Goal: Task Accomplishment & Management: Manage account settings

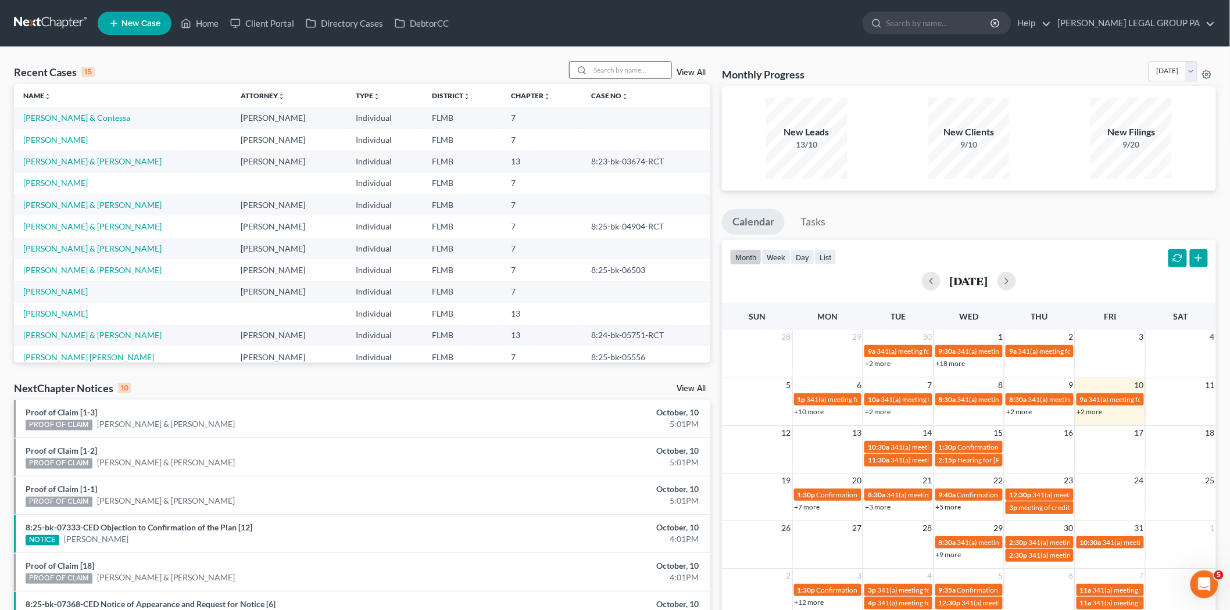
click at [624, 74] on input "search" at bounding box center [630, 70] width 81 height 17
click at [34, 138] on link "[PERSON_NAME]" at bounding box center [55, 140] width 65 height 10
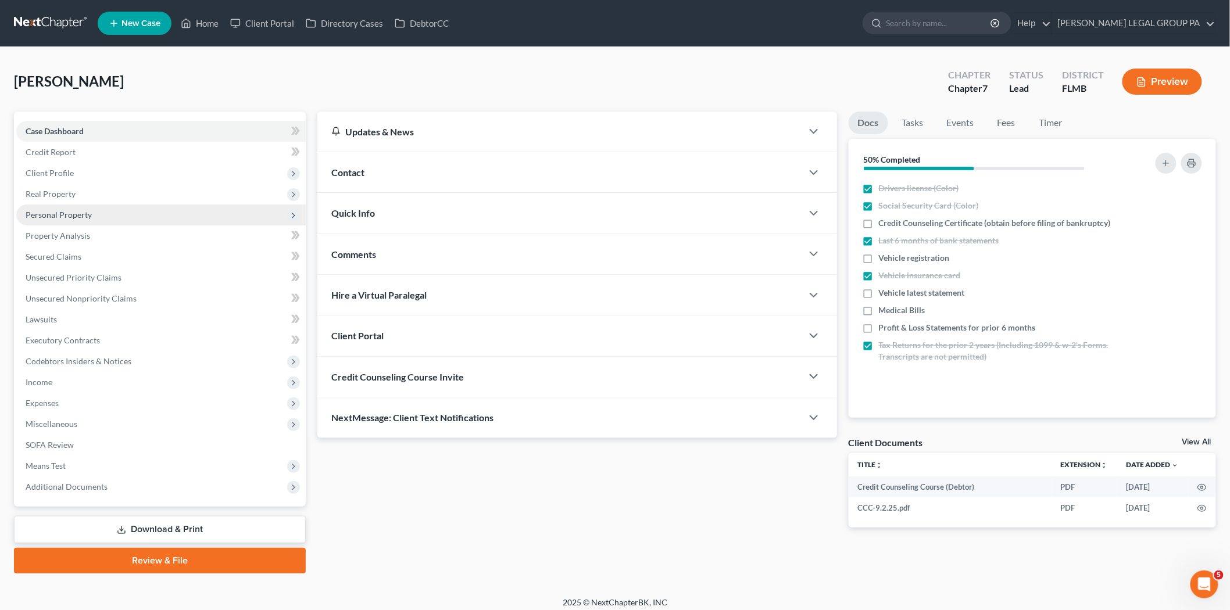
click at [55, 216] on span "Personal Property" at bounding box center [59, 215] width 66 height 10
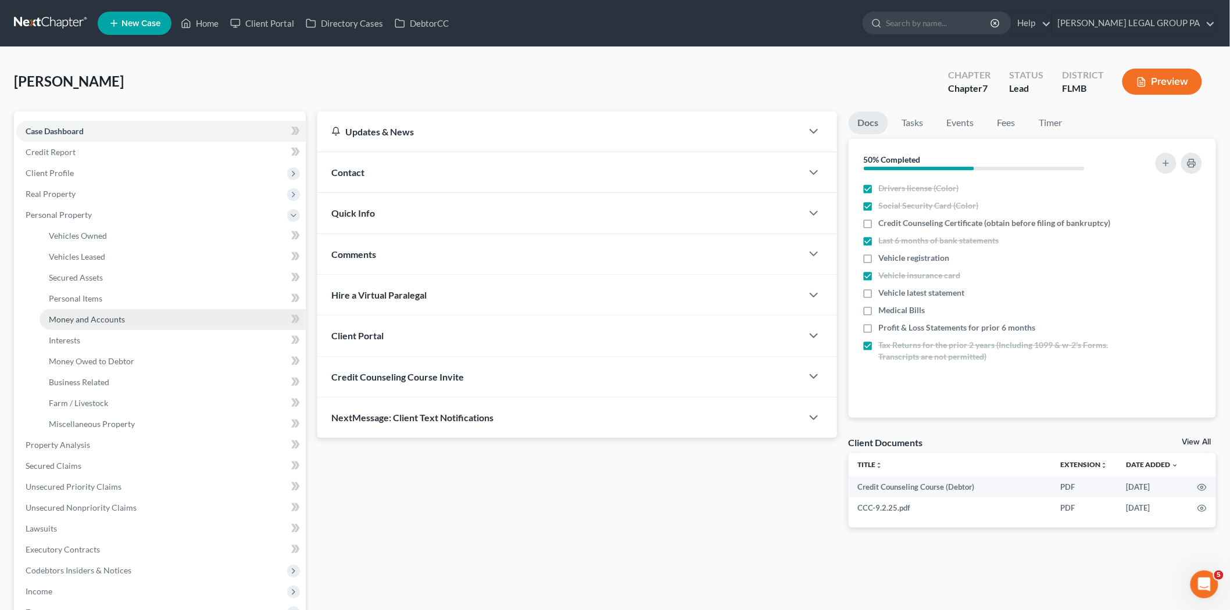
click at [83, 323] on span "Money and Accounts" at bounding box center [87, 320] width 76 height 10
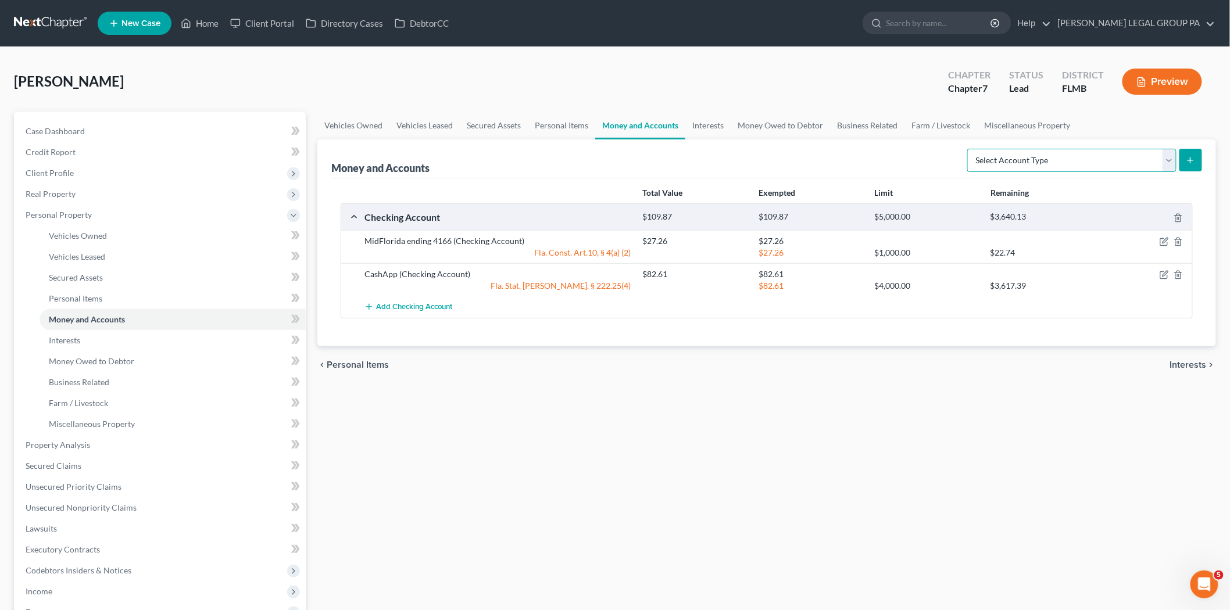
click at [1078, 157] on select "Select Account Type Brokerage Cash on Hand Certificates of Deposit Checking Acc…" at bounding box center [1071, 160] width 209 height 23
click at [970, 149] on select "Select Account Type Brokerage Cash on Hand Certificates of Deposit Checking Acc…" at bounding box center [1071, 160] width 209 height 23
click at [1138, 158] on select "Select Account Type Brokerage Cash on Hand Certificates of Deposit Checking Acc…" at bounding box center [1071, 160] width 209 height 23
select select "savings"
click at [970, 149] on select "Select Account Type Brokerage Cash on Hand Certificates of Deposit Checking Acc…" at bounding box center [1071, 160] width 209 height 23
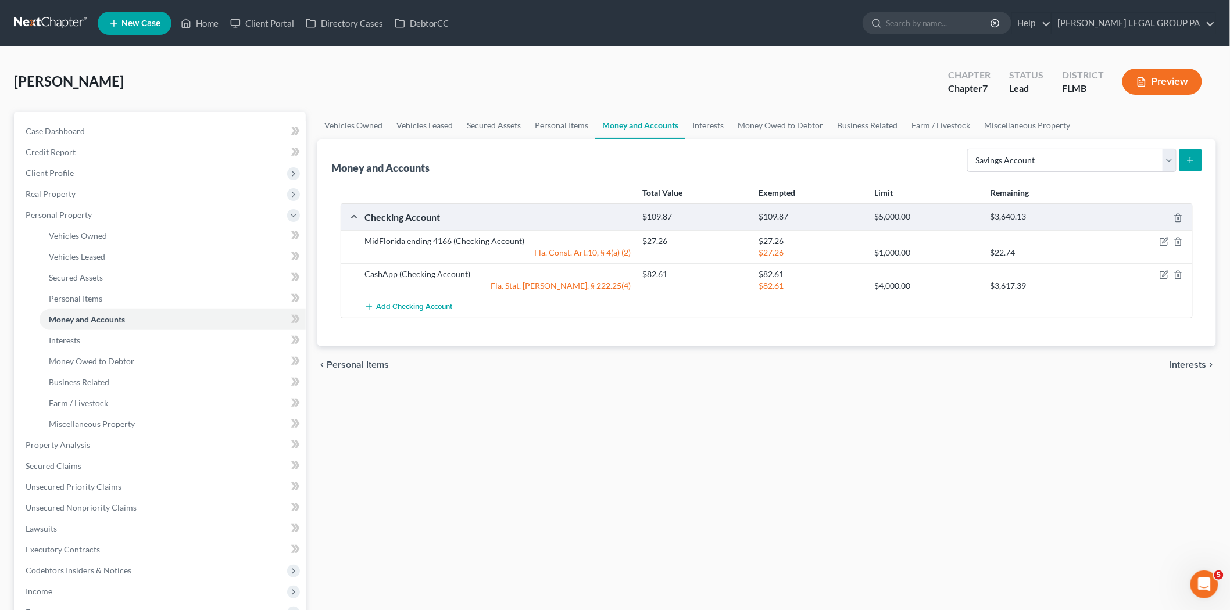
click at [1194, 161] on icon "submit" at bounding box center [1190, 160] width 9 height 9
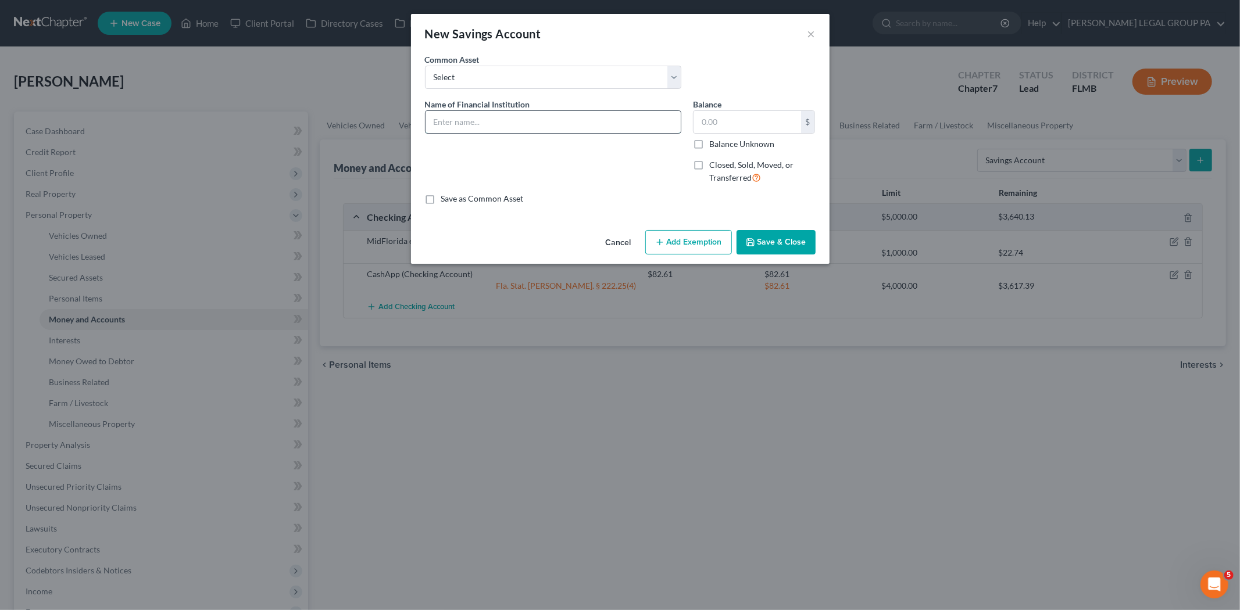
click at [576, 123] on input "text" at bounding box center [553, 122] width 255 height 22
type input "CashApp"
click at [716, 128] on input "text" at bounding box center [748, 122] width 108 height 22
type input "0.19"
click at [806, 243] on button "Save & Close" at bounding box center [776, 242] width 79 height 24
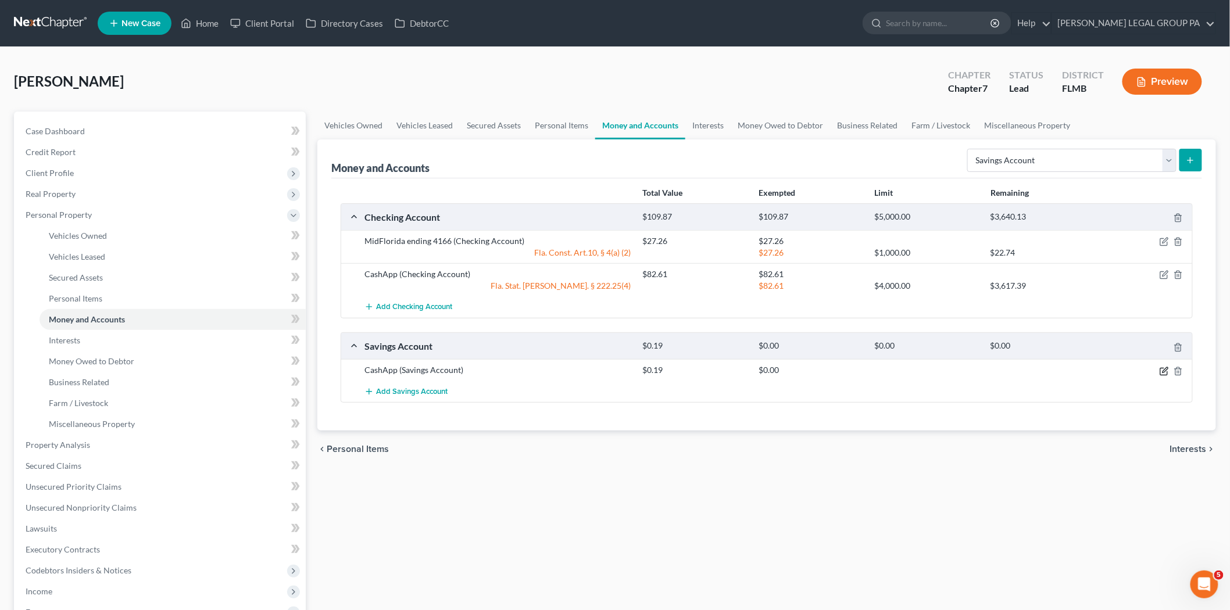
click at [1164, 373] on icon "button" at bounding box center [1164, 371] width 9 height 9
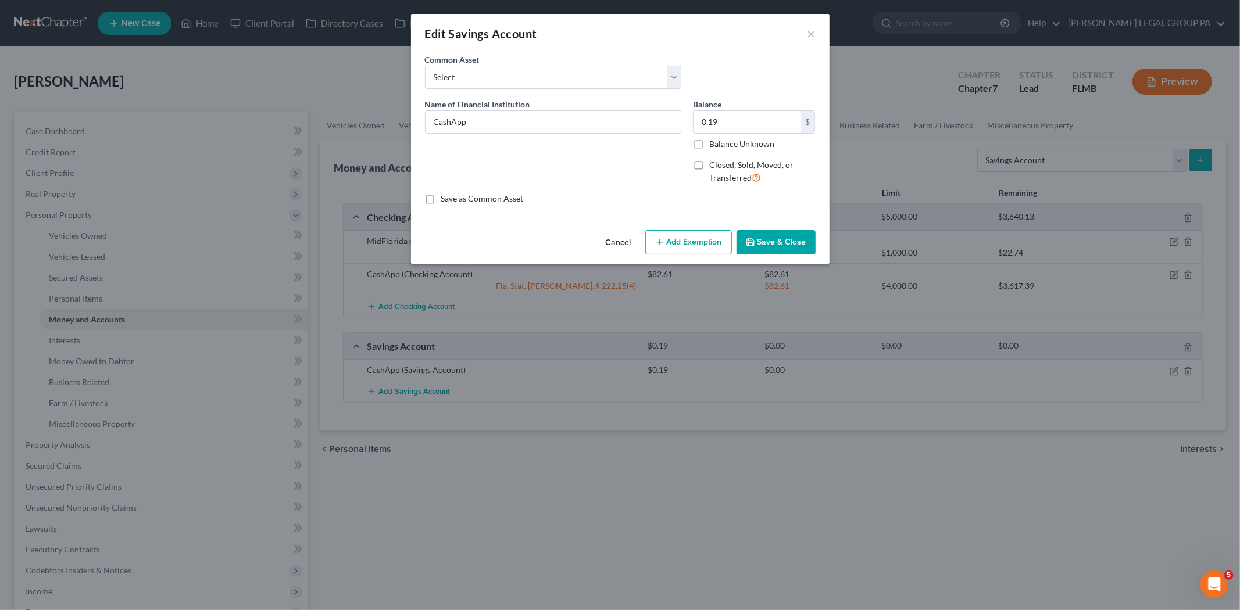
click at [700, 248] on button "Add Exemption" at bounding box center [688, 242] width 87 height 24
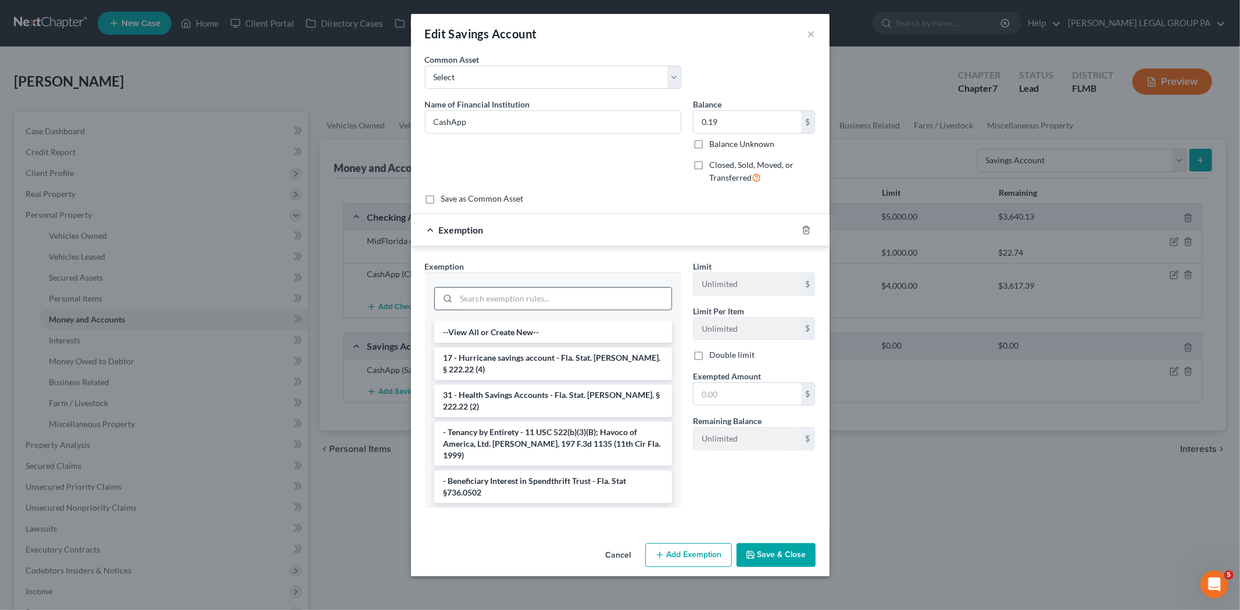
click at [520, 301] on input "search" at bounding box center [563, 299] width 215 height 22
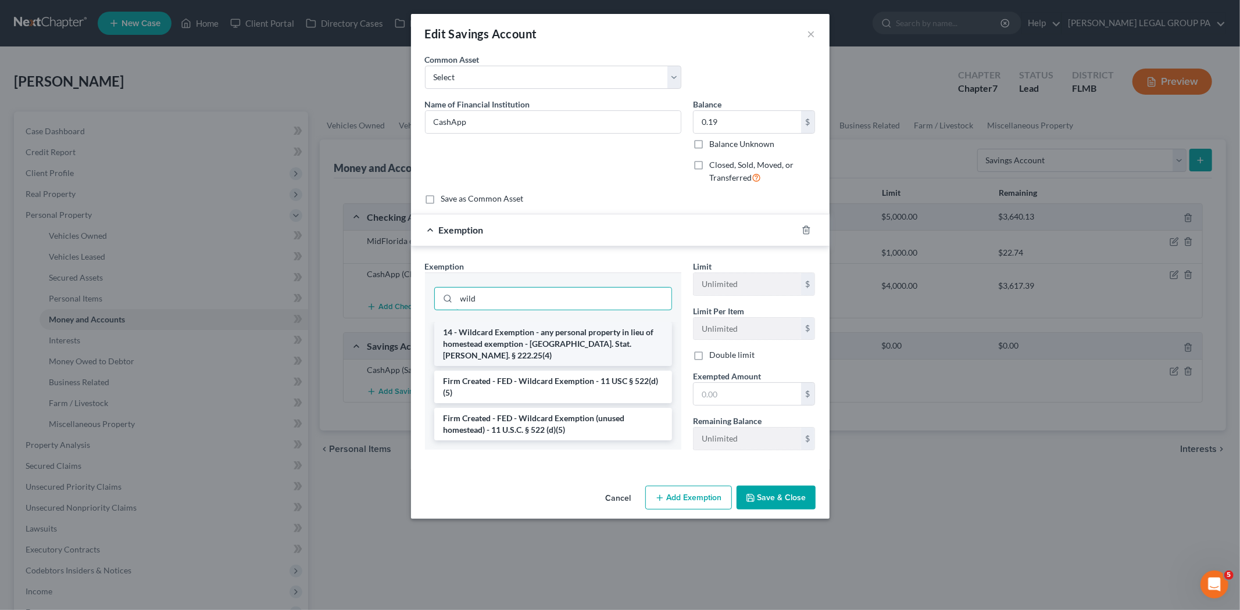
type input "wild"
click at [555, 332] on li "14 - Wildcard Exemption - any personal property in lieu of homestead exemption …" at bounding box center [553, 344] width 238 height 44
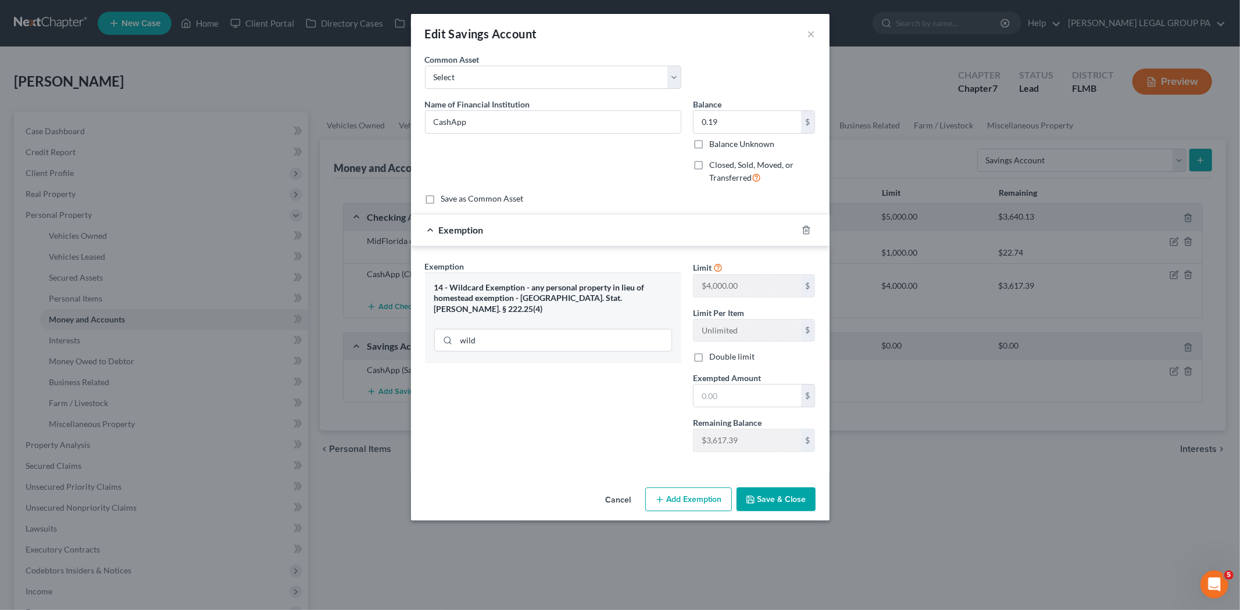
click at [712, 383] on span "Exempted Amount" at bounding box center [727, 378] width 68 height 10
click at [714, 391] on input "text" at bounding box center [748, 396] width 108 height 22
type input "0.19"
click at [759, 498] on button "Save & Close" at bounding box center [776, 500] width 79 height 24
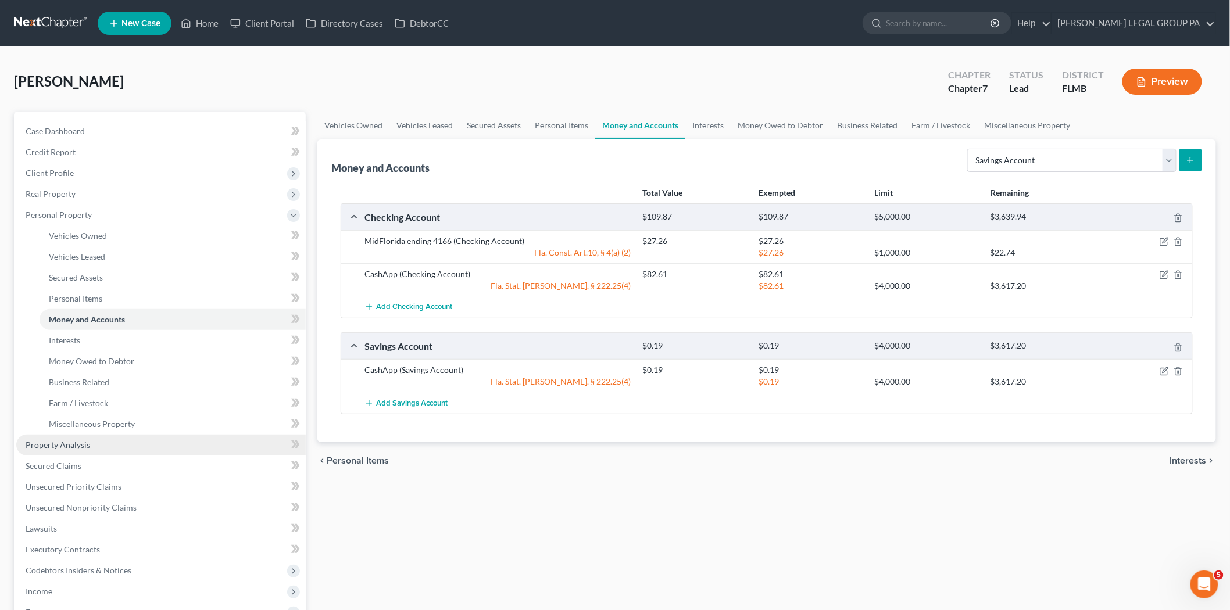
scroll to position [194, 0]
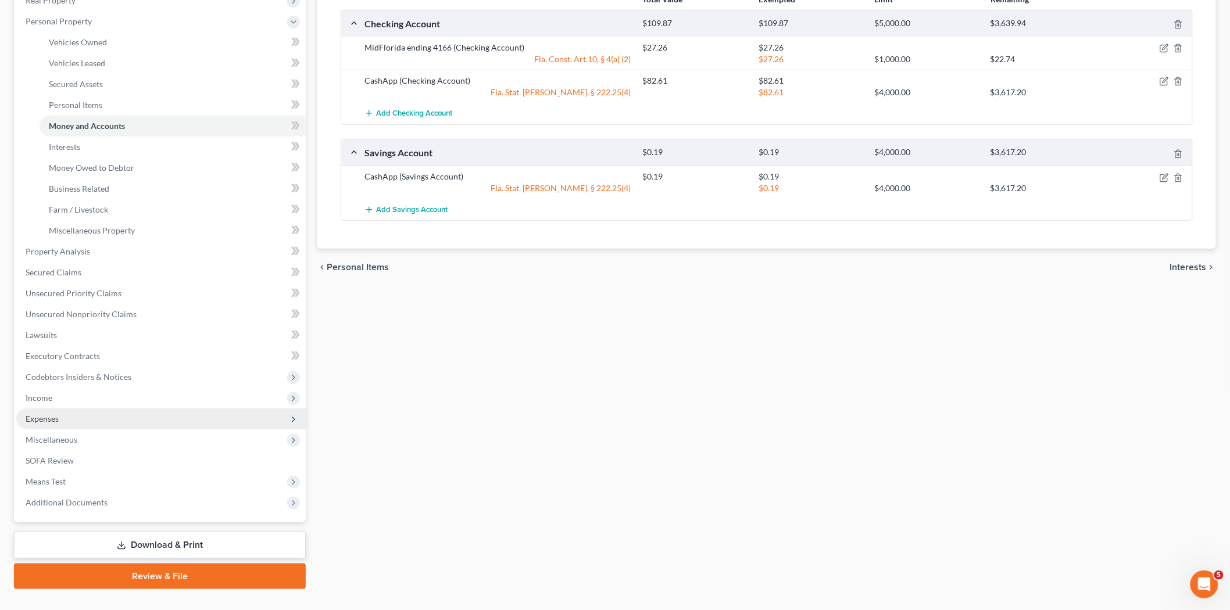
click at [101, 420] on span "Expenses" at bounding box center [161, 419] width 290 height 21
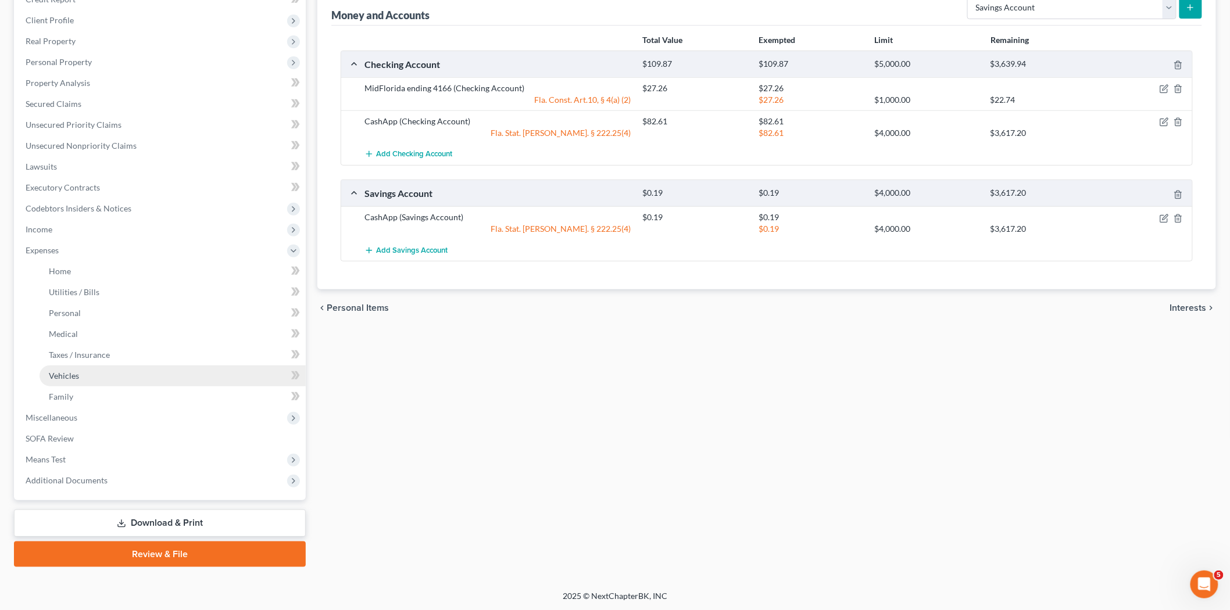
click at [115, 378] on link "Vehicles" at bounding box center [173, 376] width 266 height 21
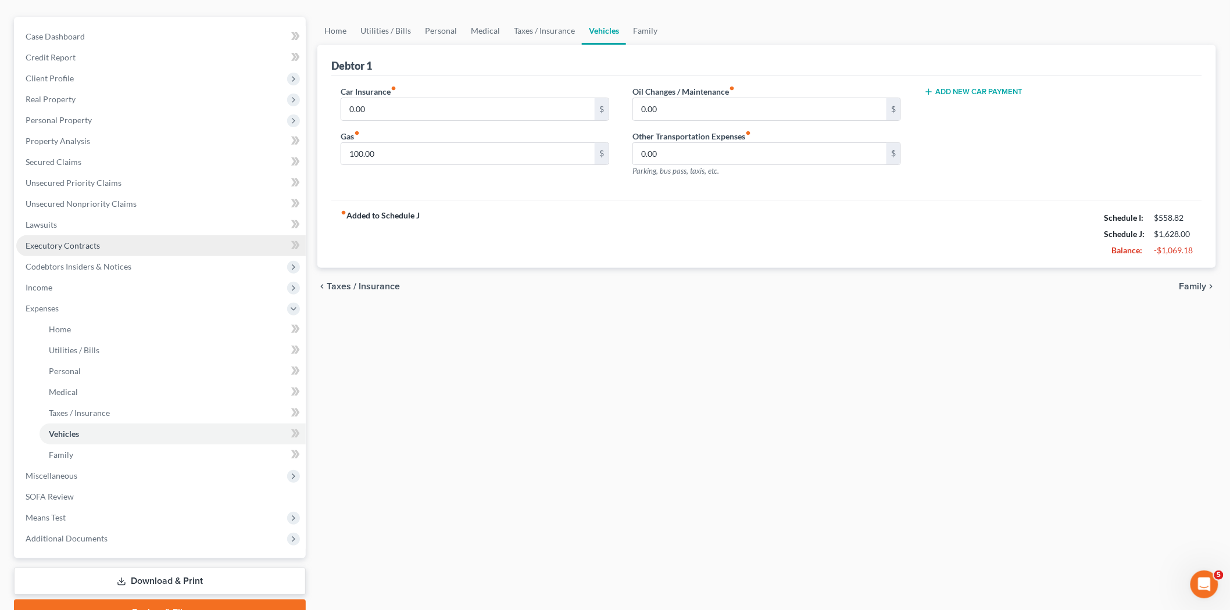
scroll to position [153, 0]
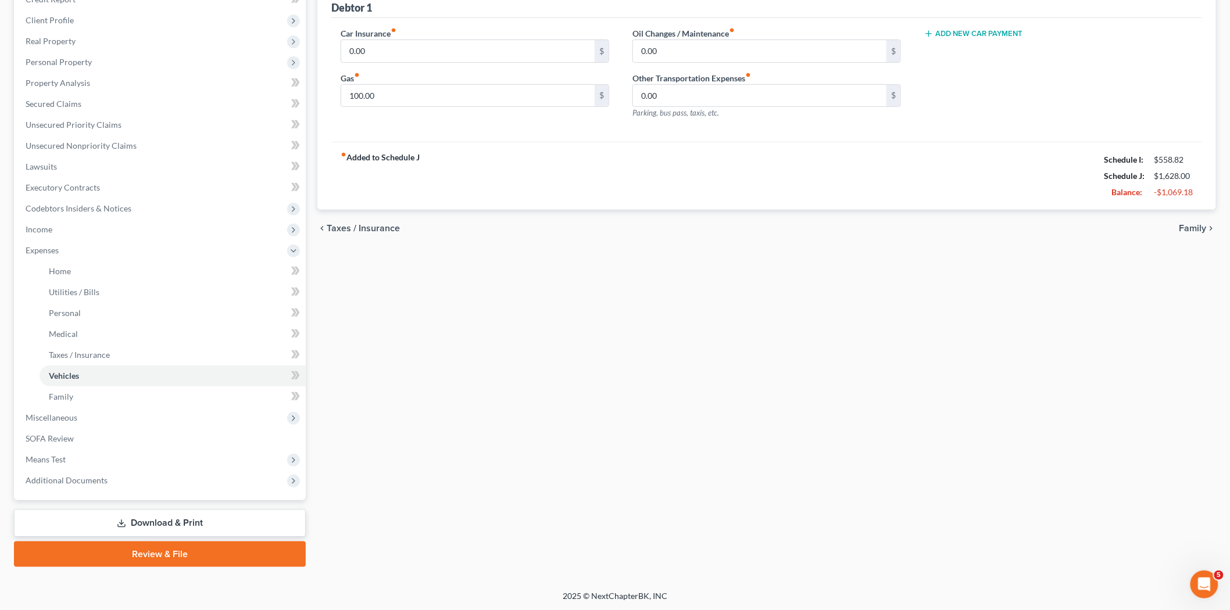
click at [180, 547] on link "Review & File" at bounding box center [160, 555] width 292 height 26
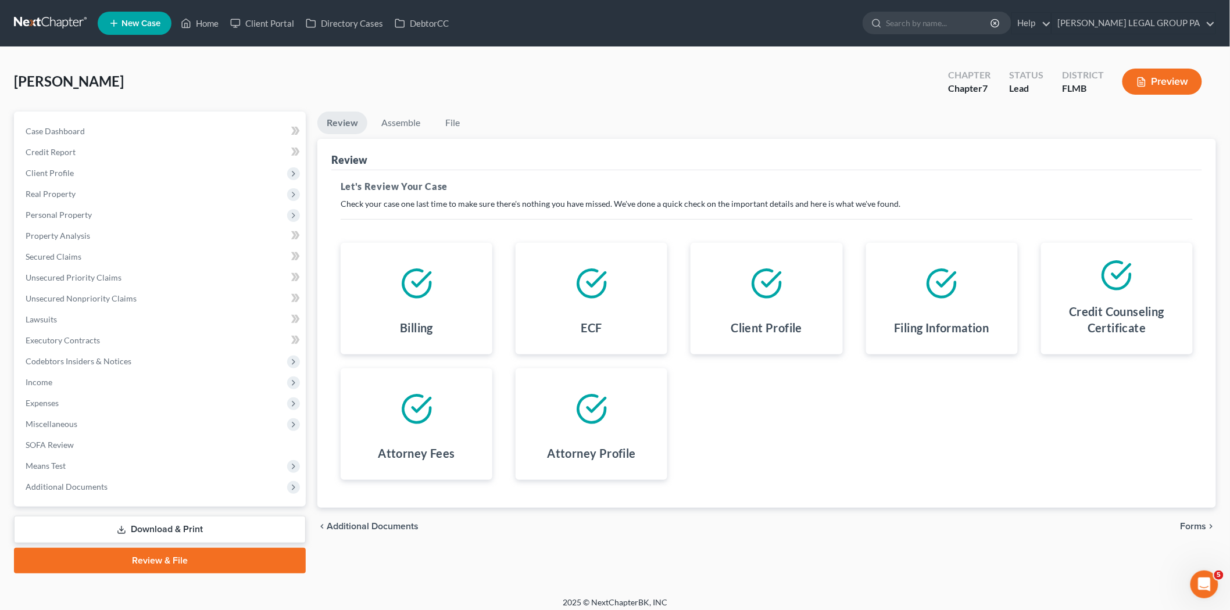
click at [170, 531] on link "Download & Print" at bounding box center [160, 529] width 292 height 27
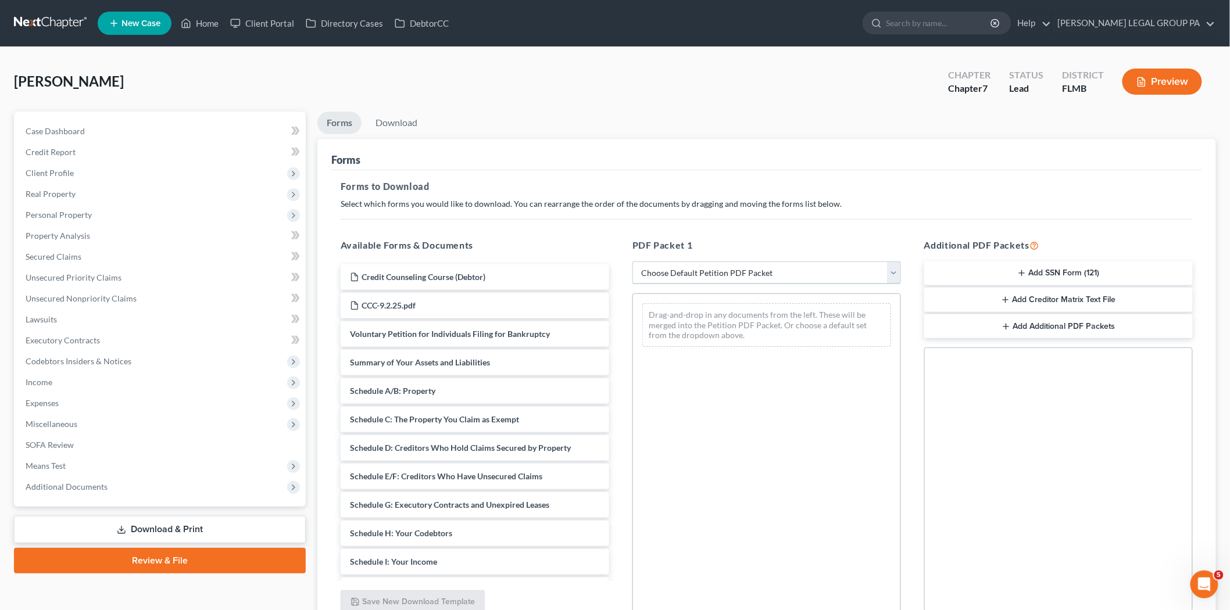
click at [728, 266] on select "Choose Default Petition PDF Packet Complete Bankruptcy Petition (all forms and …" at bounding box center [767, 273] width 269 height 23
select select "0"
click at [633, 262] on select "Choose Default Petition PDF Packet Complete Bankruptcy Petition (all forms and …" at bounding box center [767, 273] width 269 height 23
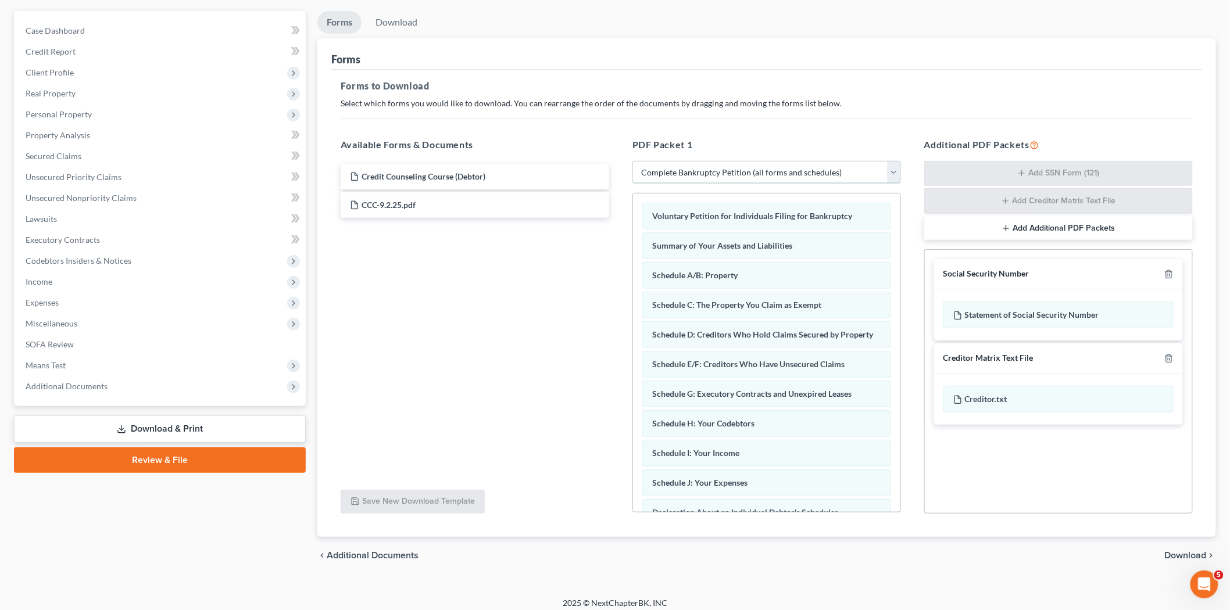
scroll to position [109, 0]
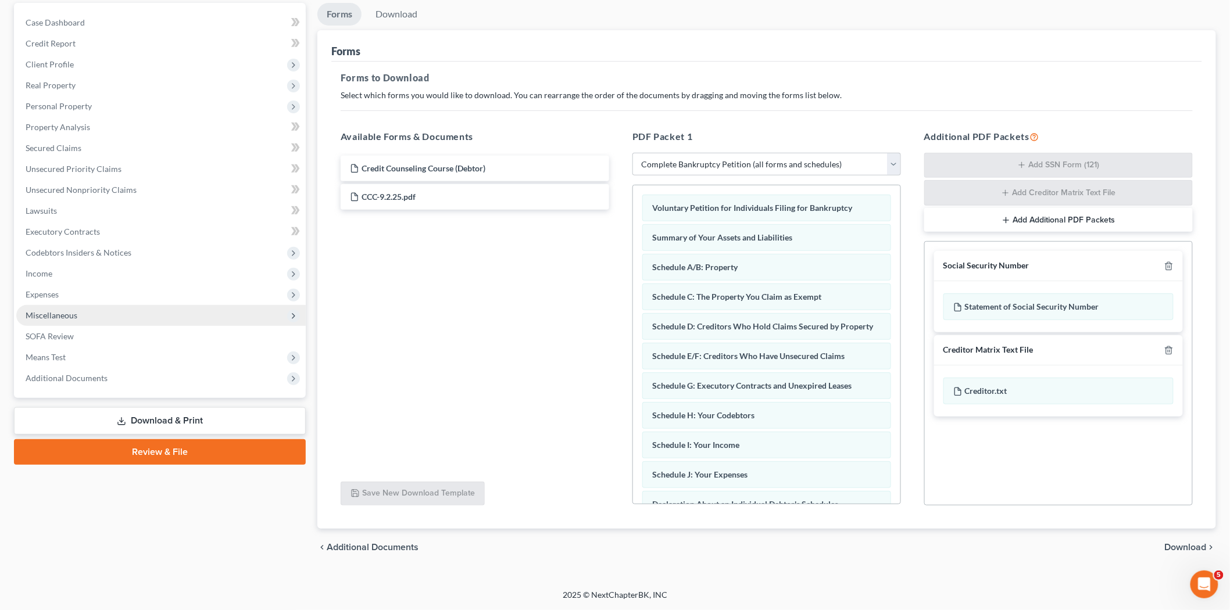
click at [84, 321] on span "Miscellaneous" at bounding box center [161, 315] width 290 height 21
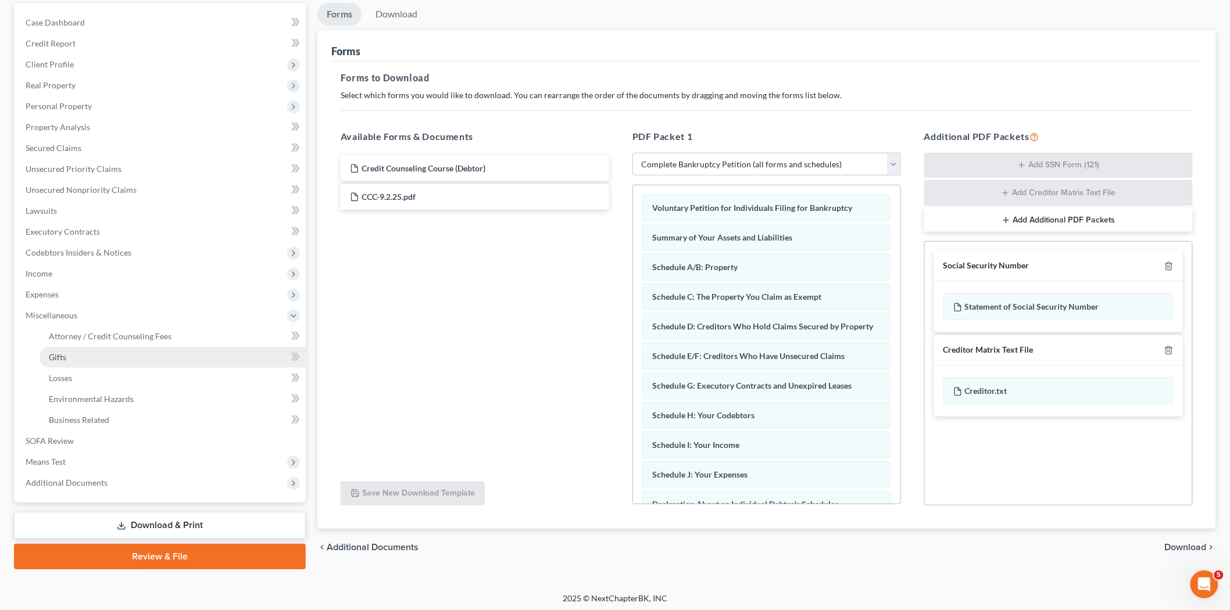
click at [106, 362] on link "Gifts" at bounding box center [173, 357] width 266 height 21
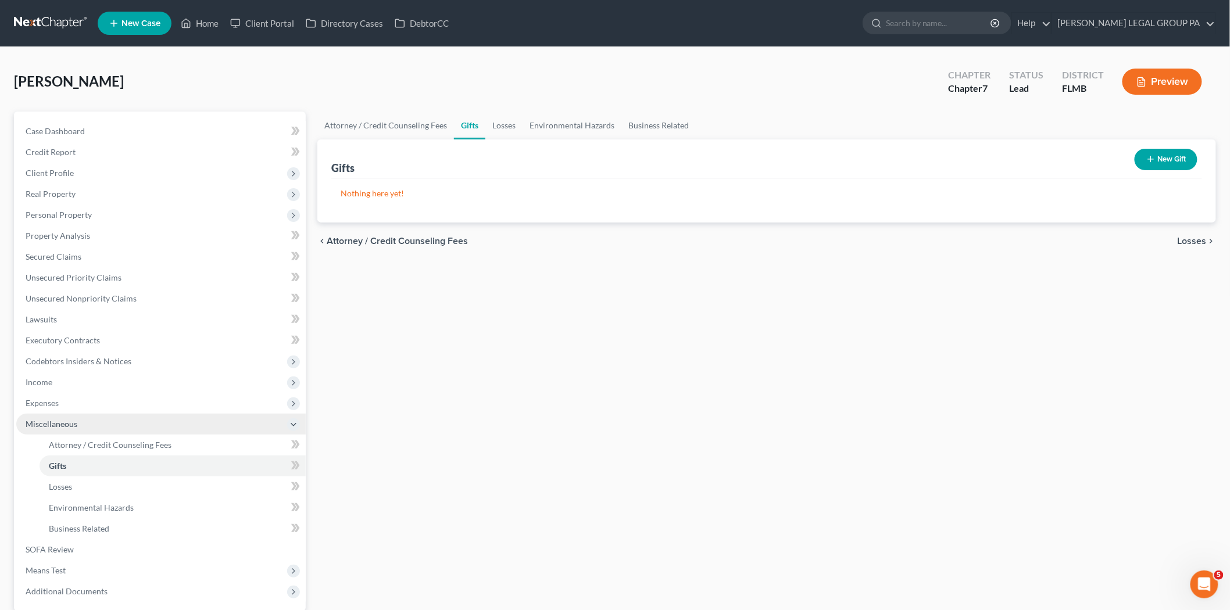
scroll to position [111, 0]
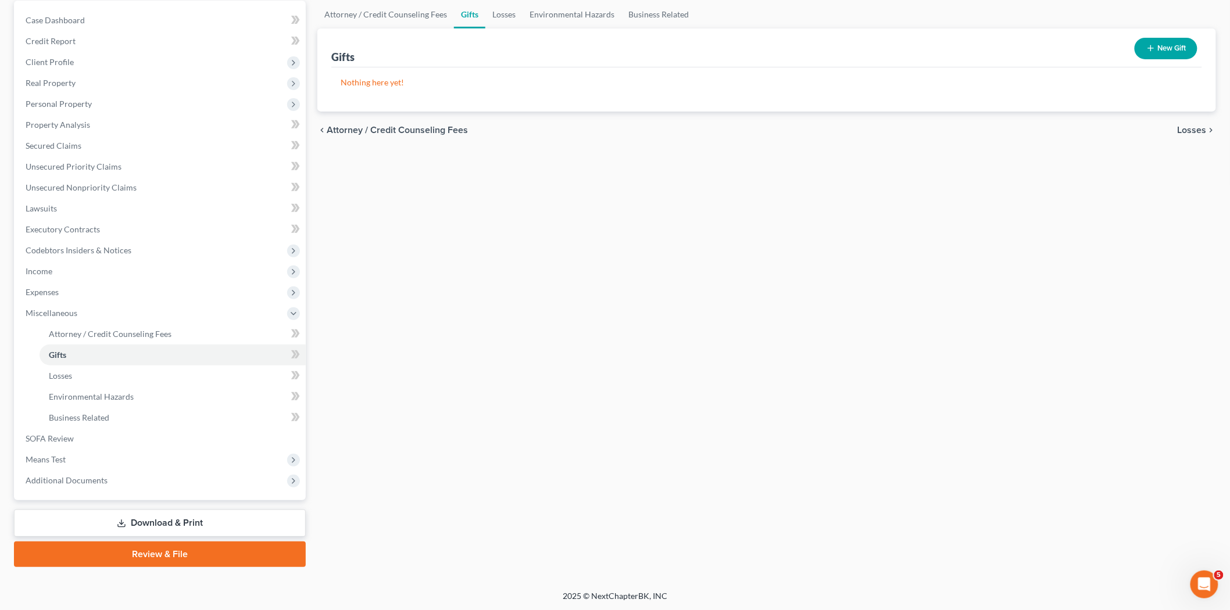
click at [188, 527] on link "Download & Print" at bounding box center [160, 523] width 292 height 27
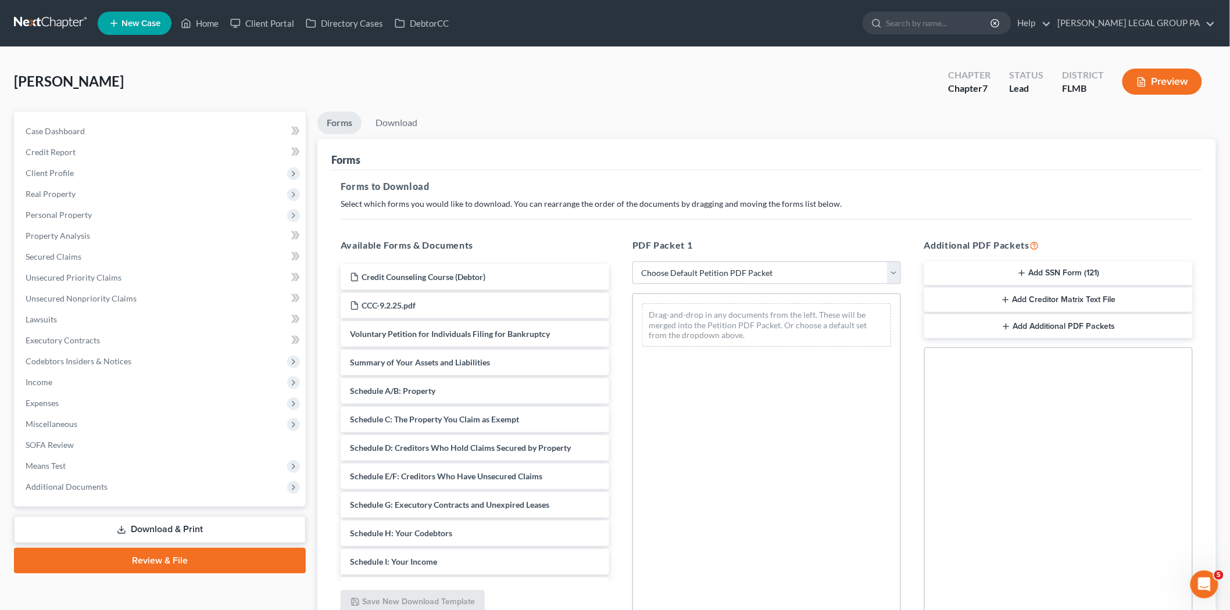
click at [1013, 268] on button "Add SSN Form (121)" at bounding box center [1058, 274] width 269 height 24
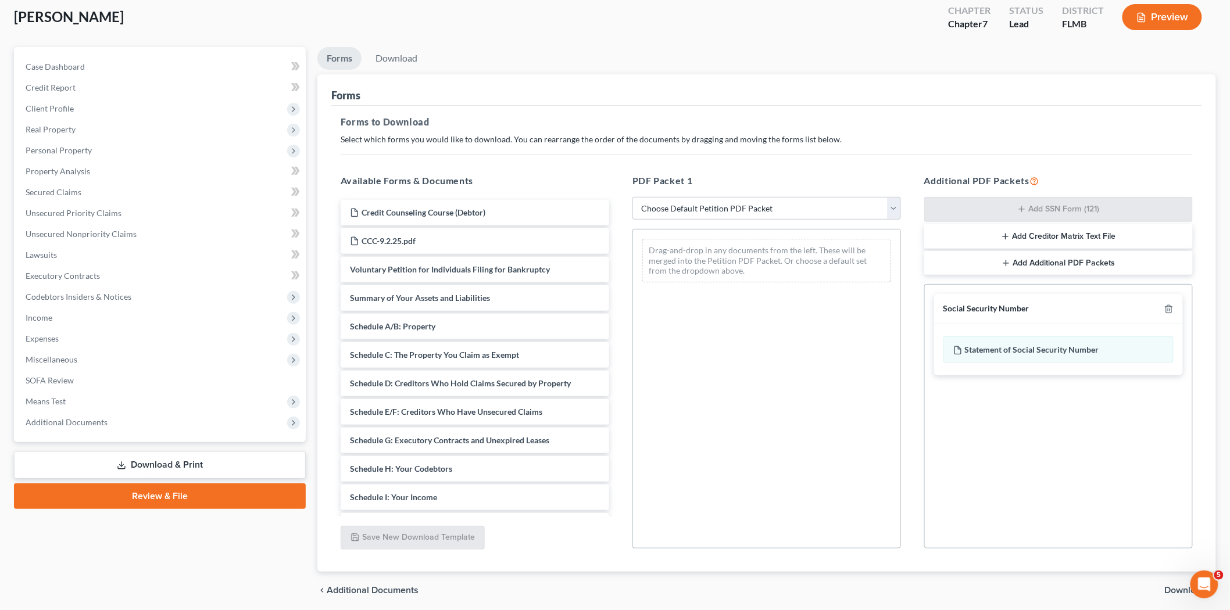
click at [1178, 593] on span "Download" at bounding box center [1186, 590] width 42 height 9
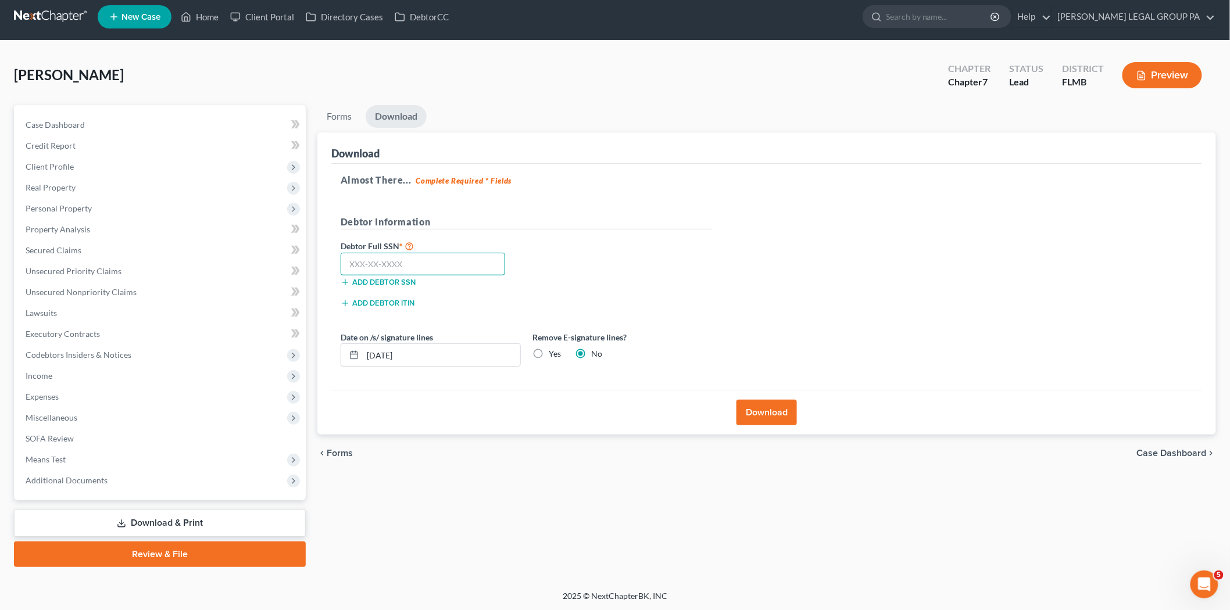
click at [391, 257] on input "text" at bounding box center [423, 264] width 165 height 23
click at [420, 264] on input "text" at bounding box center [423, 264] width 165 height 23
type input "589-62-7395"
click at [765, 416] on button "Download" at bounding box center [767, 413] width 60 height 26
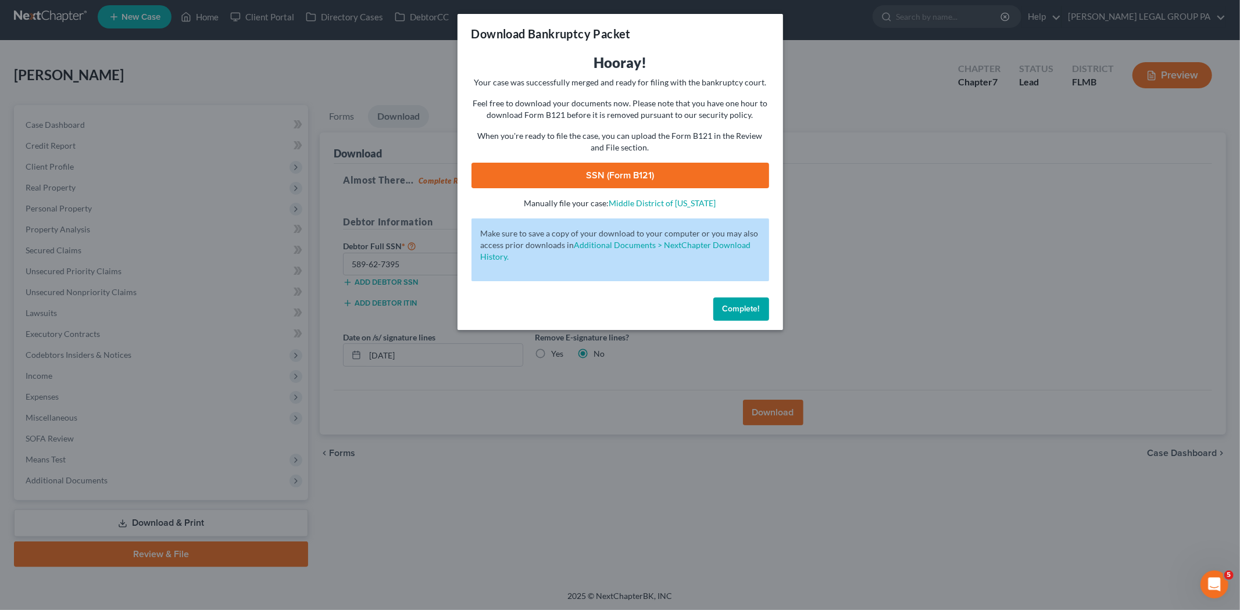
click at [615, 165] on link "SSN (Form B121)" at bounding box center [620, 176] width 298 height 26
drag, startPoint x: 759, startPoint y: 312, endPoint x: 740, endPoint y: 306, distance: 19.3
click at [759, 312] on span "Complete!" at bounding box center [741, 309] width 37 height 10
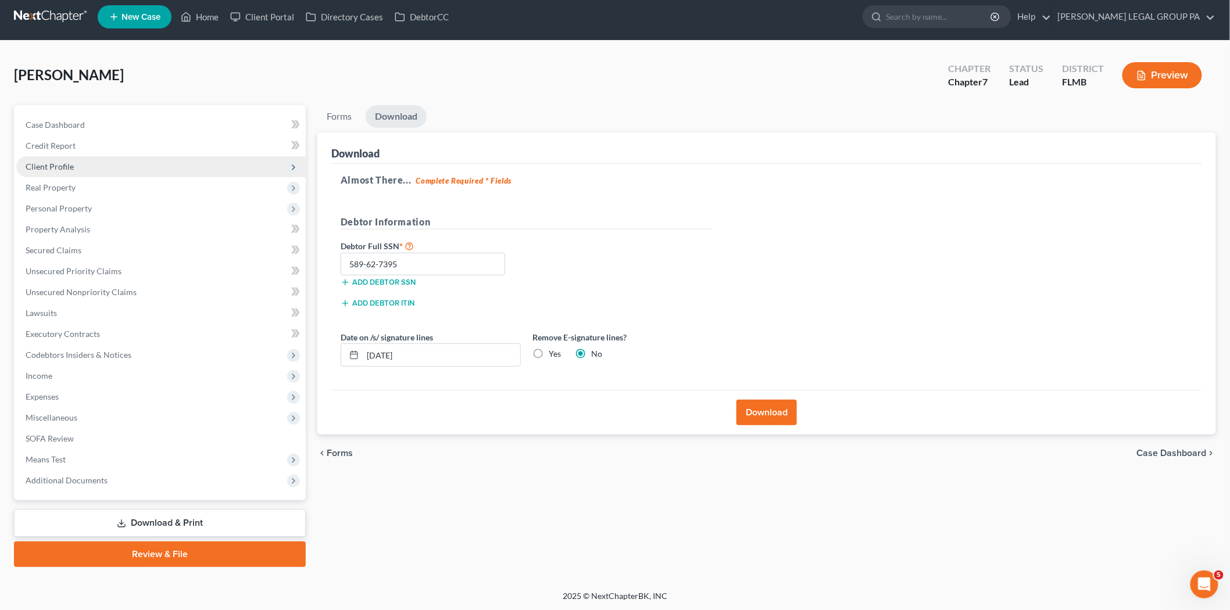
click at [80, 163] on span "Client Profile" at bounding box center [161, 166] width 290 height 21
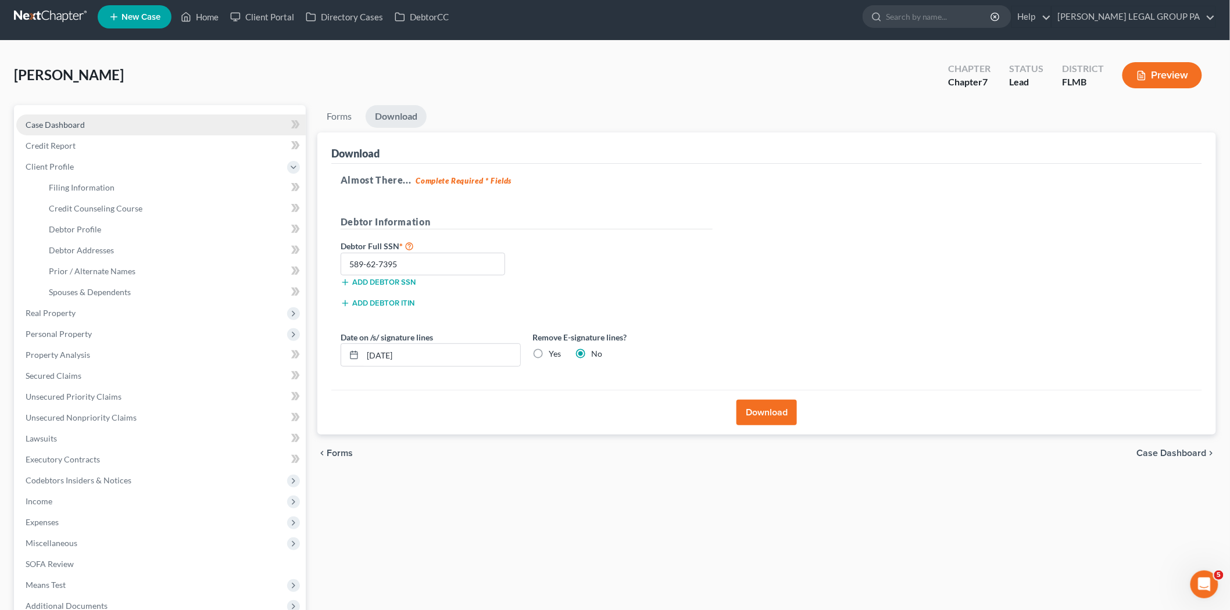
click at [82, 128] on span "Case Dashboard" at bounding box center [55, 125] width 59 height 10
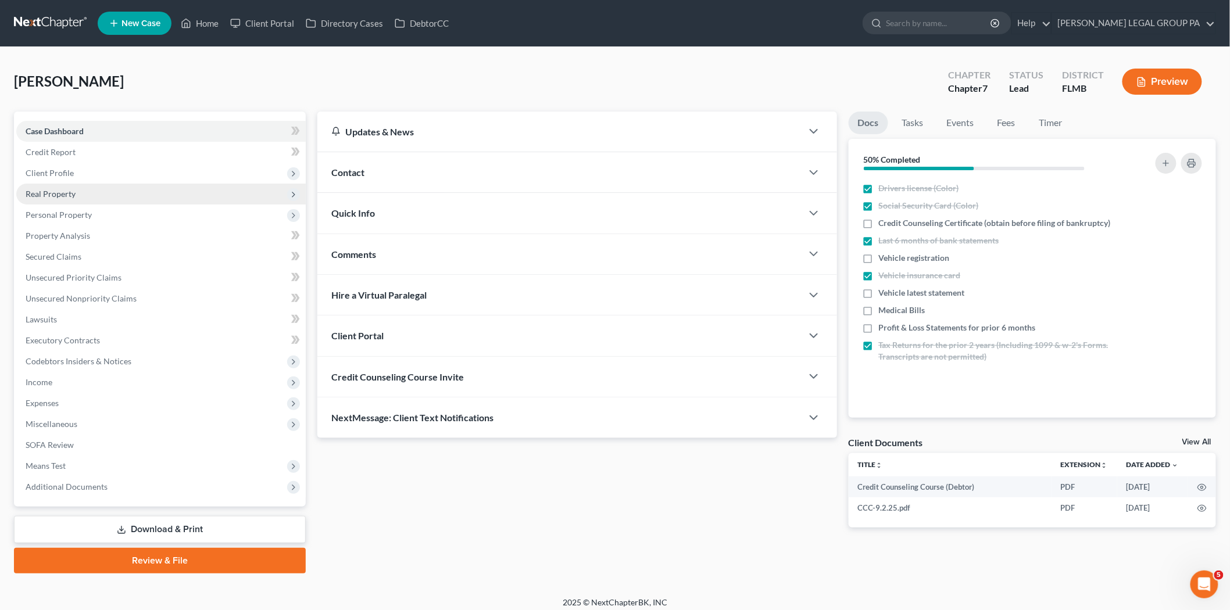
click at [83, 193] on span "Real Property" at bounding box center [161, 194] width 290 height 21
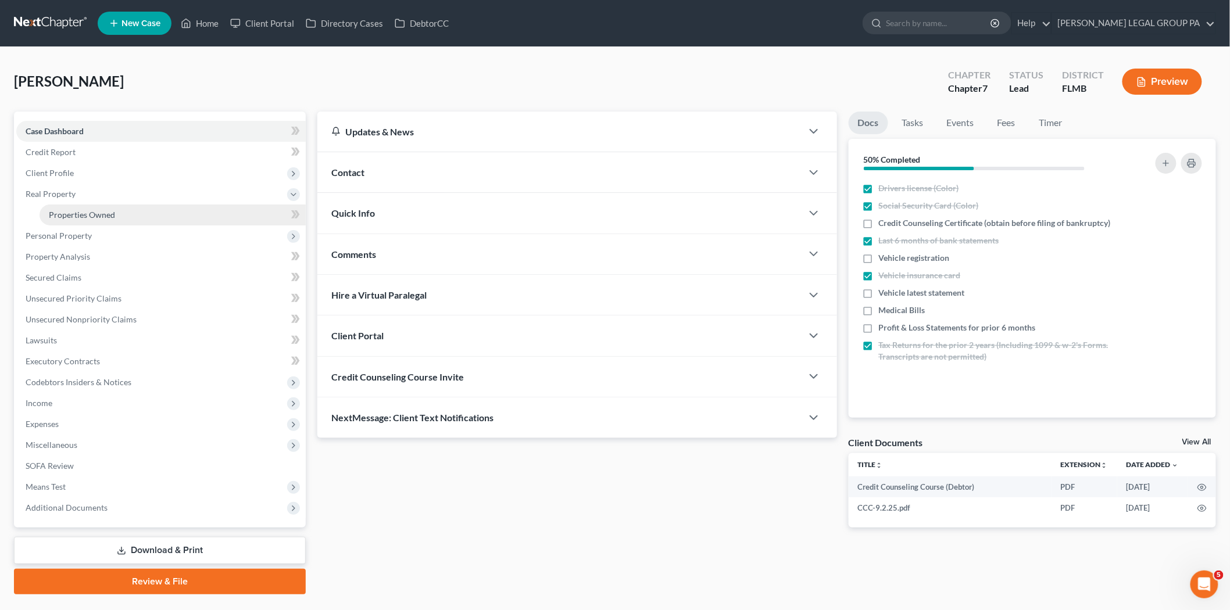
click at [85, 216] on span "Properties Owned" at bounding box center [82, 215] width 66 height 10
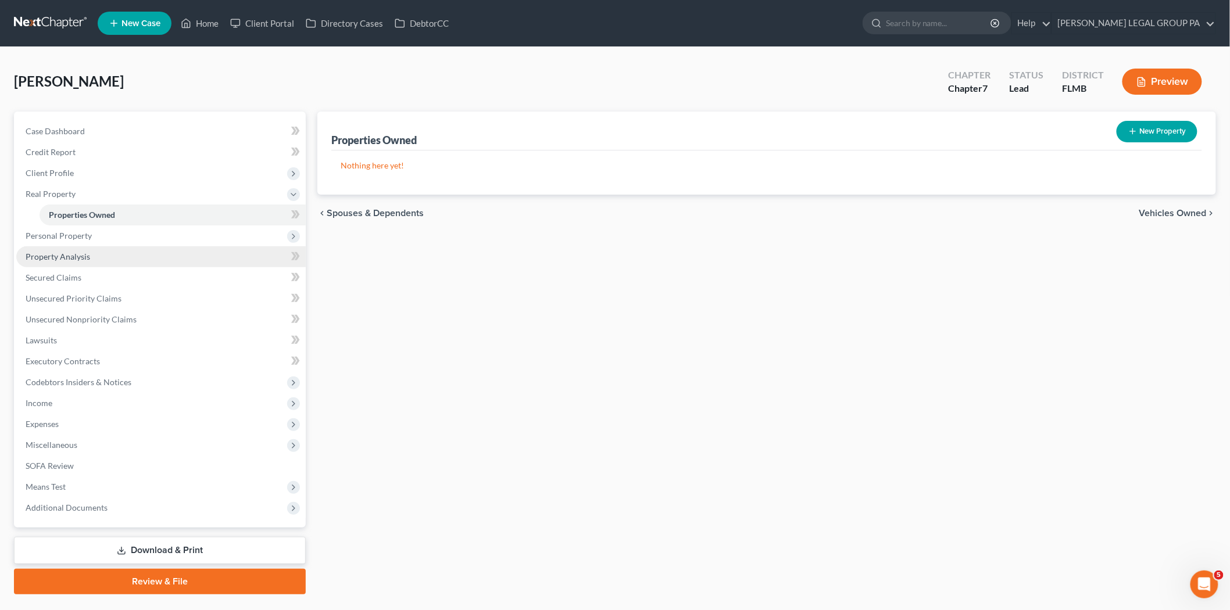
click at [109, 259] on link "Property Analysis" at bounding box center [161, 256] width 290 height 21
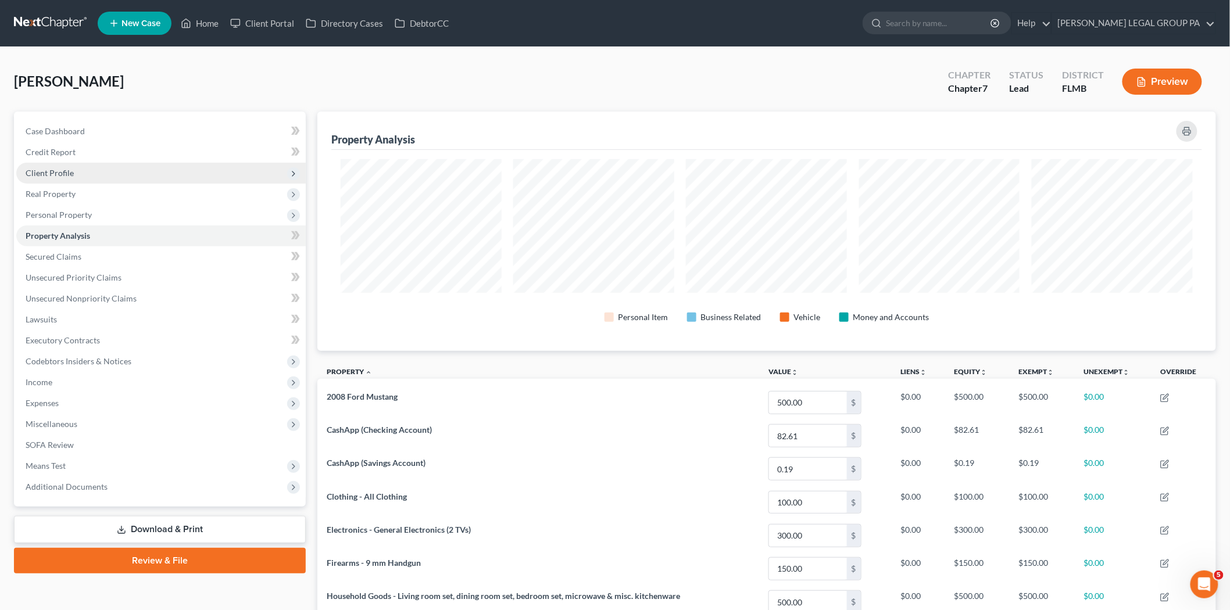
click at [87, 172] on span "Client Profile" at bounding box center [161, 173] width 290 height 21
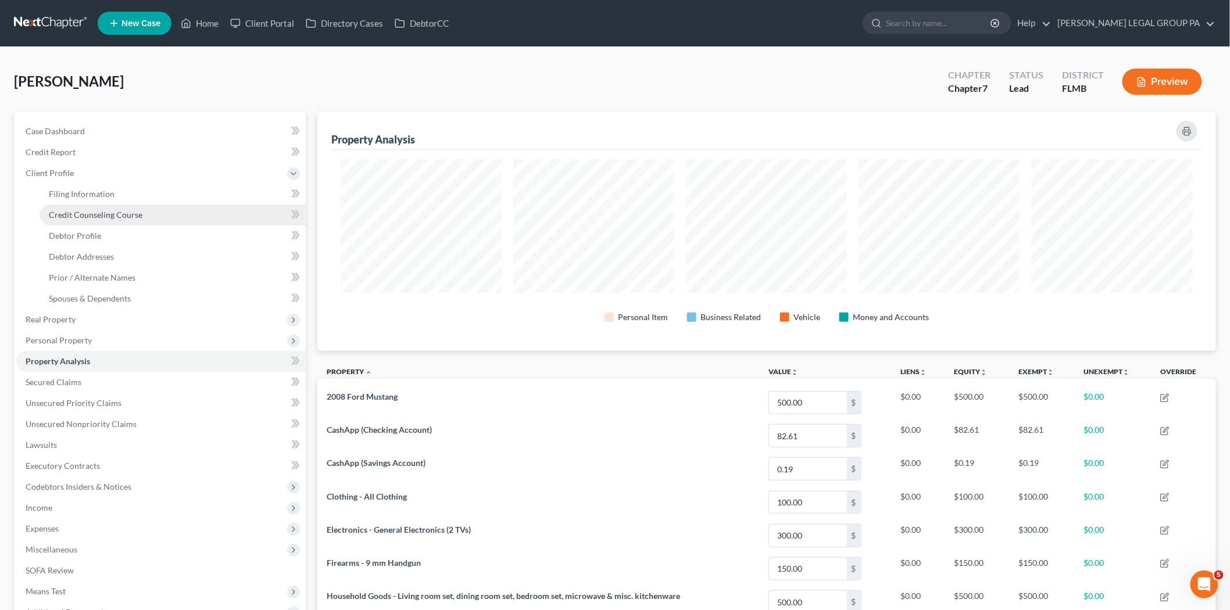
click at [101, 218] on span "Credit Counseling Course" at bounding box center [96, 215] width 94 height 10
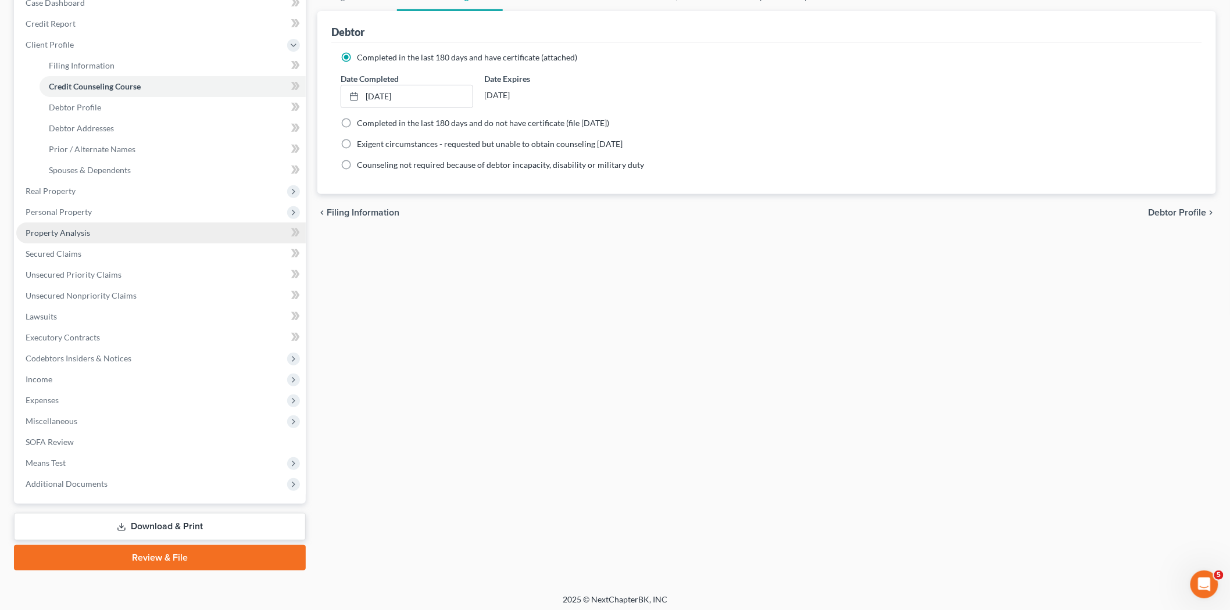
scroll to position [131, 0]
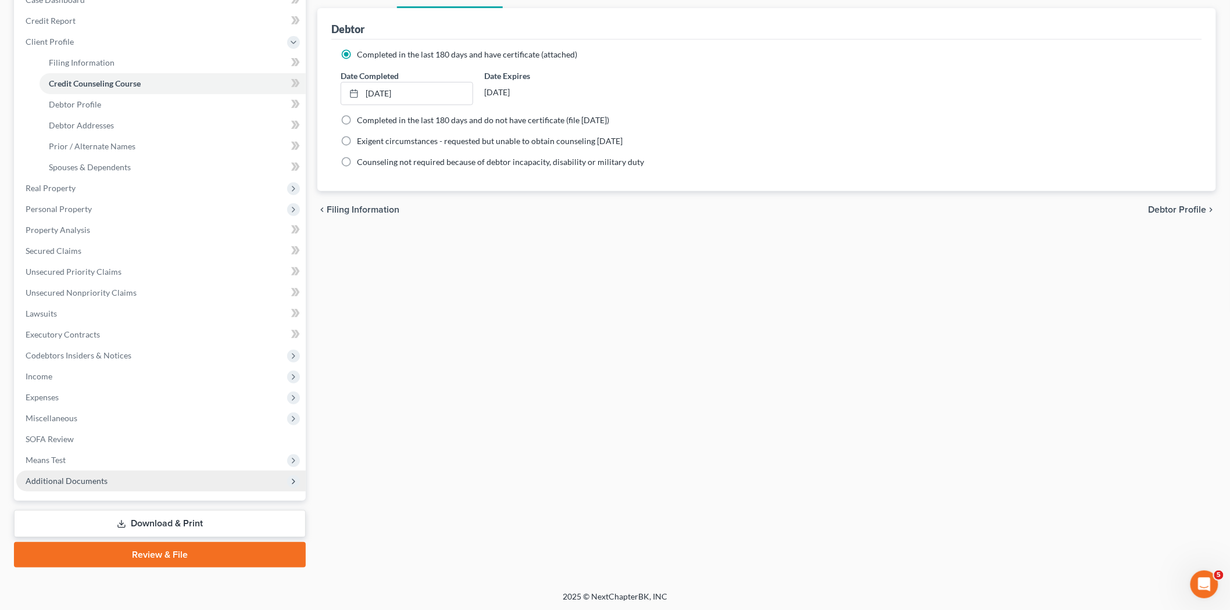
click at [151, 488] on span "Additional Documents" at bounding box center [161, 481] width 290 height 21
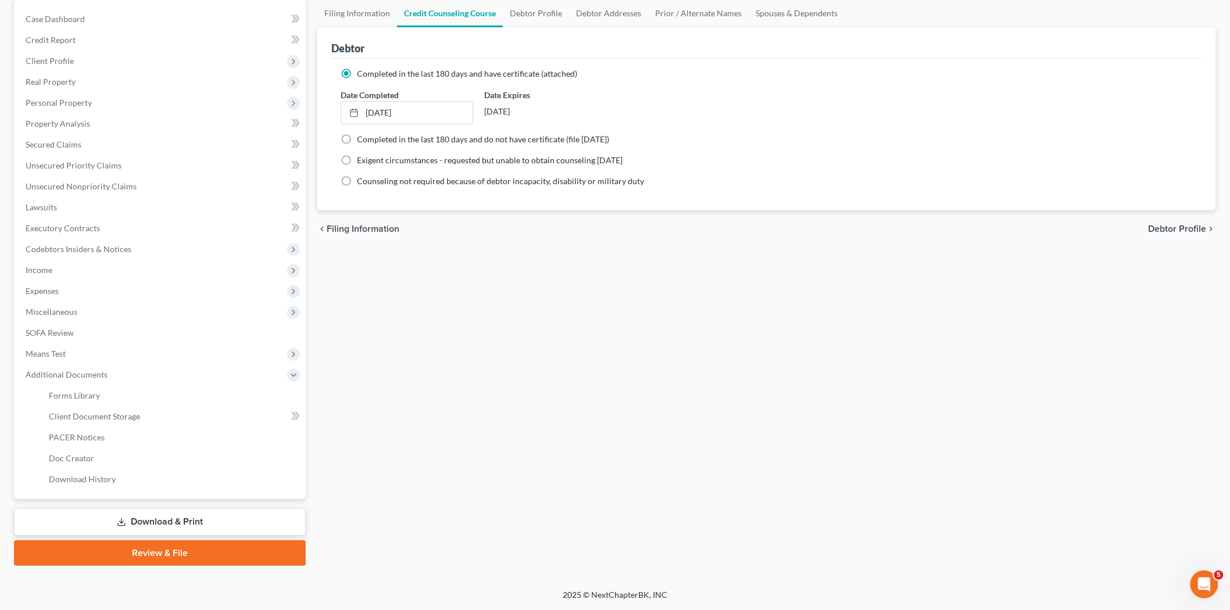
scroll to position [111, 0]
click at [128, 436] on link "PACER Notices" at bounding box center [173, 438] width 266 height 21
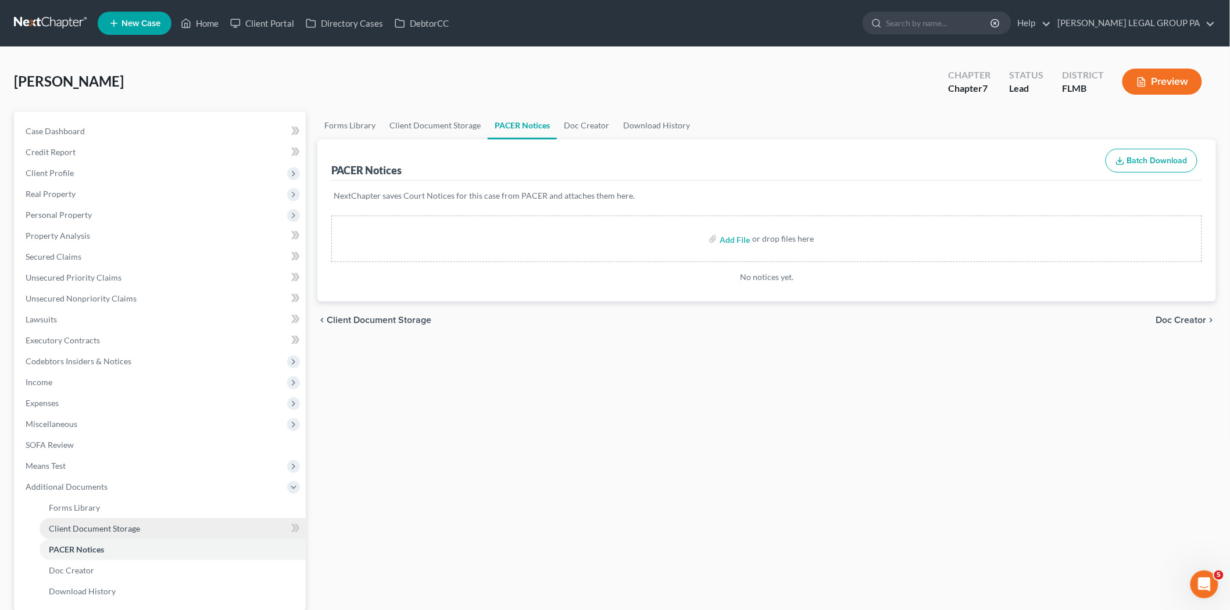
click at [103, 530] on span "Client Document Storage" at bounding box center [94, 529] width 91 height 10
select select "9"
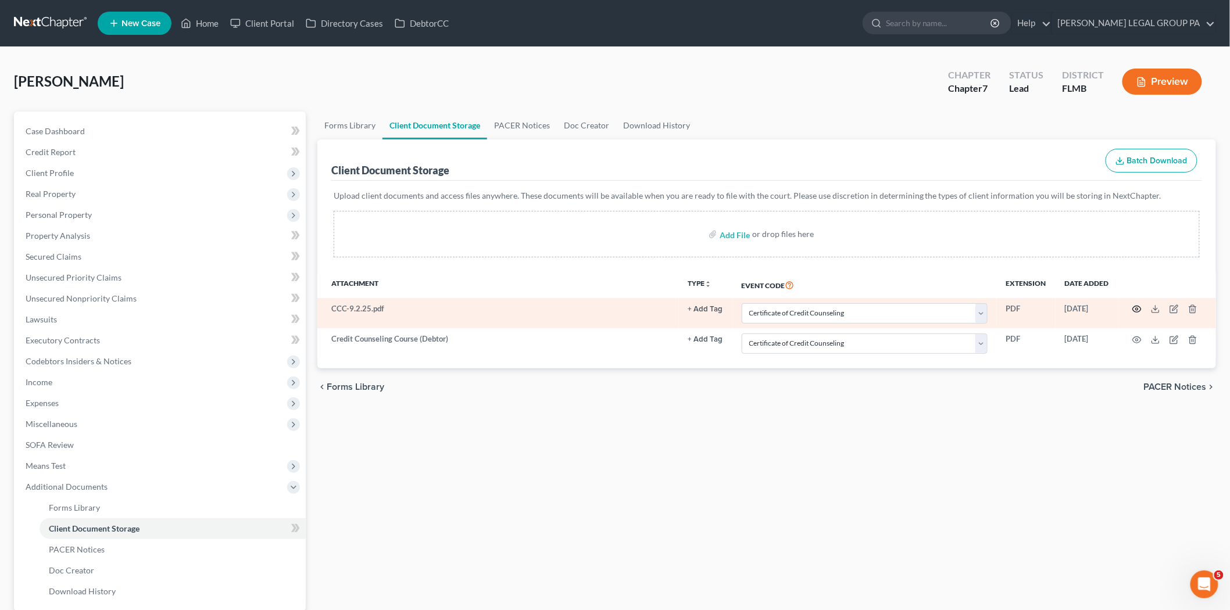
click at [1135, 308] on icon "button" at bounding box center [1136, 309] width 9 height 9
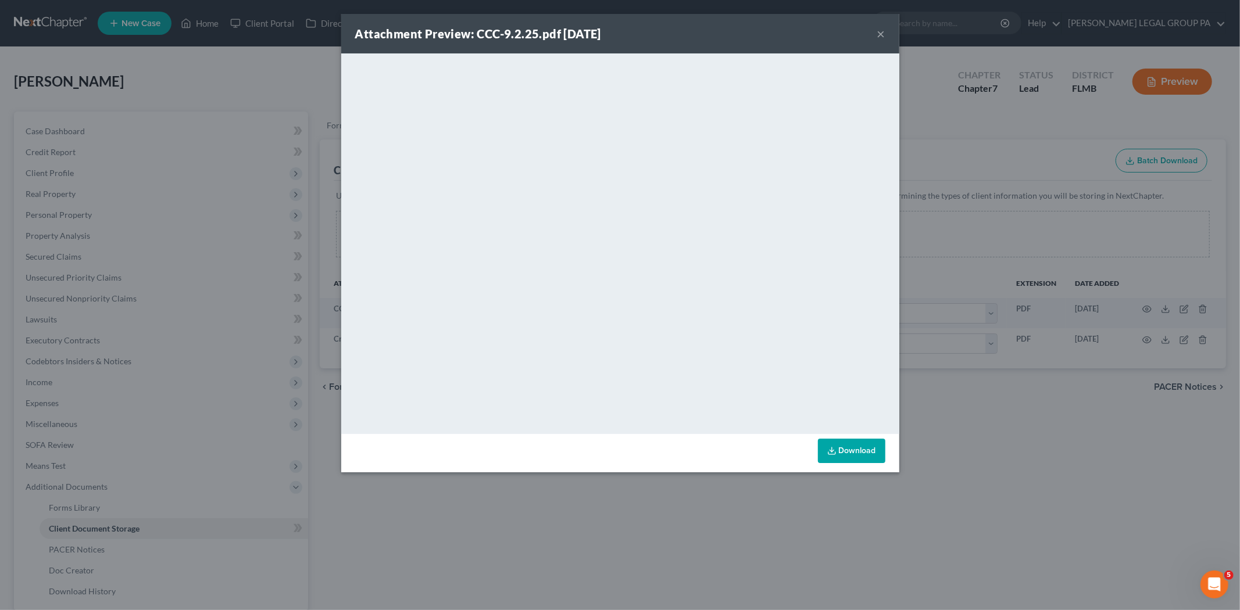
click at [879, 28] on button "×" at bounding box center [881, 34] width 8 height 14
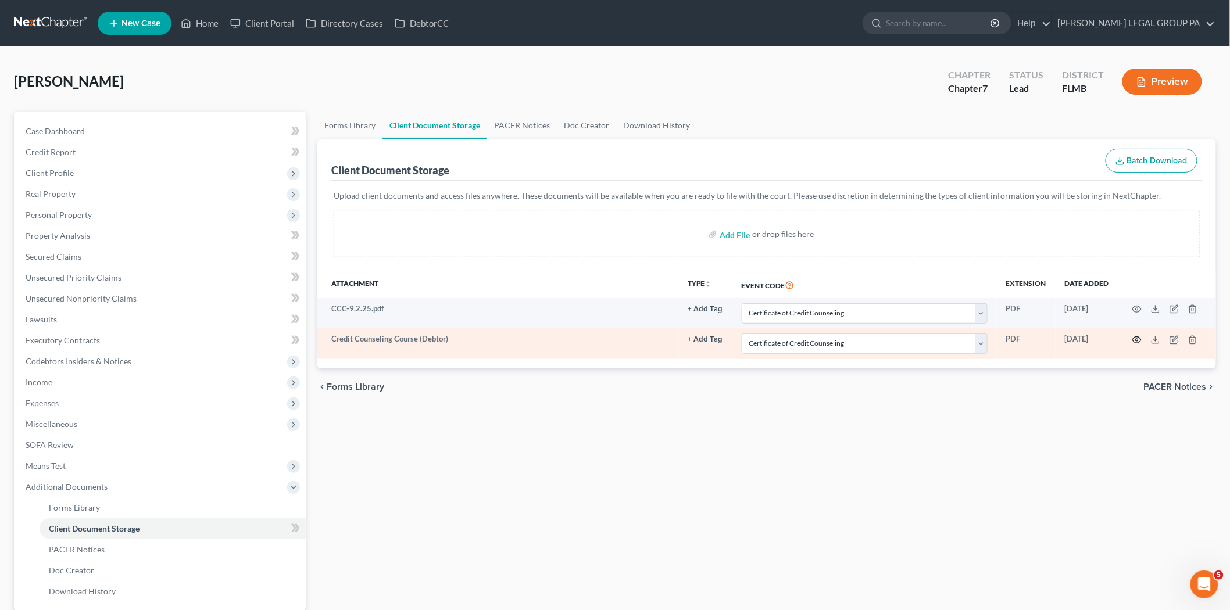
click at [1135, 337] on icon "button" at bounding box center [1136, 339] width 9 height 9
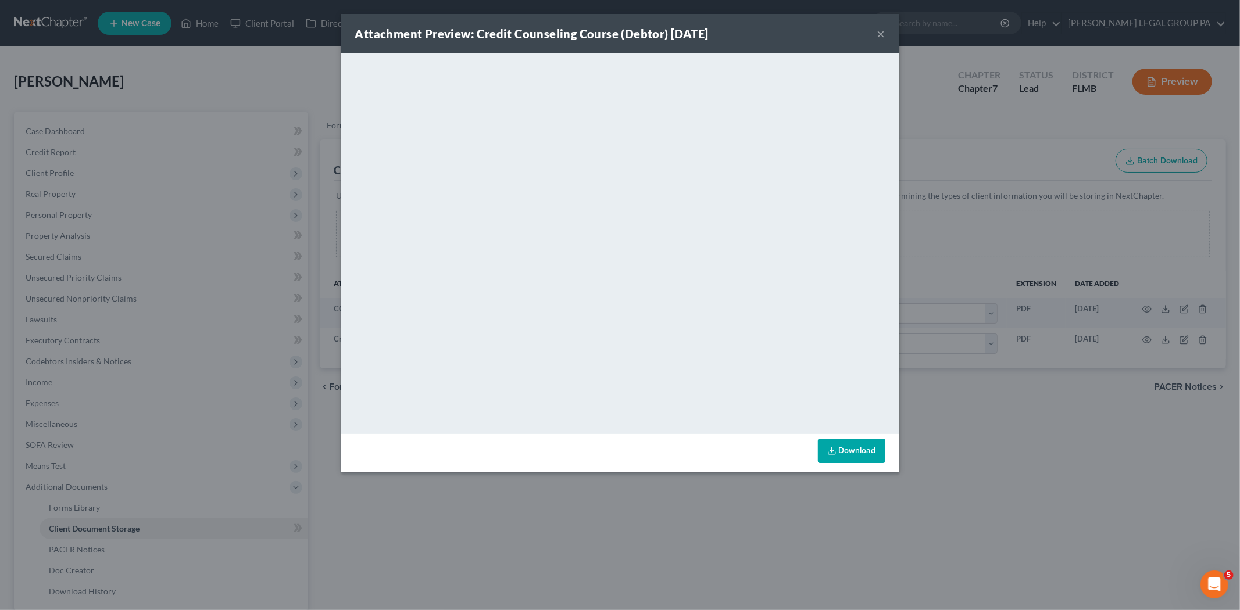
click at [881, 35] on button "×" at bounding box center [881, 34] width 8 height 14
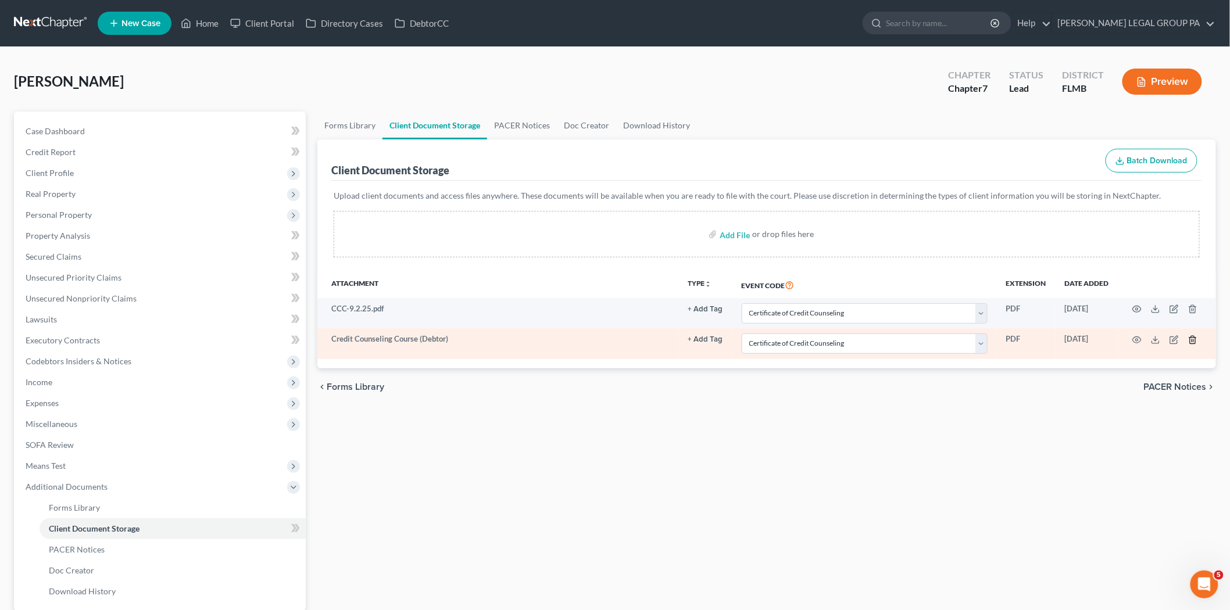
click at [1192, 341] on icon "button" at bounding box center [1192, 339] width 9 height 9
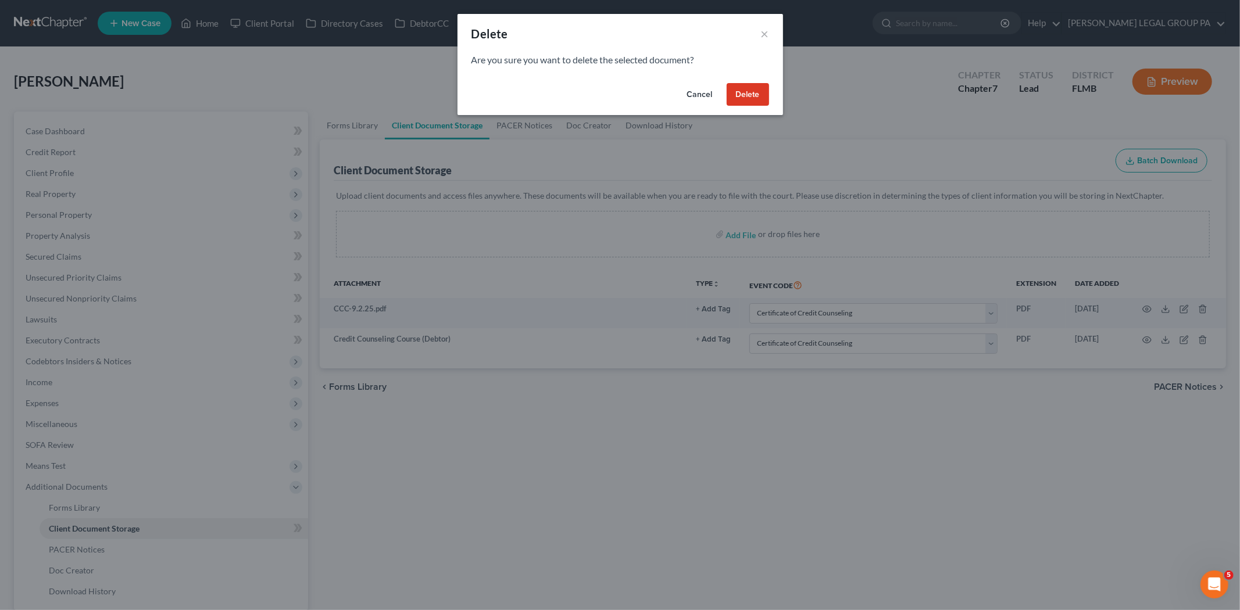
click at [756, 93] on button "Delete" at bounding box center [748, 94] width 42 height 23
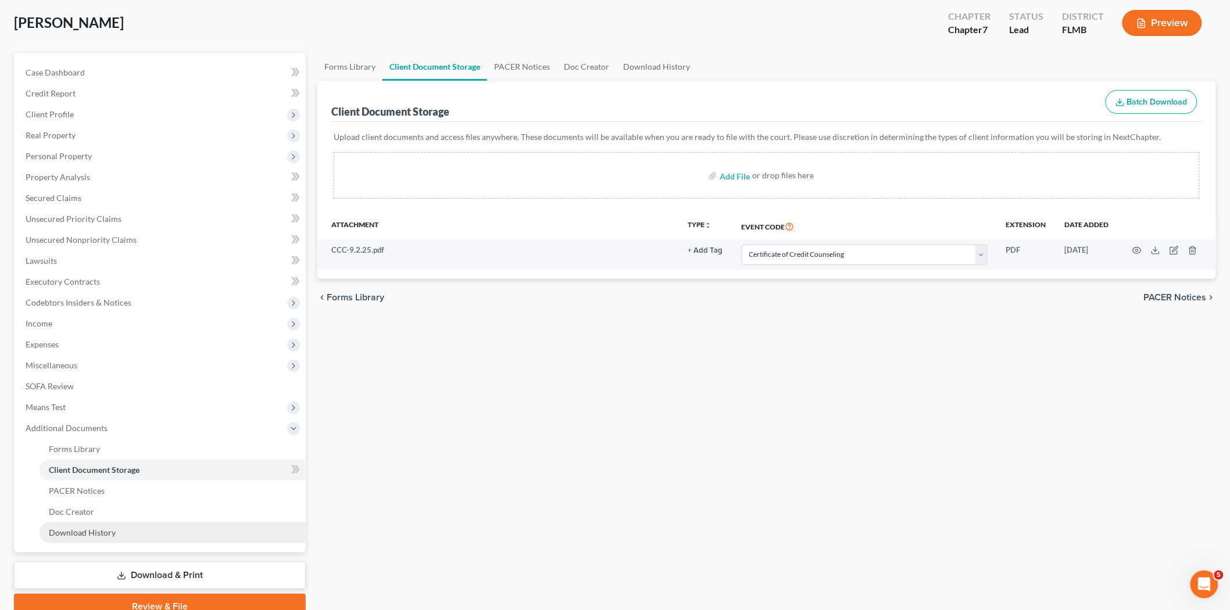
scroll to position [111, 0]
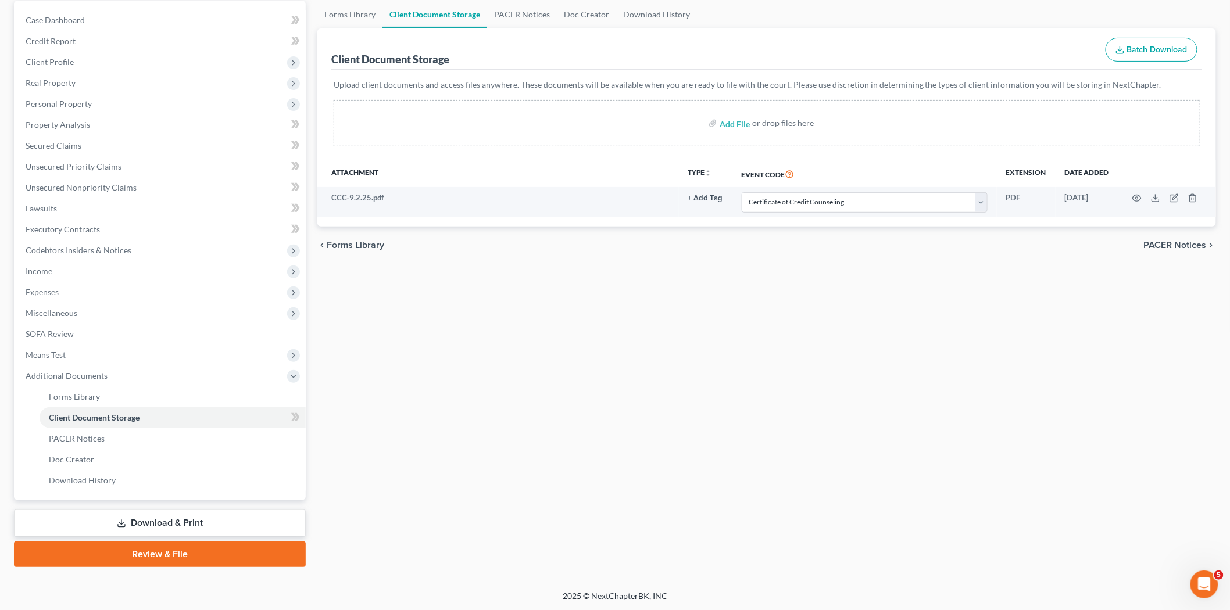
click at [131, 552] on link "Review & File" at bounding box center [160, 555] width 292 height 26
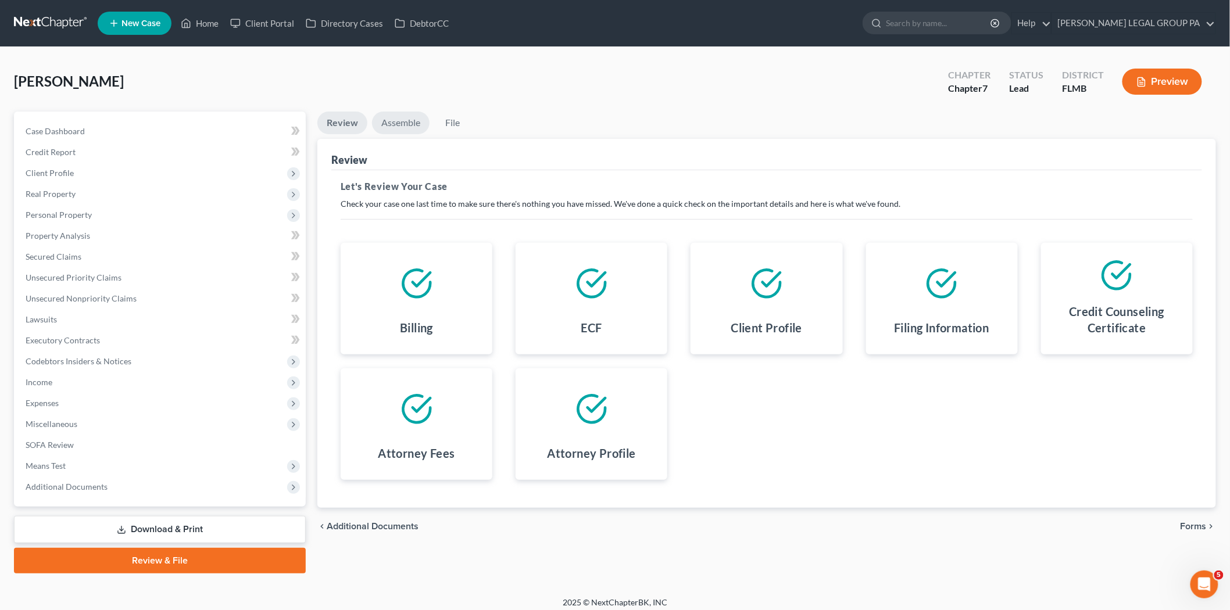
click at [403, 119] on link "Assemble" at bounding box center [401, 123] width 58 height 23
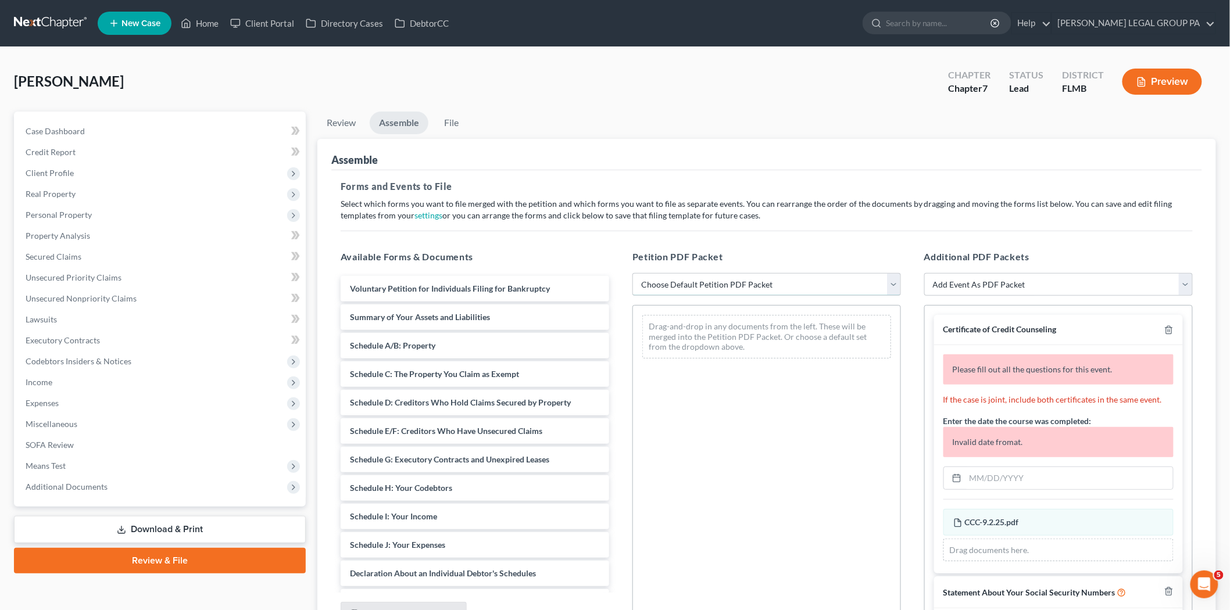
click at [671, 273] on select "Choose Default Petition PDF Packet Complete Bankruptcy Petition (all forms and …" at bounding box center [767, 284] width 269 height 23
select select "0"
click at [633, 273] on select "Choose Default Petition PDF Packet Complete Bankruptcy Petition (all forms and …" at bounding box center [767, 284] width 269 height 23
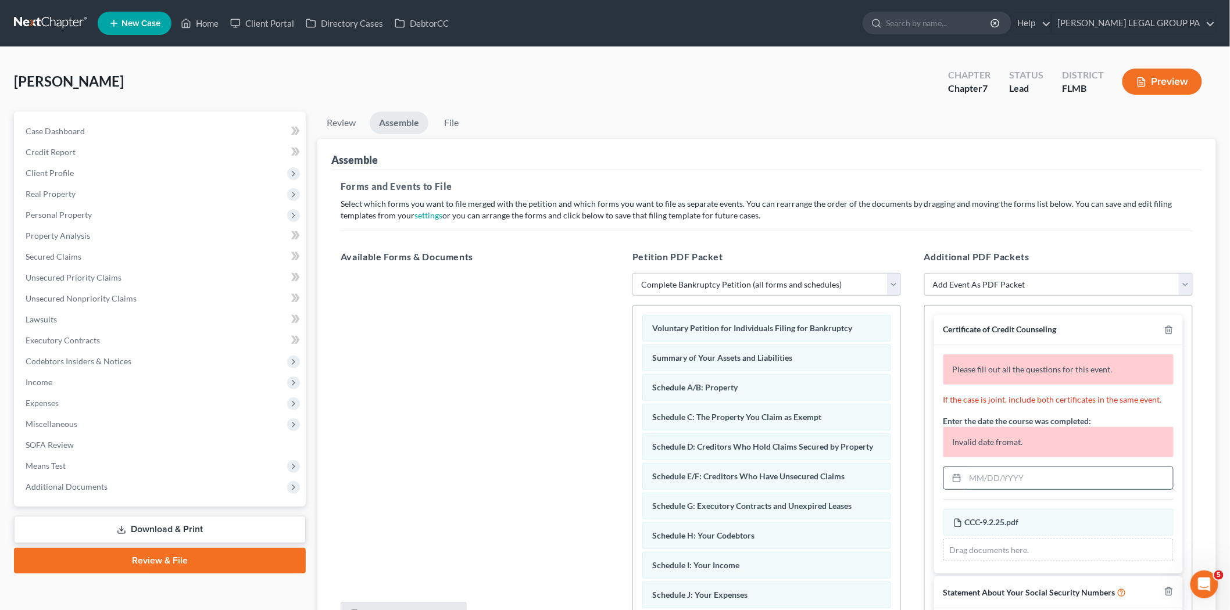
click at [978, 480] on input "text" at bounding box center [1070, 478] width 208 height 22
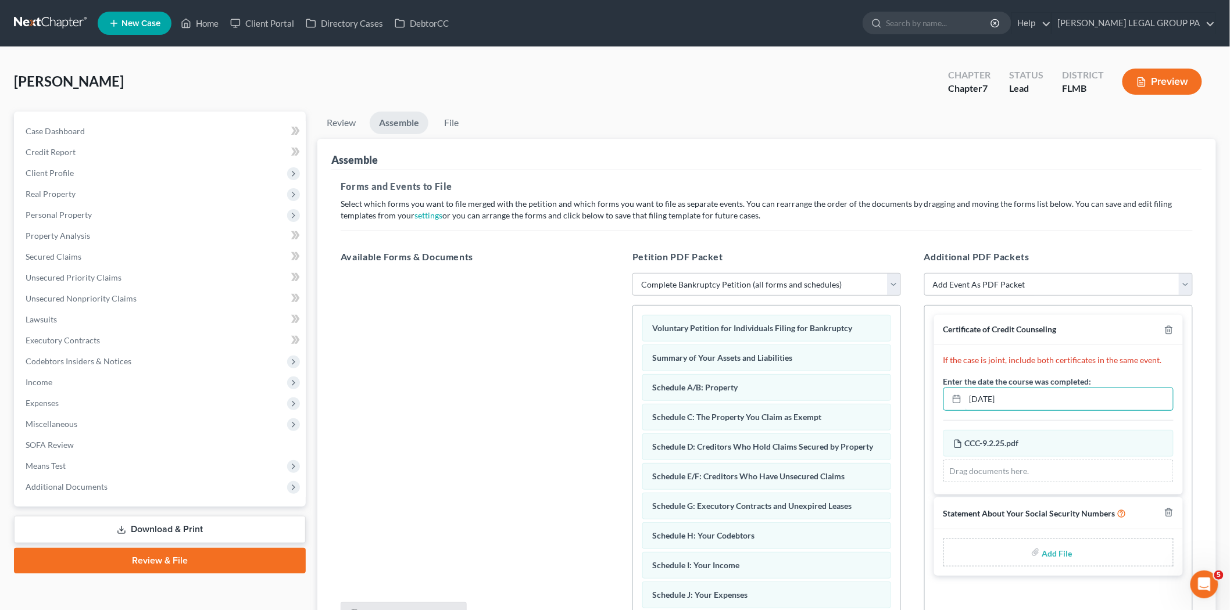
type input "[DATE]"
click at [1014, 555] on div "Add File" at bounding box center [1059, 553] width 230 height 28
click at [1042, 553] on input "file" at bounding box center [1056, 552] width 28 height 21
type input "C:\fakepath\121 - [PERSON_NAME].pdf"
click at [456, 120] on link "File" at bounding box center [451, 123] width 37 height 23
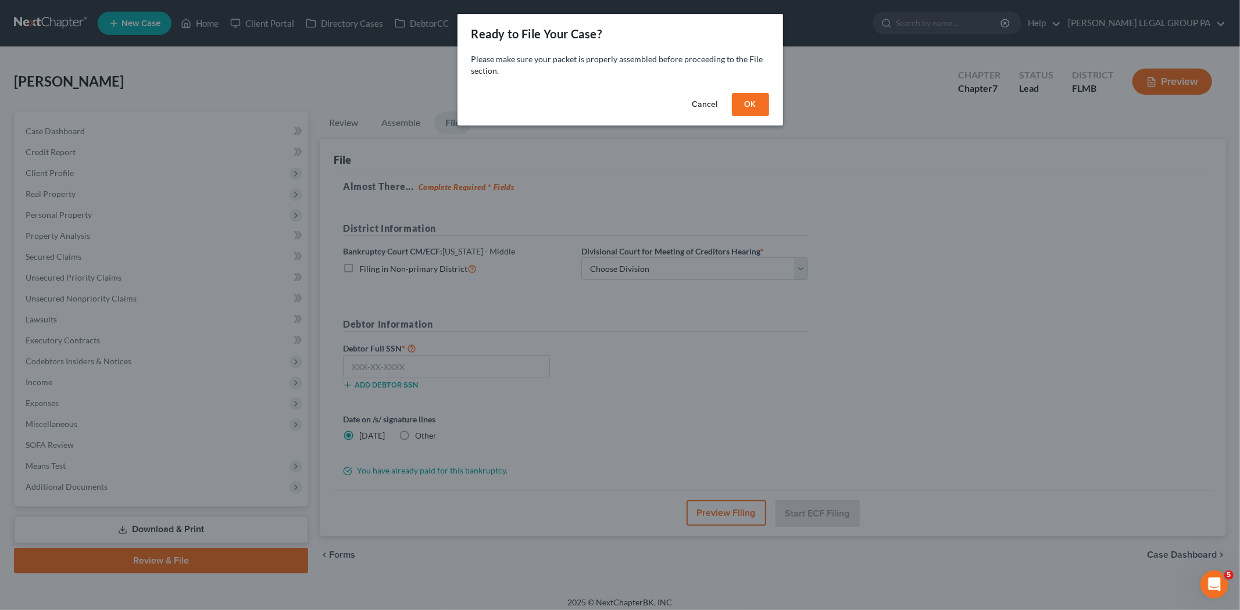
click at [763, 107] on button "OK" at bounding box center [750, 104] width 37 height 23
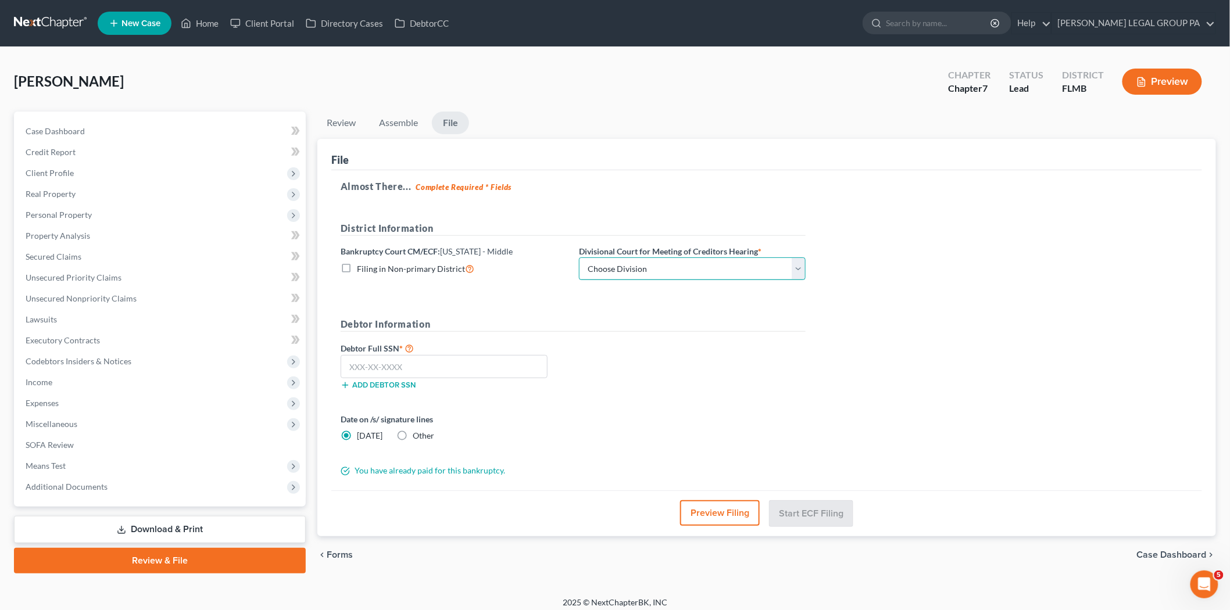
click at [643, 271] on select "Choose Division [GEOGRAPHIC_DATA][PERSON_NAME] [GEOGRAPHIC_DATA] [GEOGRAPHIC_DA…" at bounding box center [692, 269] width 227 height 23
select select "3"
click at [579, 258] on select "Choose Division [GEOGRAPHIC_DATA][PERSON_NAME] [GEOGRAPHIC_DATA] [GEOGRAPHIC_DA…" at bounding box center [692, 269] width 227 height 23
click at [491, 373] on input "text" at bounding box center [444, 366] width 207 height 23
type input "851-14-5"
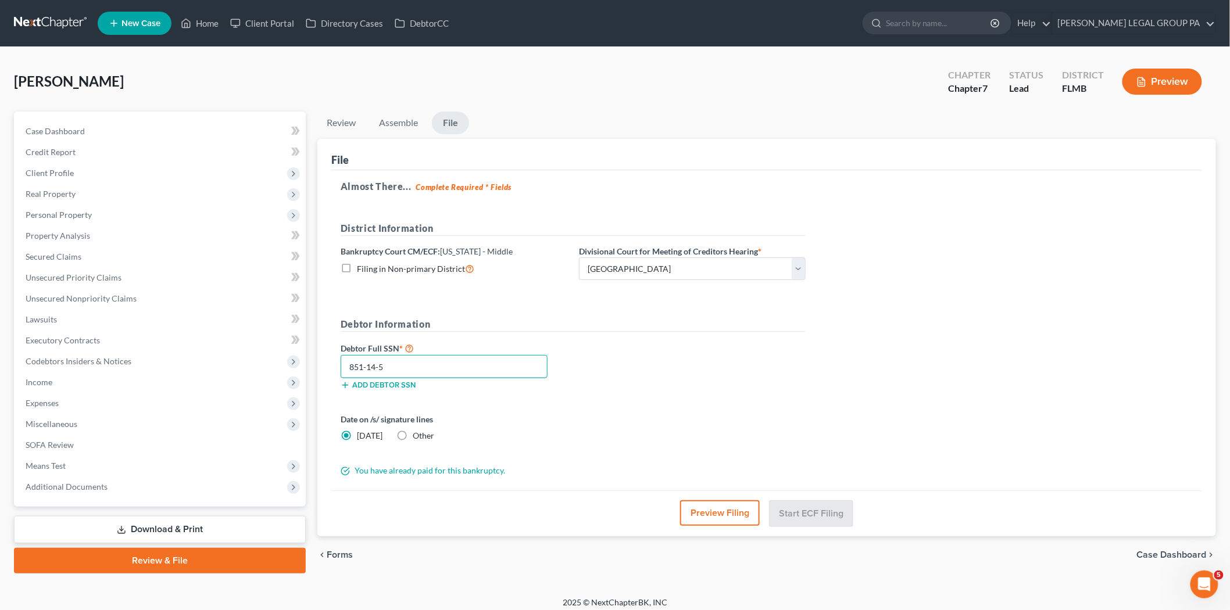
drag, startPoint x: 410, startPoint y: 366, endPoint x: 345, endPoint y: 365, distance: 65.1
click at [345, 365] on input "851-14-5" at bounding box center [444, 366] width 207 height 23
type input "589-62-7395"
click at [803, 506] on button "Start ECF Filing" at bounding box center [811, 514] width 83 height 26
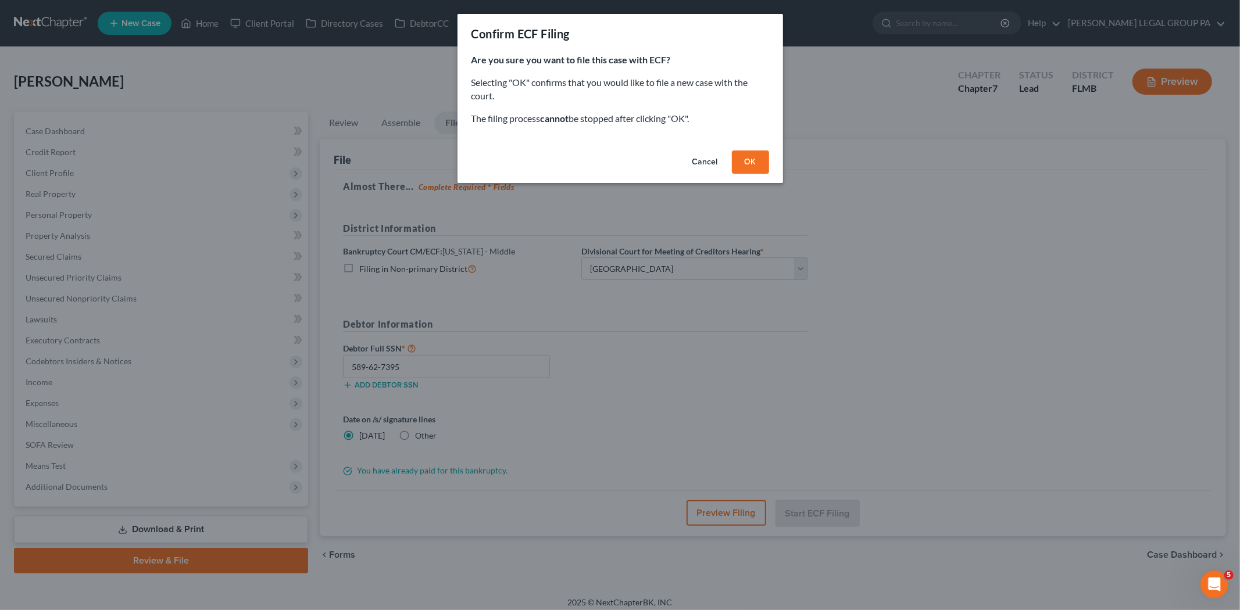
click at [759, 155] on button "OK" at bounding box center [750, 162] width 37 height 23
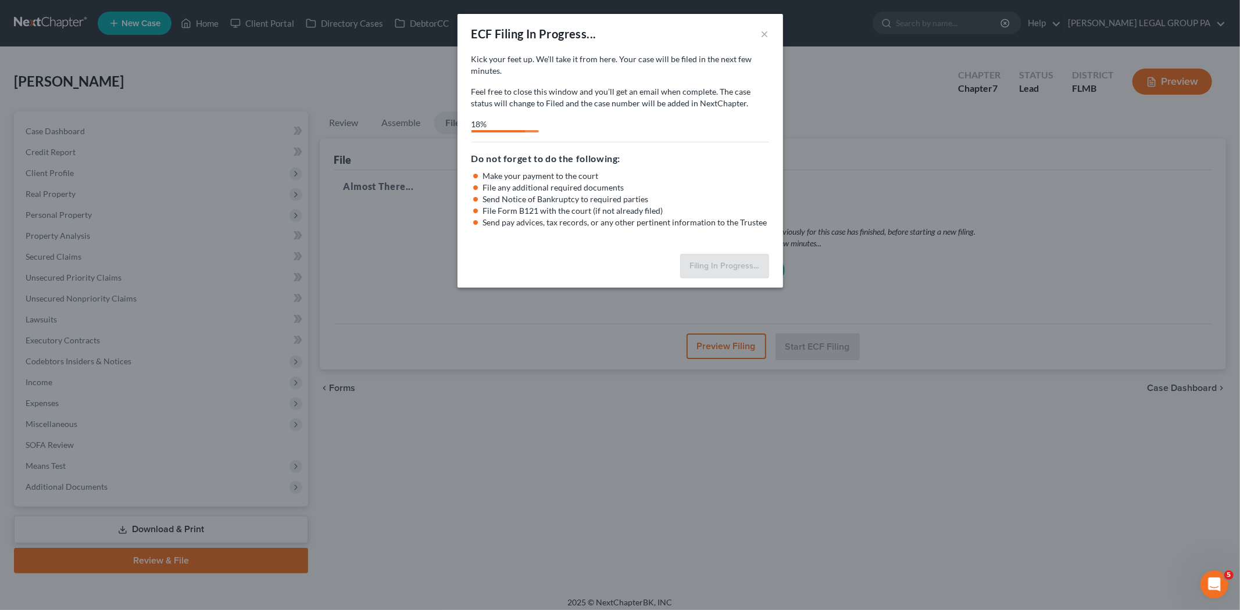
select select "3"
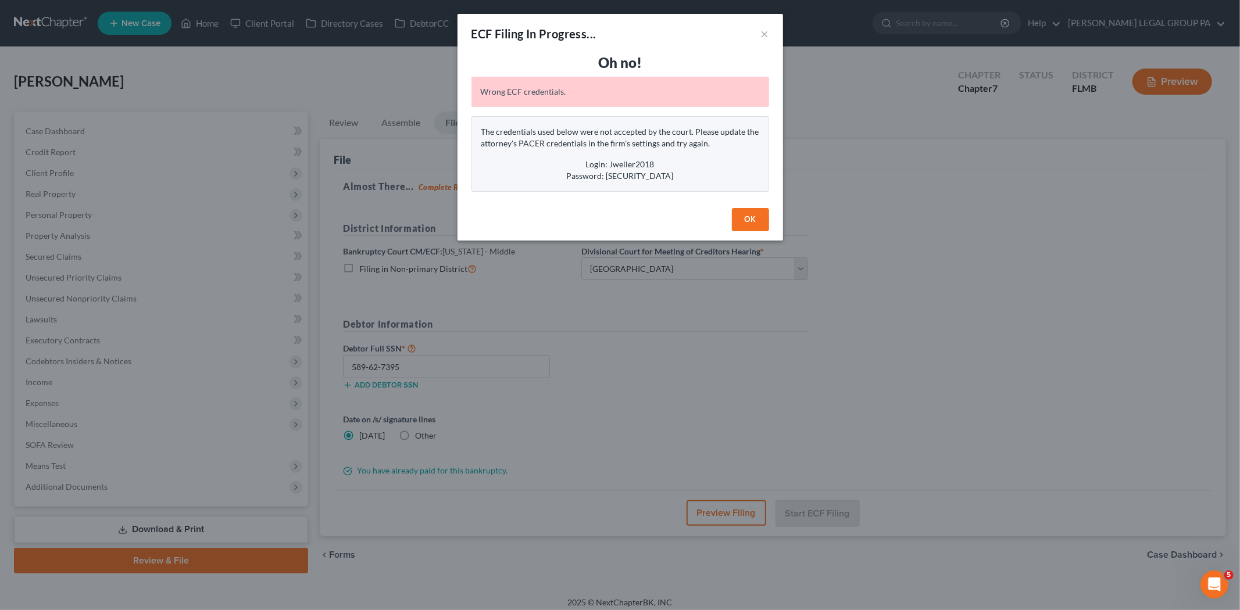
click at [742, 230] on button "OK" at bounding box center [750, 219] width 37 height 23
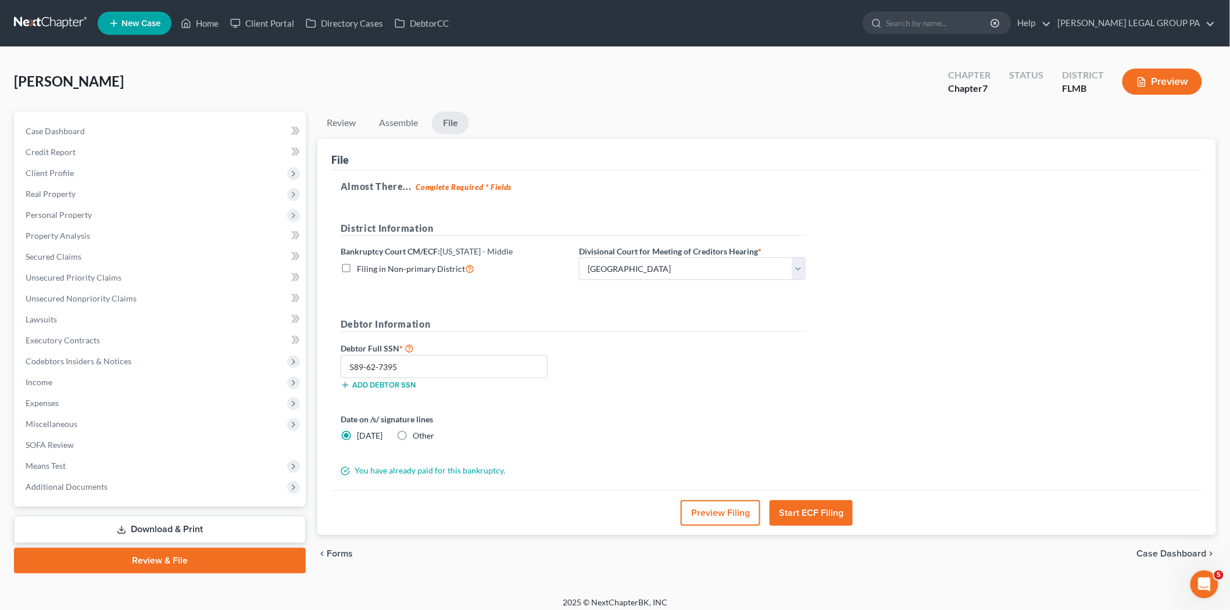
click at [782, 506] on button "Start ECF Filing" at bounding box center [811, 514] width 83 height 26
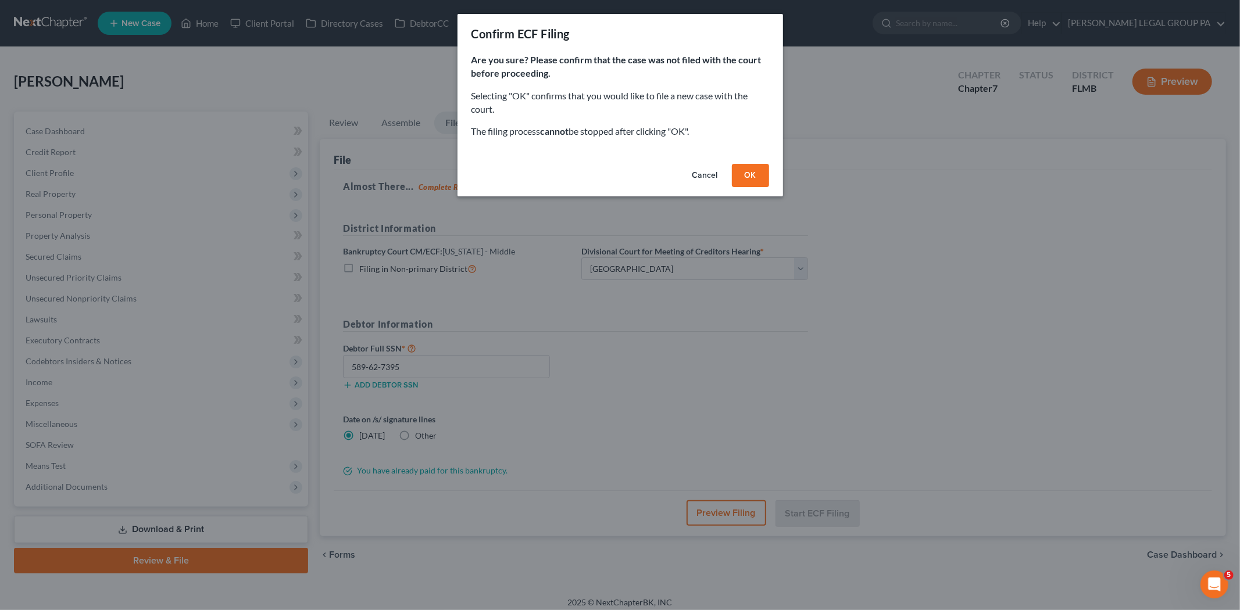
click at [760, 173] on button "OK" at bounding box center [750, 175] width 37 height 23
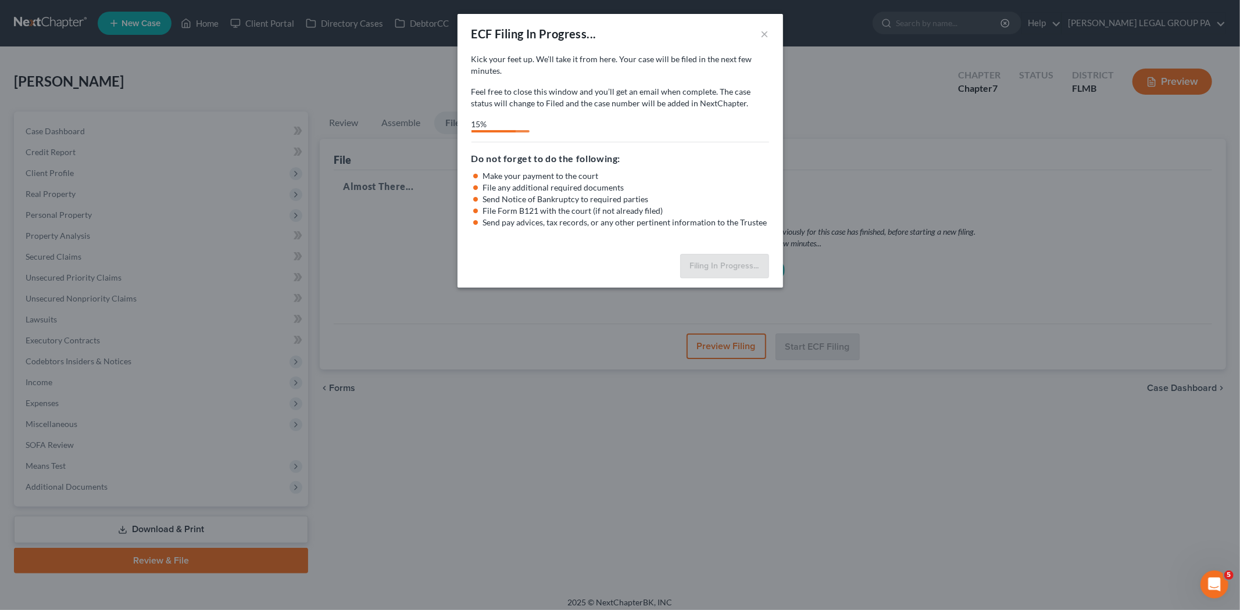
select select "3"
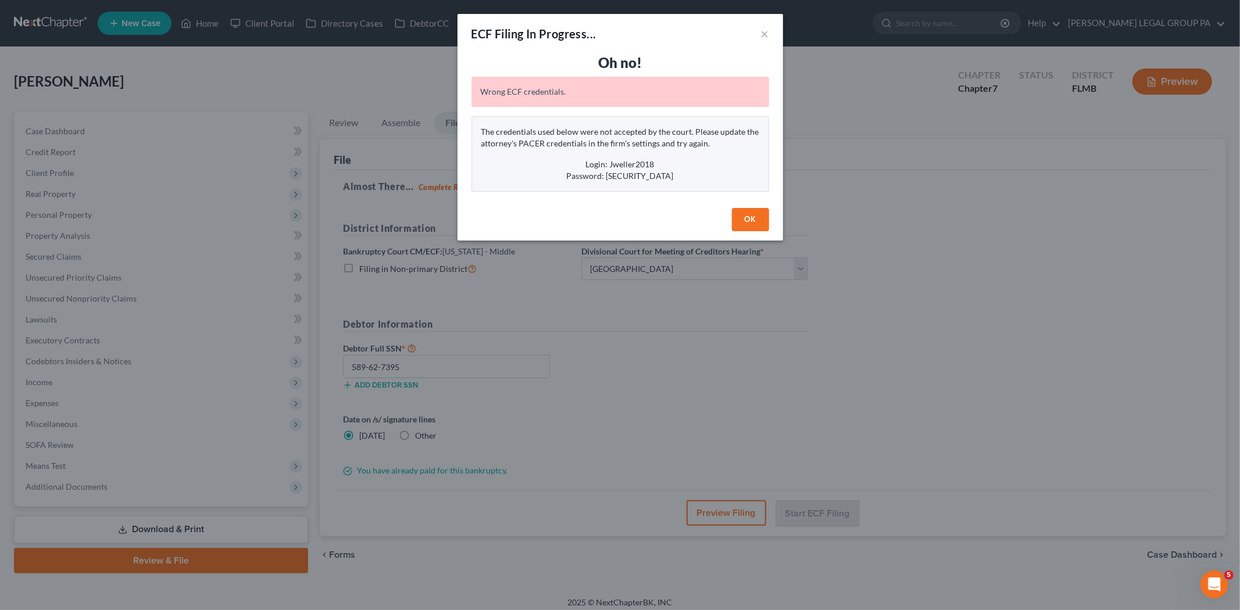
click at [738, 219] on button "OK" at bounding box center [750, 219] width 37 height 23
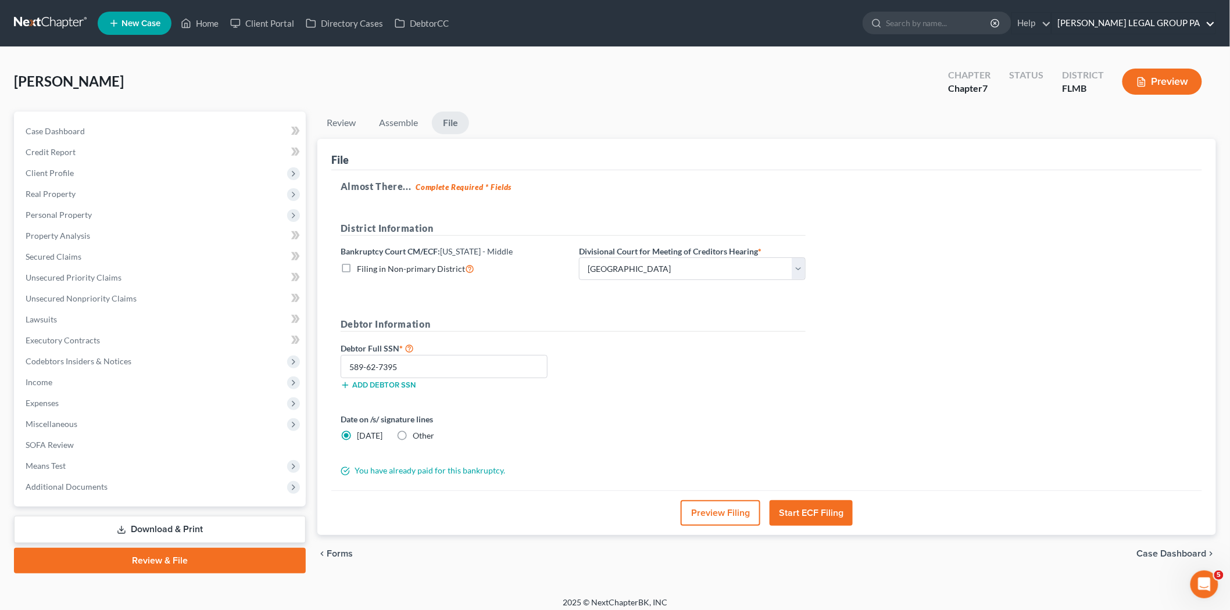
click at [1121, 16] on link "[PERSON_NAME] LEGAL GROUP PA" at bounding box center [1133, 23] width 163 height 21
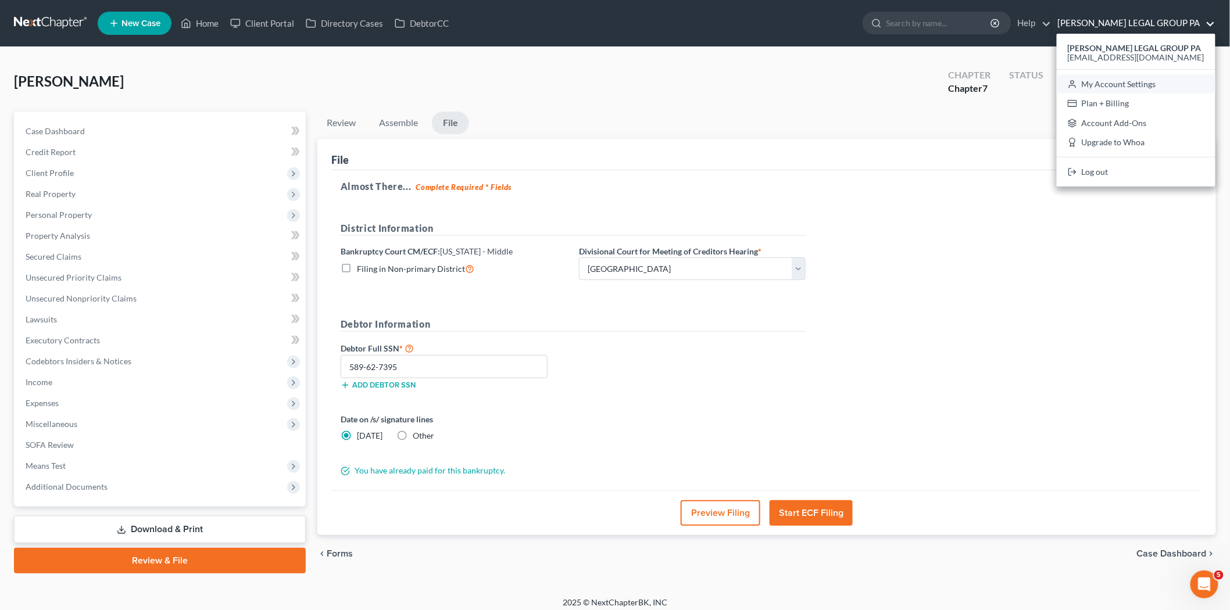
click at [1131, 82] on link "My Account Settings" at bounding box center [1136, 84] width 159 height 20
select select "24"
select select "9"
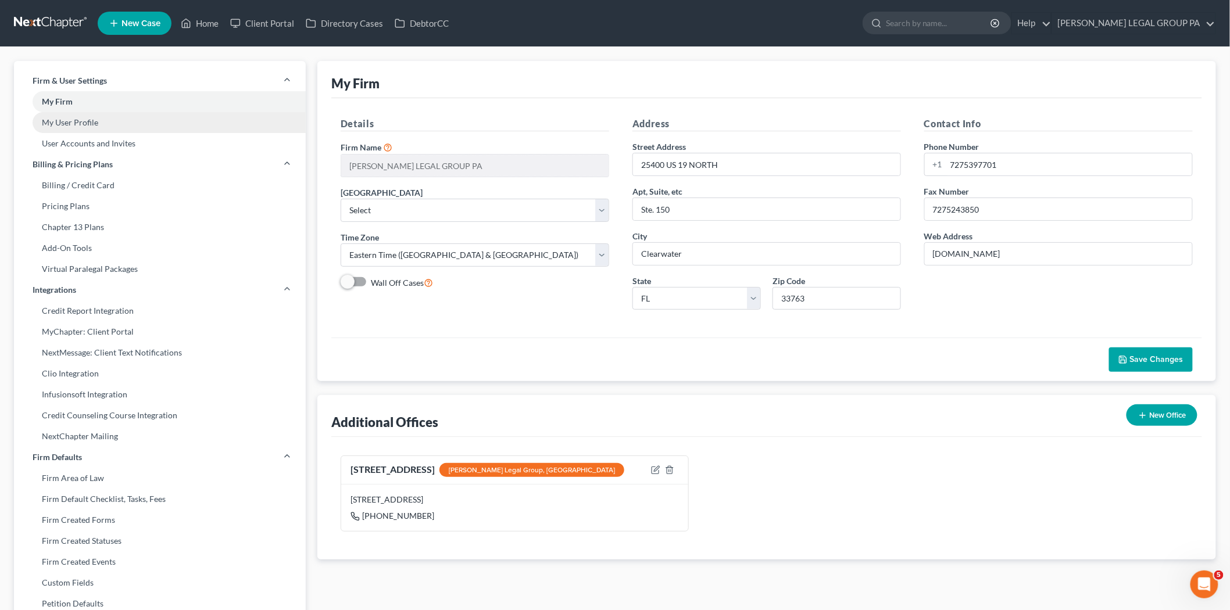
click at [122, 128] on link "My User Profile" at bounding box center [160, 122] width 292 height 21
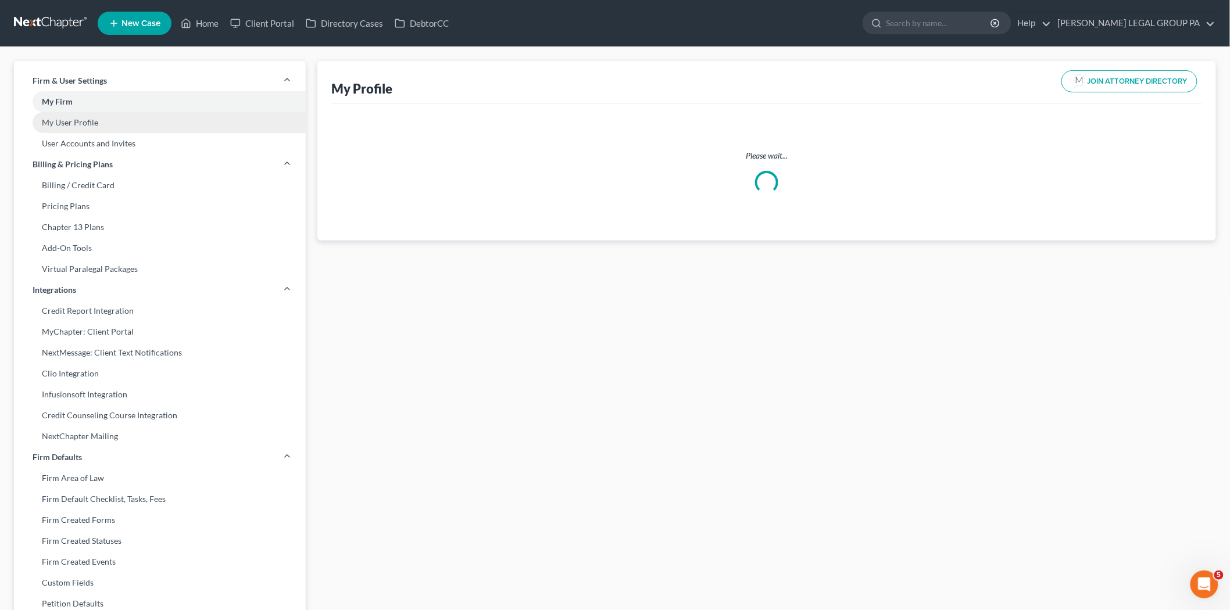
select select "9"
select select "attorney"
select select "0"
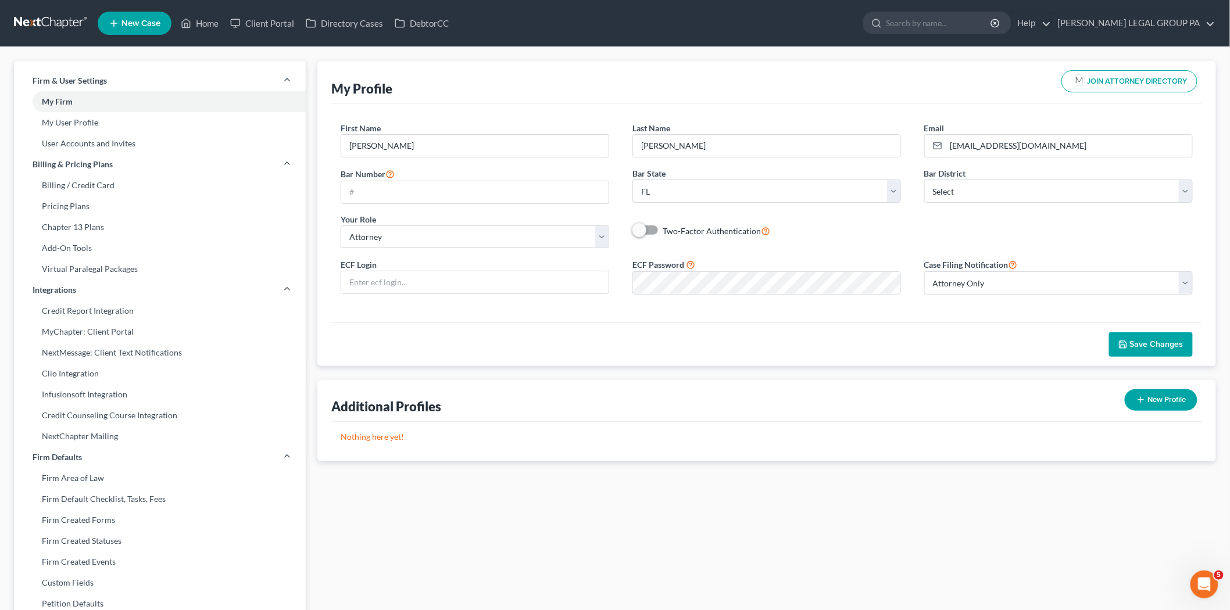
click at [618, 328] on div "Save Changes" at bounding box center [766, 345] width 871 height 44
click at [1148, 20] on link "[PERSON_NAME] LEGAL GROUP PA" at bounding box center [1133, 23] width 163 height 21
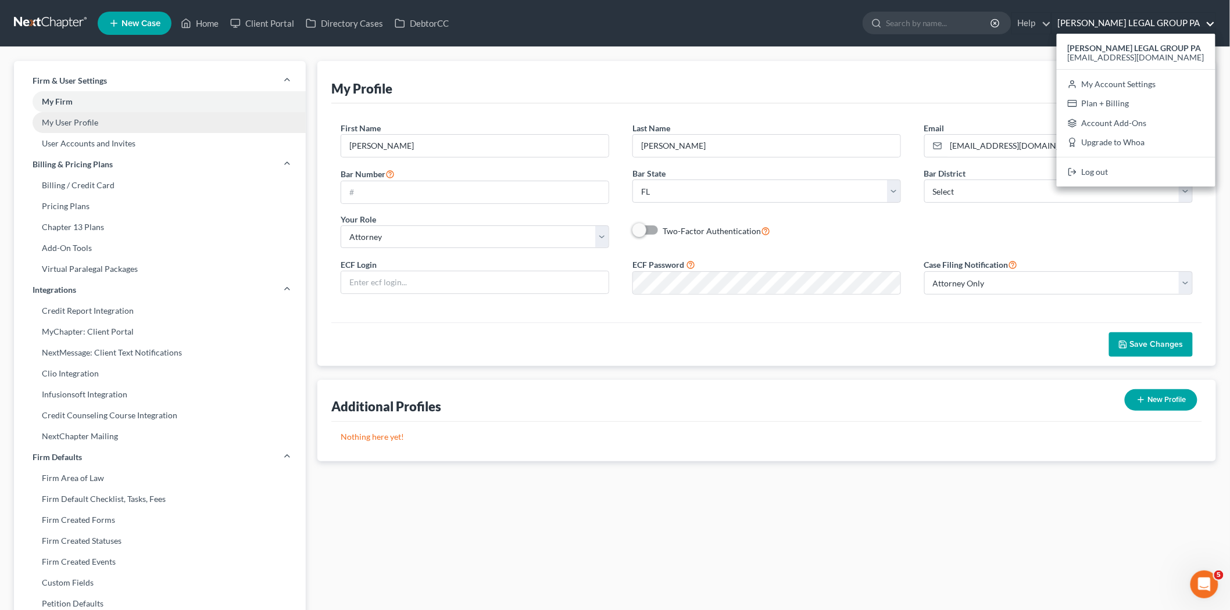
click at [112, 129] on link "My User Profile" at bounding box center [160, 122] width 292 height 21
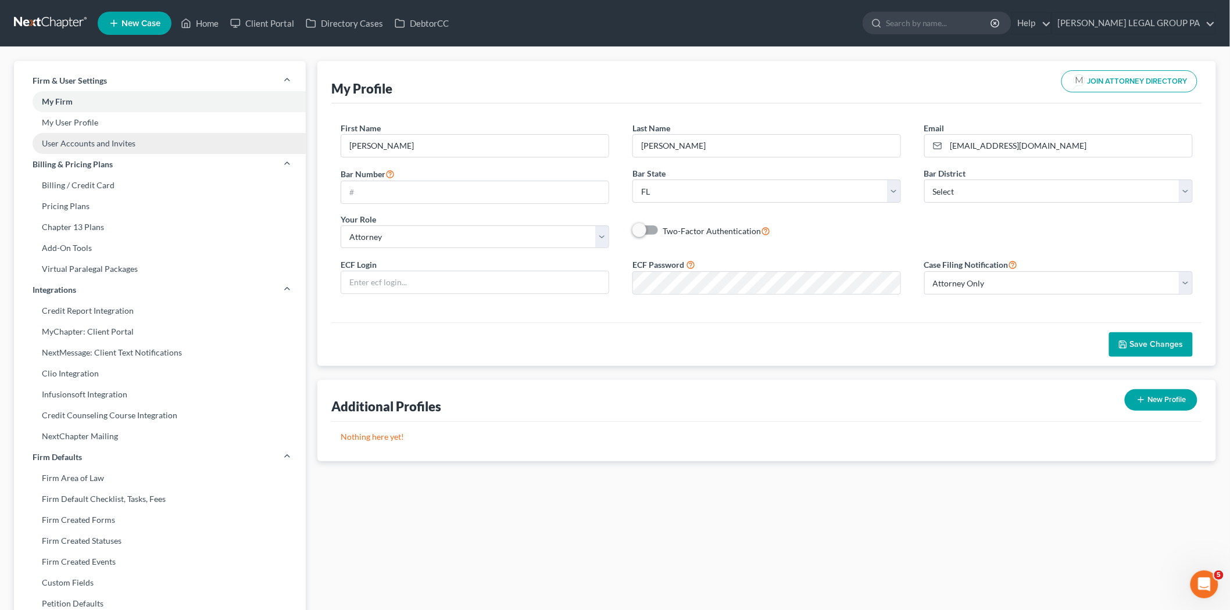
click at [116, 146] on link "User Accounts and Invites" at bounding box center [160, 143] width 292 height 21
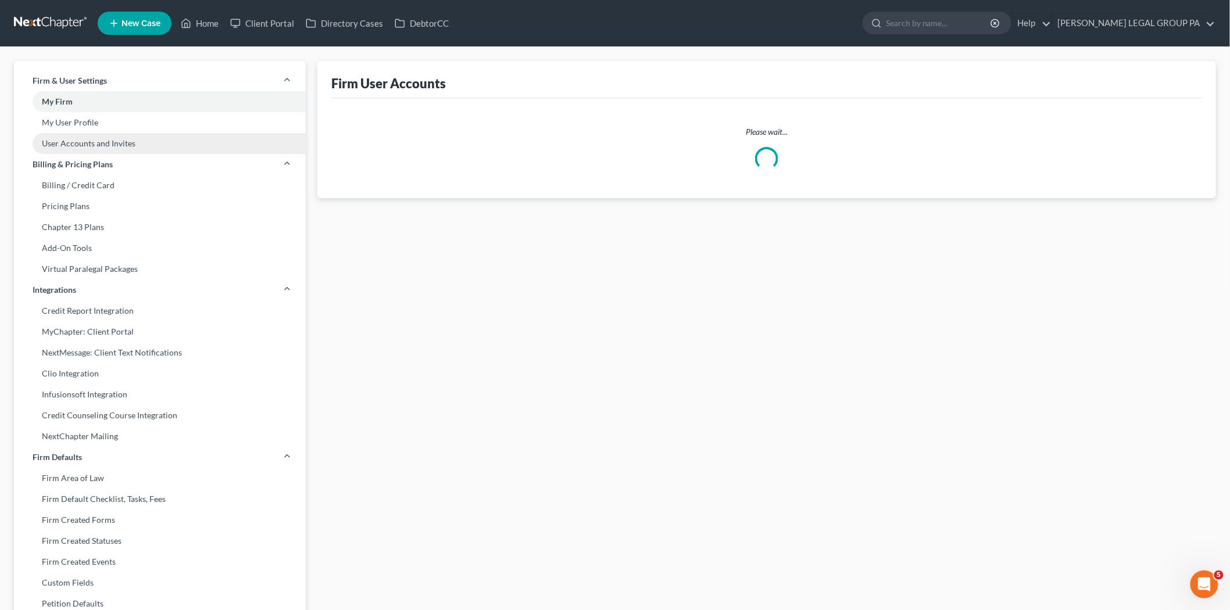
select select "0"
select select "1"
select select "0"
select select "1"
select select "0"
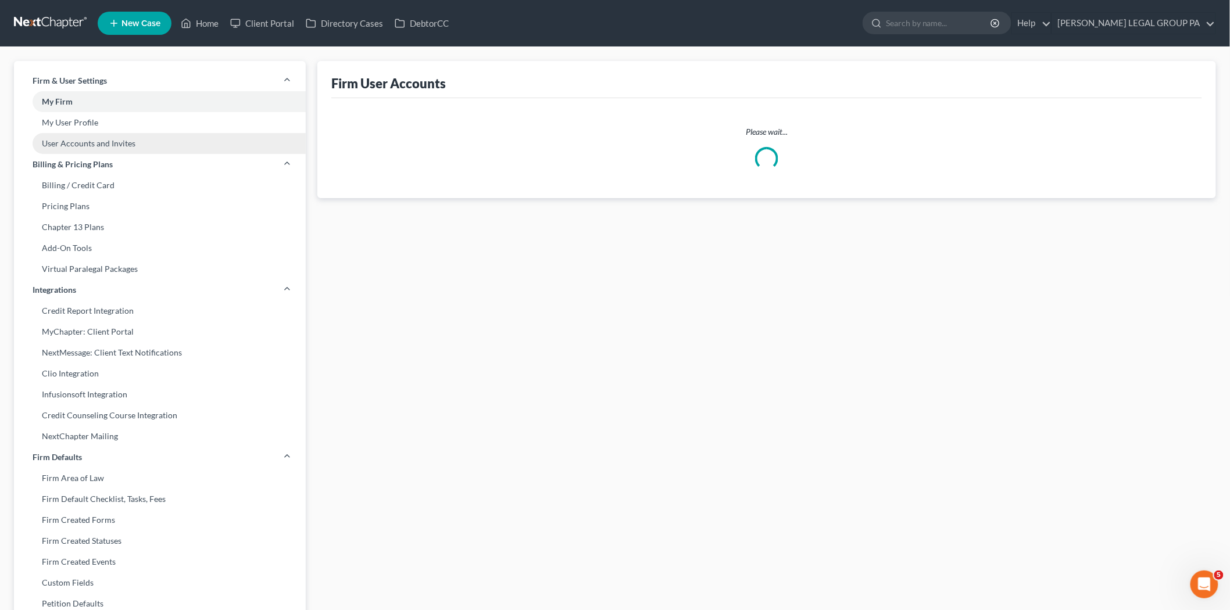
select select "1"
select select "2"
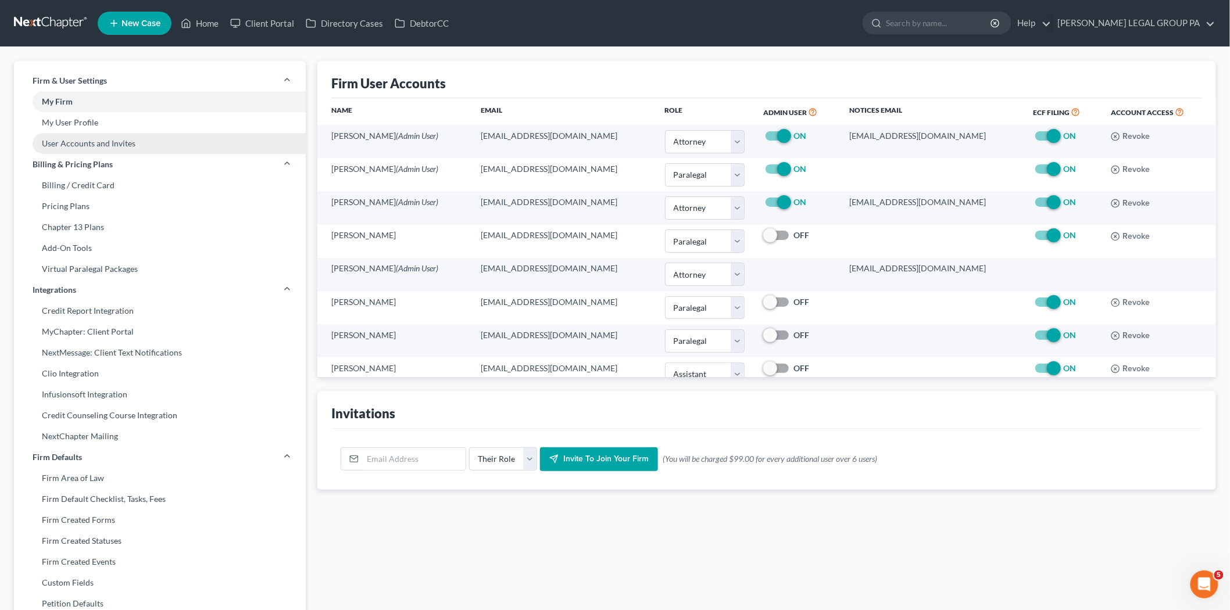
click at [129, 137] on link "User Accounts and Invites" at bounding box center [160, 143] width 292 height 21
click at [181, 147] on link "User Accounts and Invites" at bounding box center [160, 143] width 292 height 21
click at [117, 122] on link "My User Profile" at bounding box center [160, 122] width 292 height 21
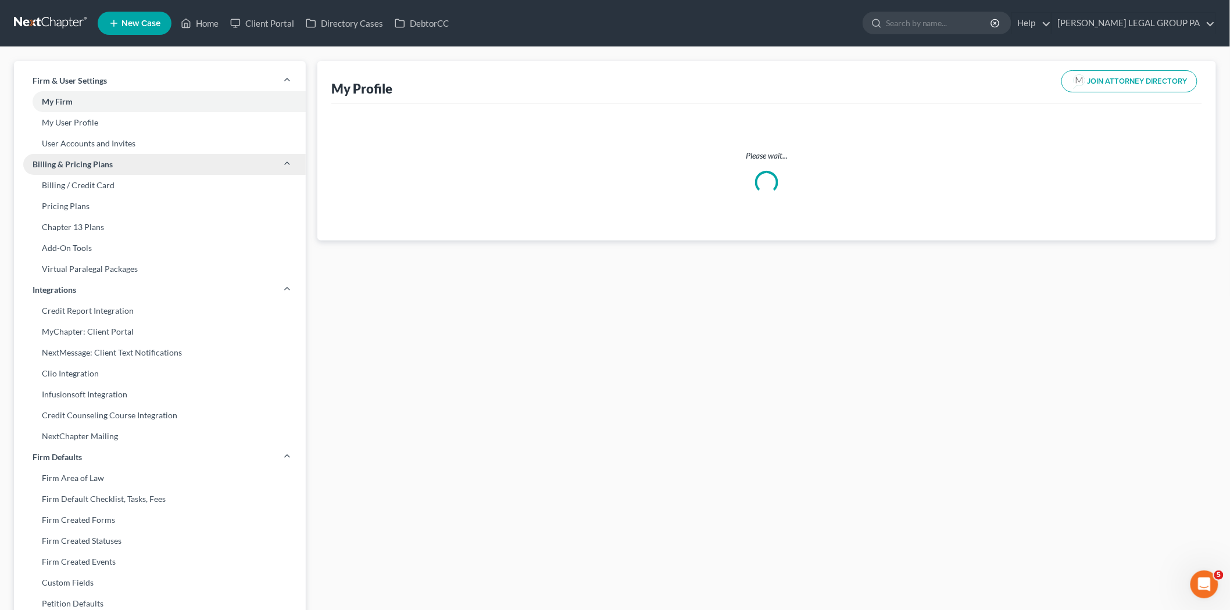
select select "9"
select select "attorney"
select select "0"
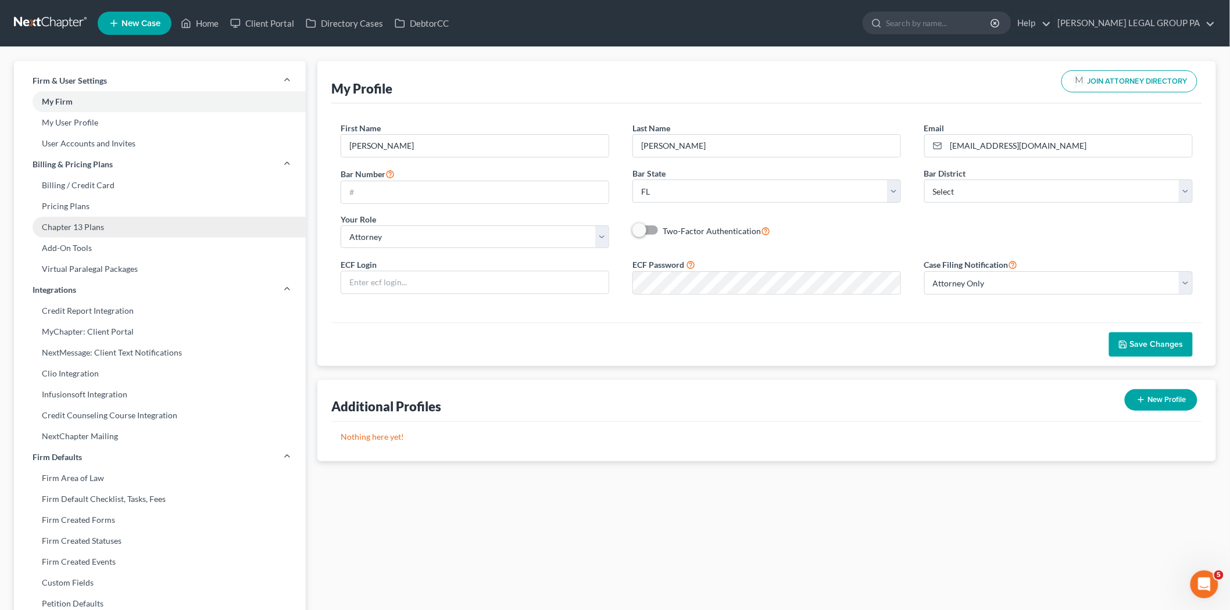
click at [119, 225] on link "Chapter 13 Plans" at bounding box center [160, 227] width 292 height 21
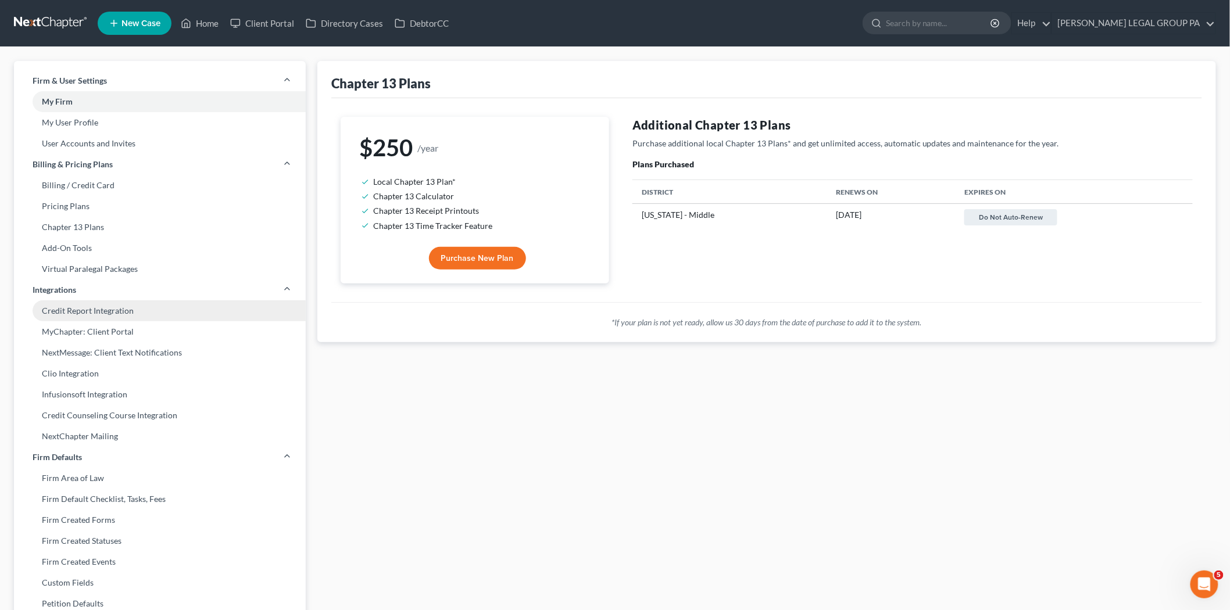
click at [134, 316] on link "Credit Report Integration" at bounding box center [160, 311] width 292 height 21
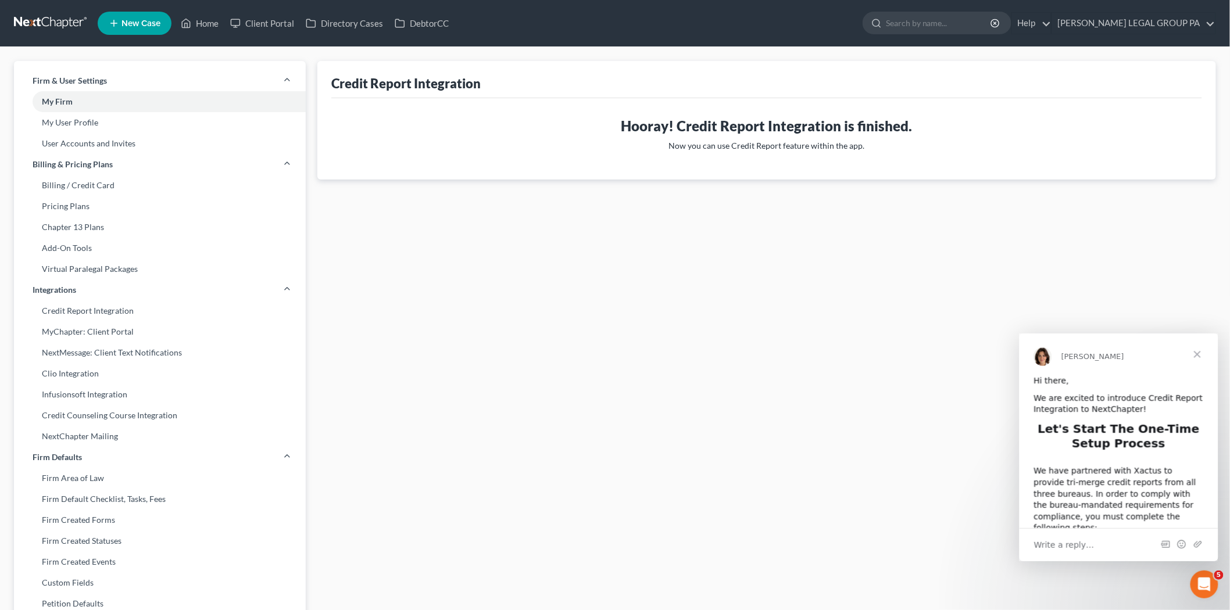
click at [53, 22] on link at bounding box center [51, 23] width 74 height 21
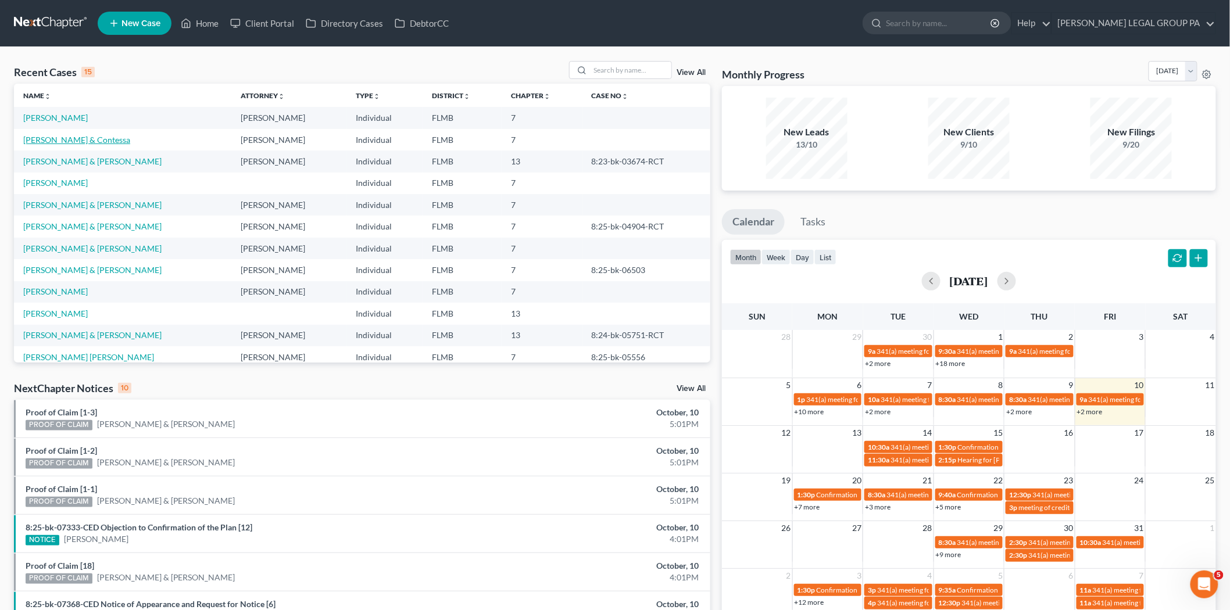
click at [44, 138] on link "[PERSON_NAME] & Contessa" at bounding box center [76, 140] width 107 height 10
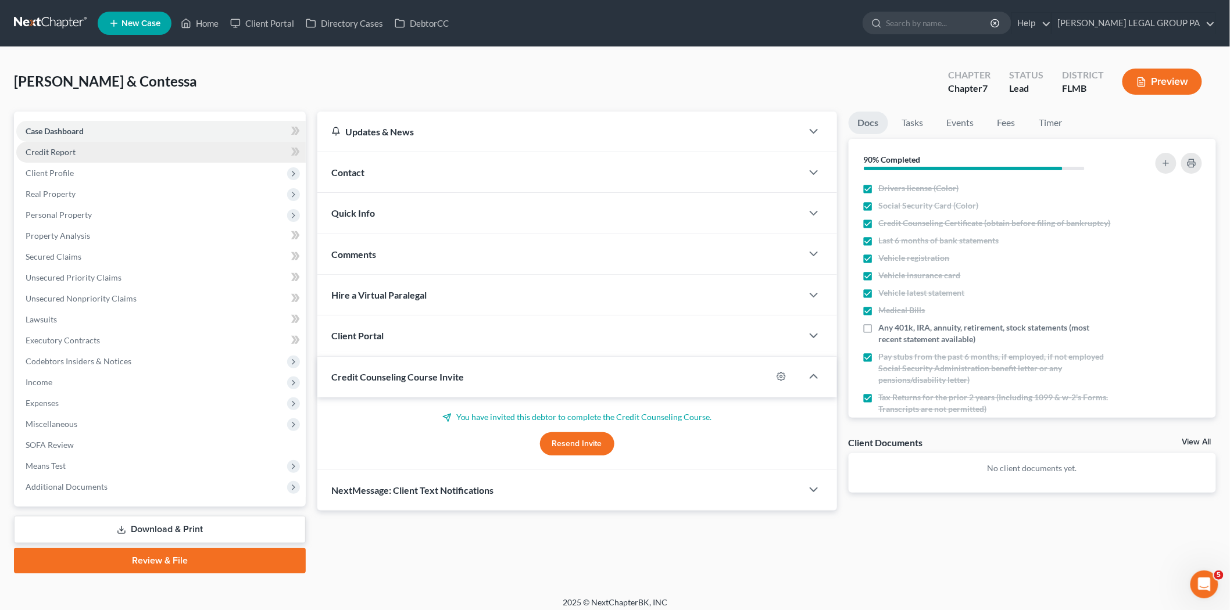
click at [74, 145] on link "Credit Report" at bounding box center [161, 152] width 290 height 21
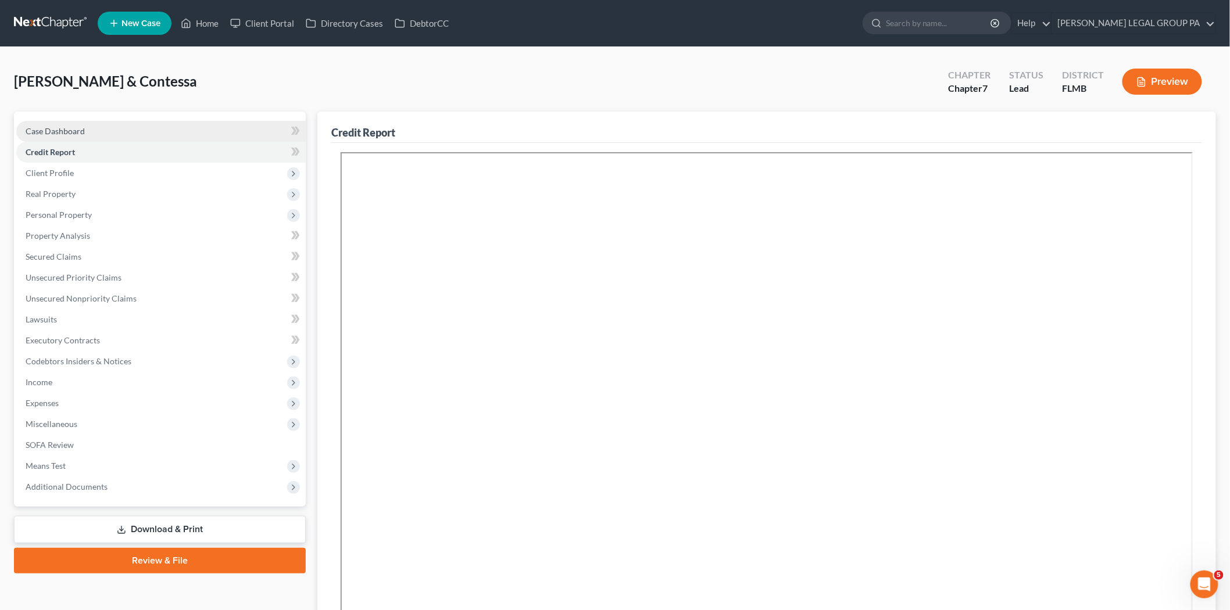
click at [56, 138] on link "Case Dashboard" at bounding box center [161, 131] width 290 height 21
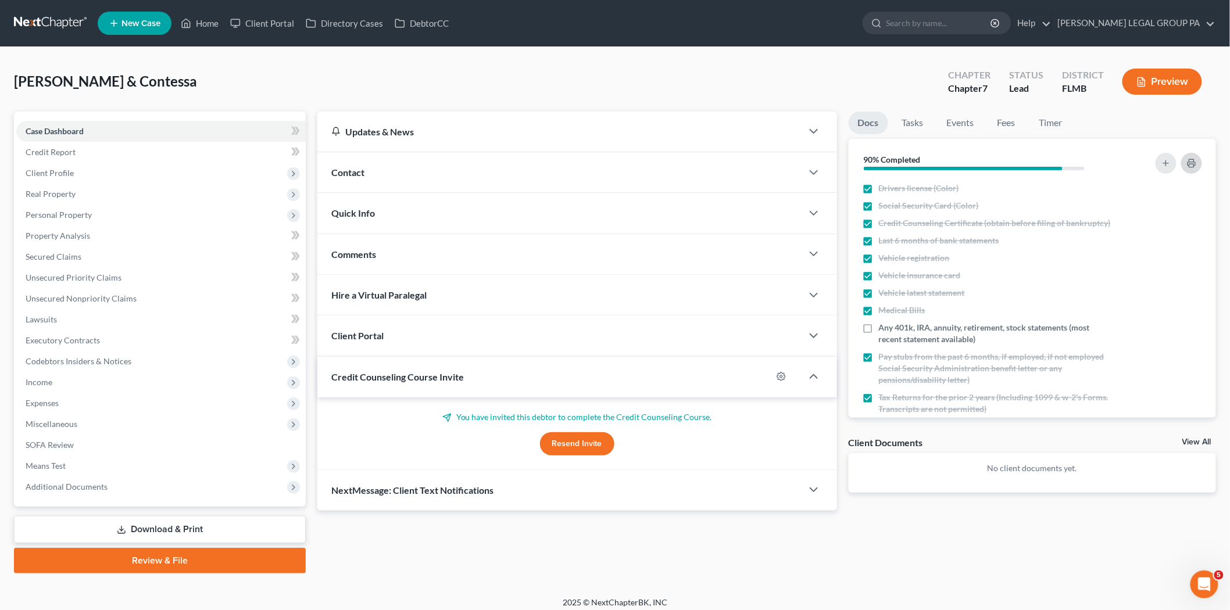
click at [1188, 155] on button "button" at bounding box center [1191, 163] width 21 height 21
click at [102, 157] on link "Credit Report" at bounding box center [161, 152] width 290 height 21
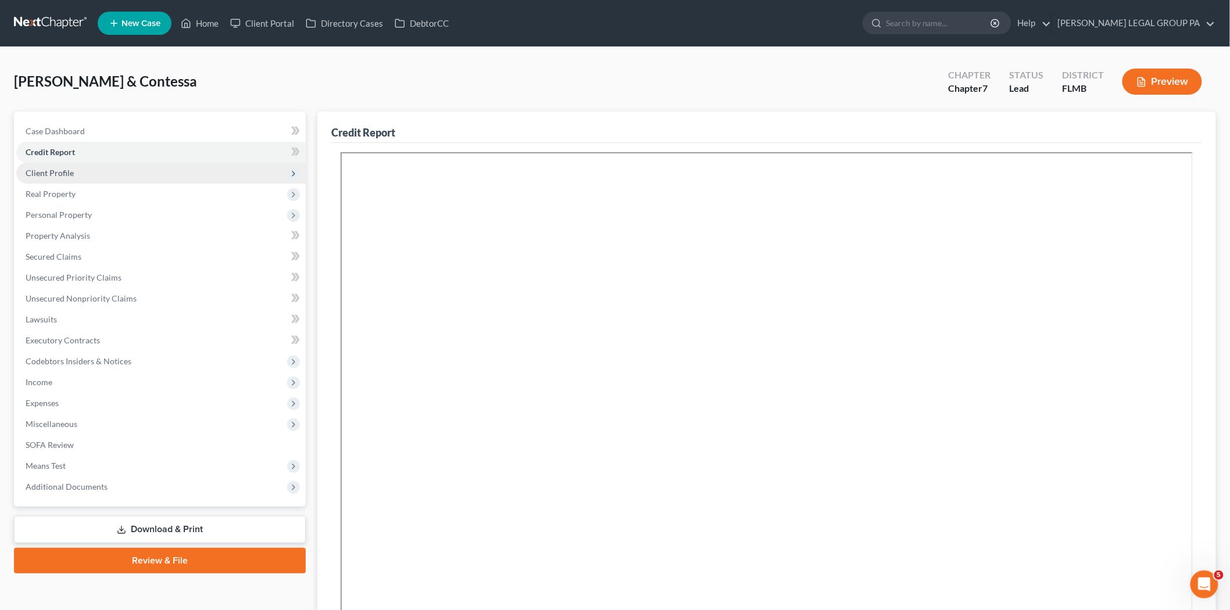
click at [103, 171] on span "Client Profile" at bounding box center [161, 173] width 290 height 21
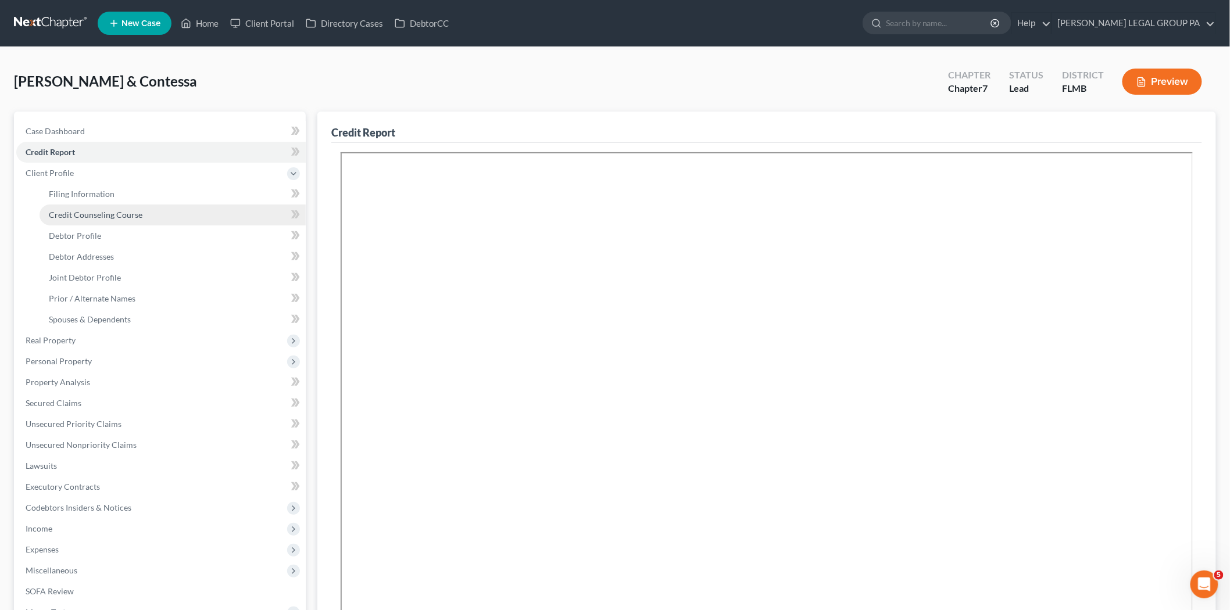
click at [110, 219] on span "Credit Counseling Course" at bounding box center [96, 215] width 94 height 10
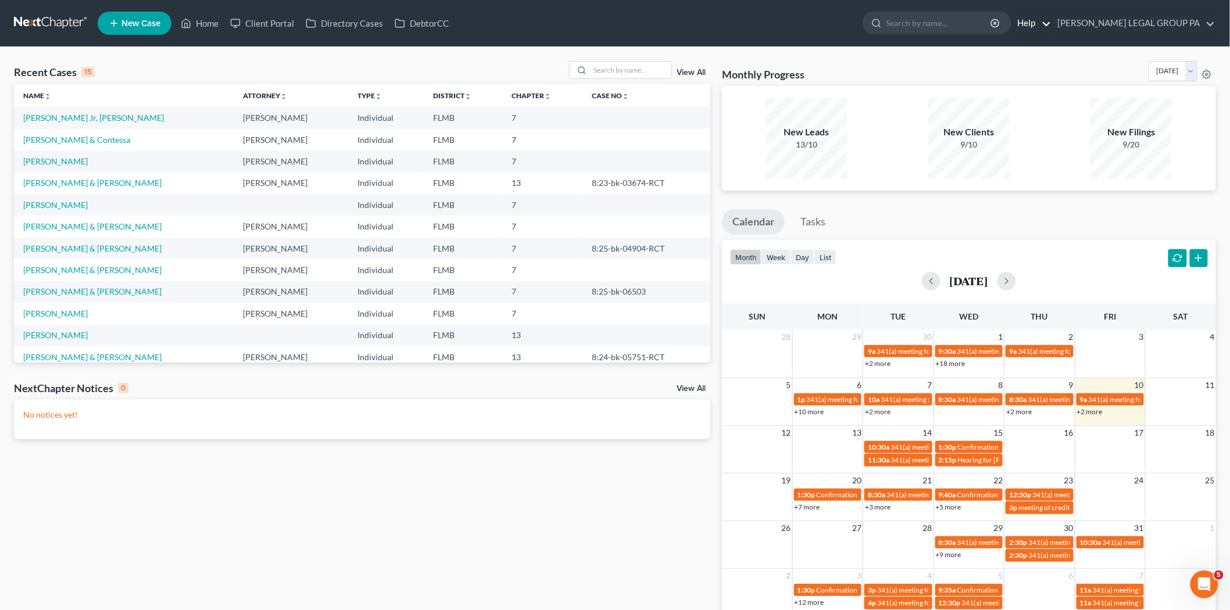
click at [1051, 14] on link "Help" at bounding box center [1031, 23] width 39 height 21
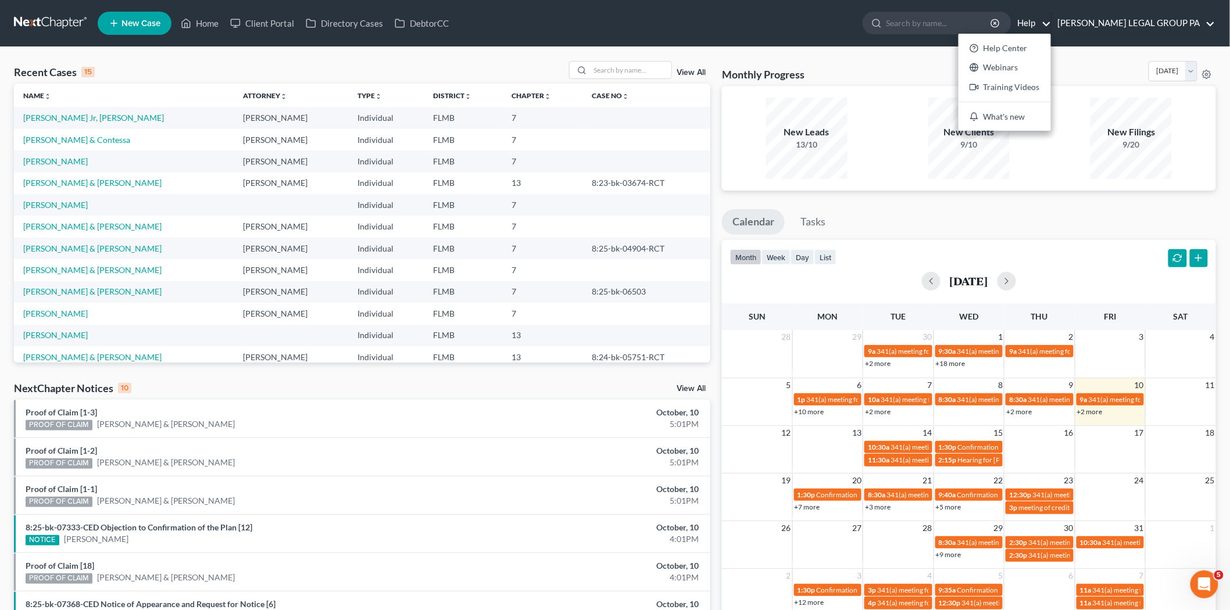
click at [1132, 27] on link "[PERSON_NAME] LEGAL GROUP PA" at bounding box center [1133, 23] width 163 height 21
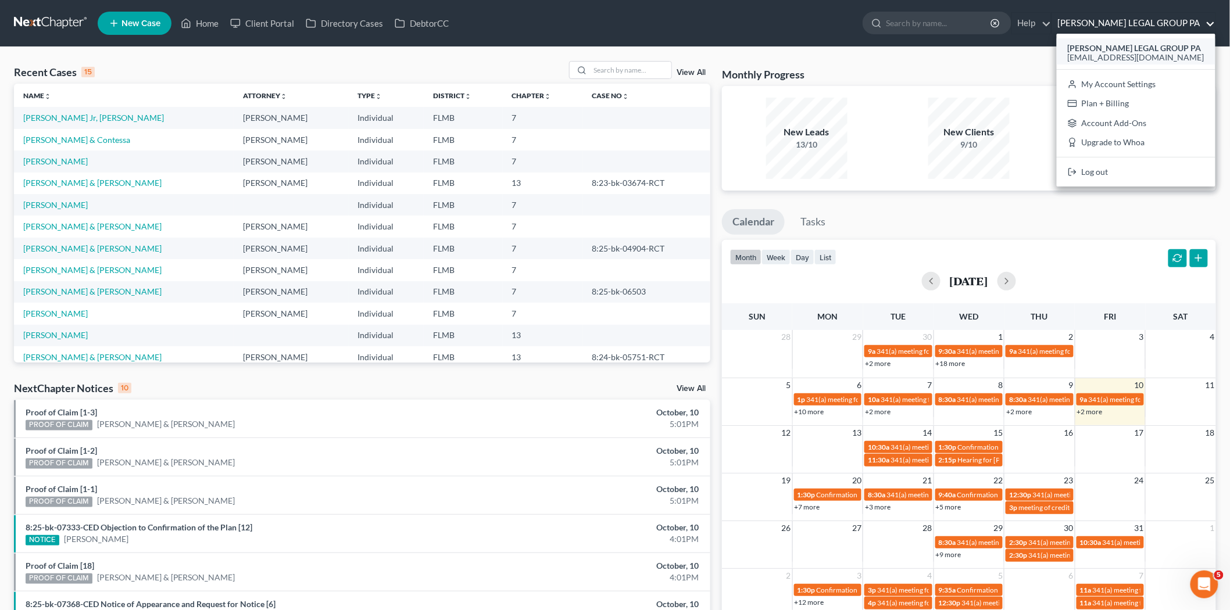
click at [1144, 49] on strong "[PERSON_NAME] LEGAL GROUP PA" at bounding box center [1135, 48] width 134 height 10
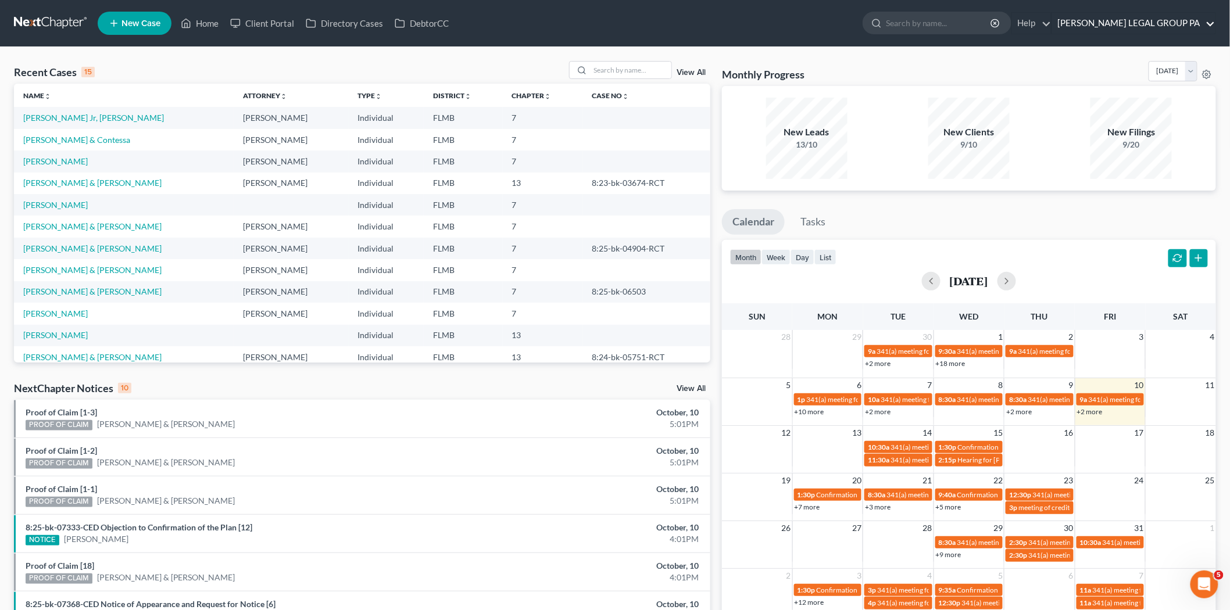
click at [1173, 22] on link "[PERSON_NAME] LEGAL GROUP PA" at bounding box center [1133, 23] width 163 height 21
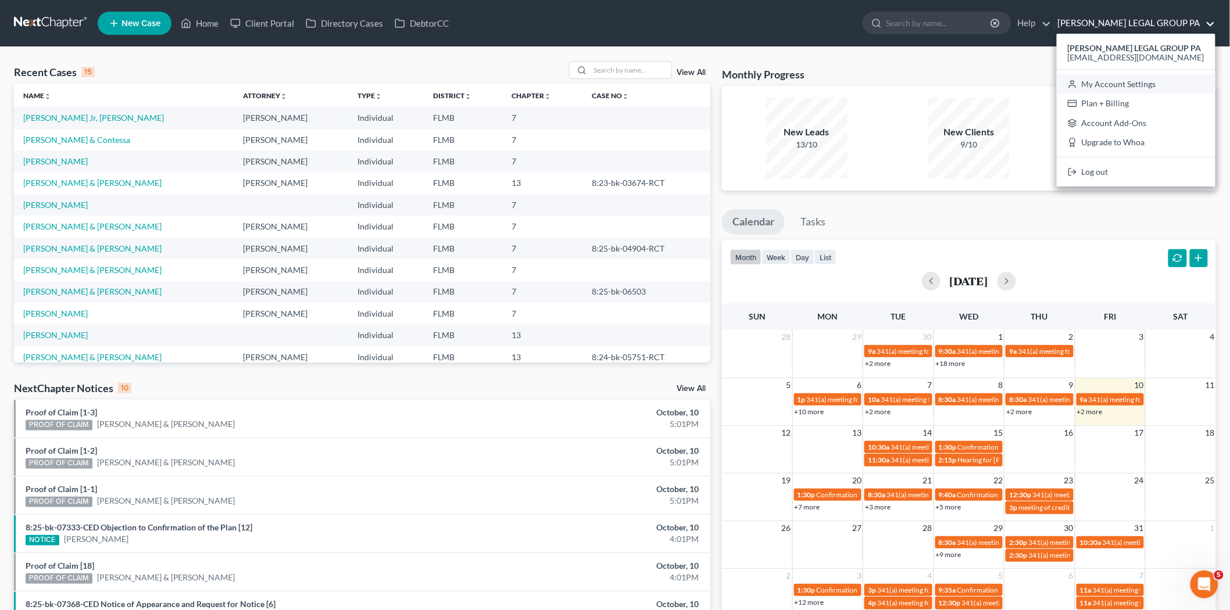
click at [1140, 85] on link "My Account Settings" at bounding box center [1136, 84] width 159 height 20
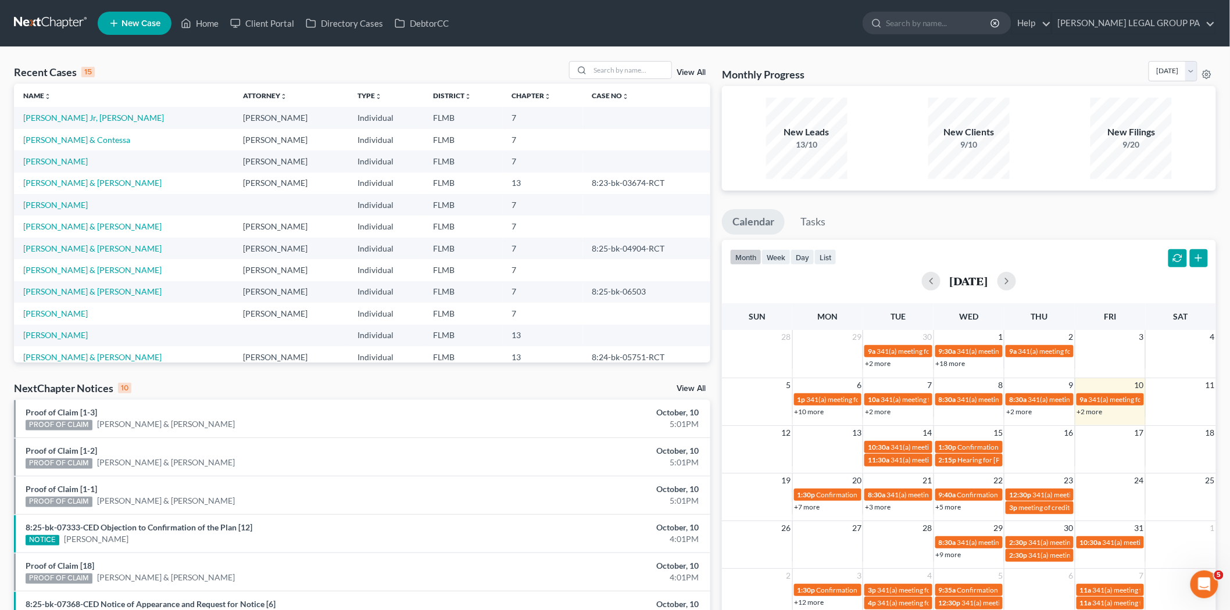
select select "24"
select select "9"
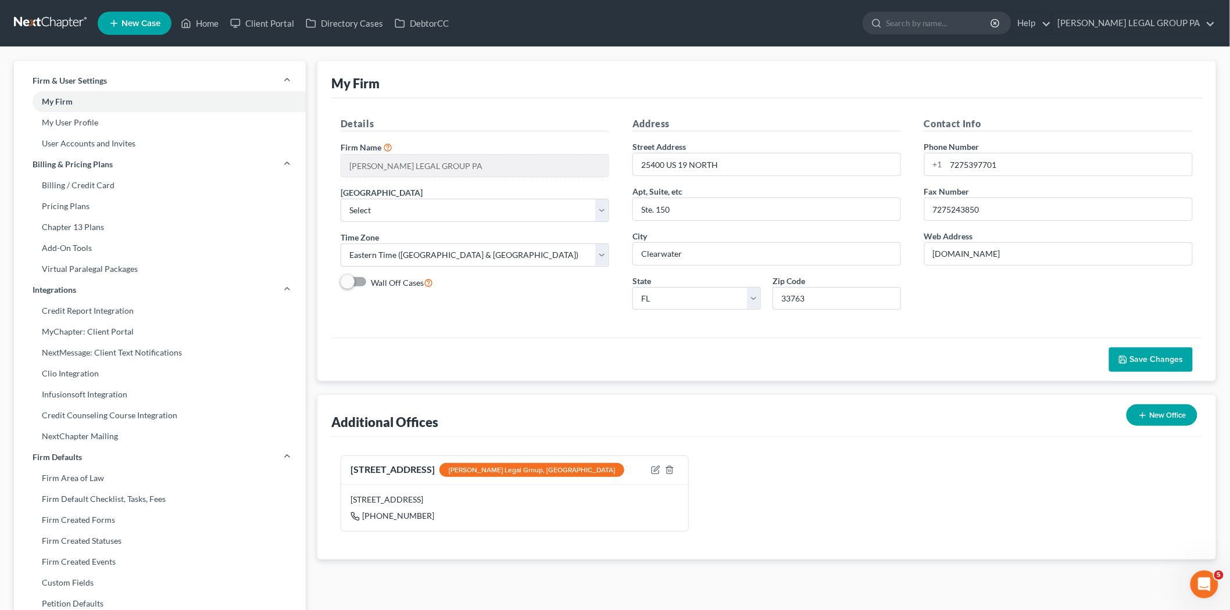
click at [1164, 357] on span "Save Changes" at bounding box center [1156, 360] width 53 height 10
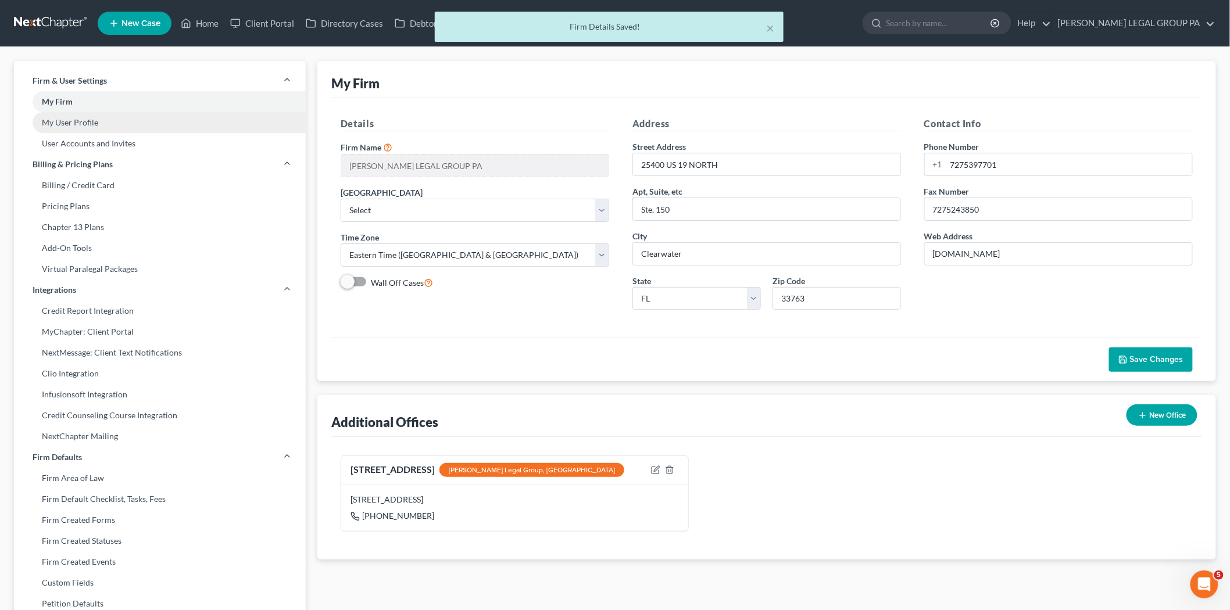
click at [100, 119] on link "My User Profile" at bounding box center [160, 122] width 292 height 21
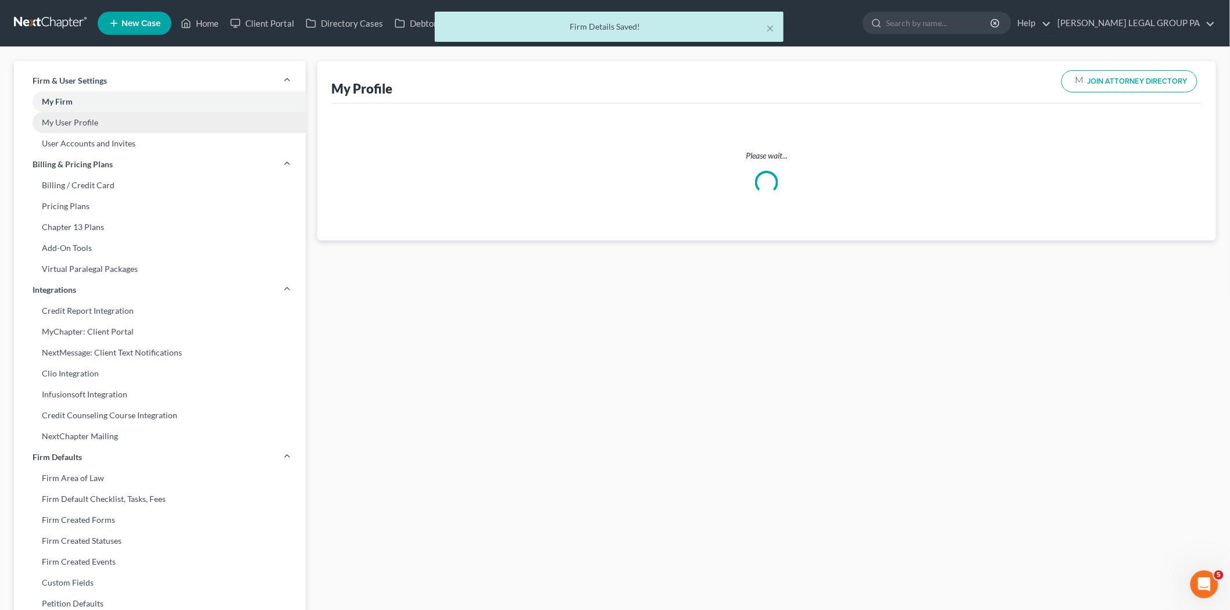
select select "9"
select select "attorney"
select select "0"
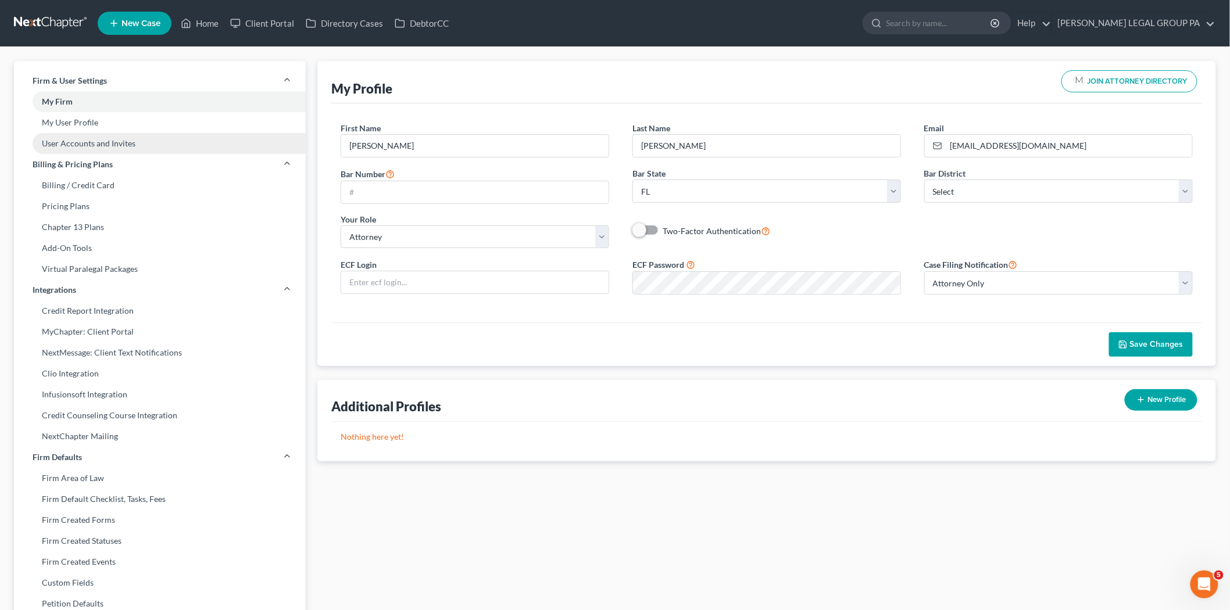
click at [103, 147] on link "User Accounts and Invites" at bounding box center [160, 143] width 292 height 21
select select "0"
select select "1"
select select "0"
select select "1"
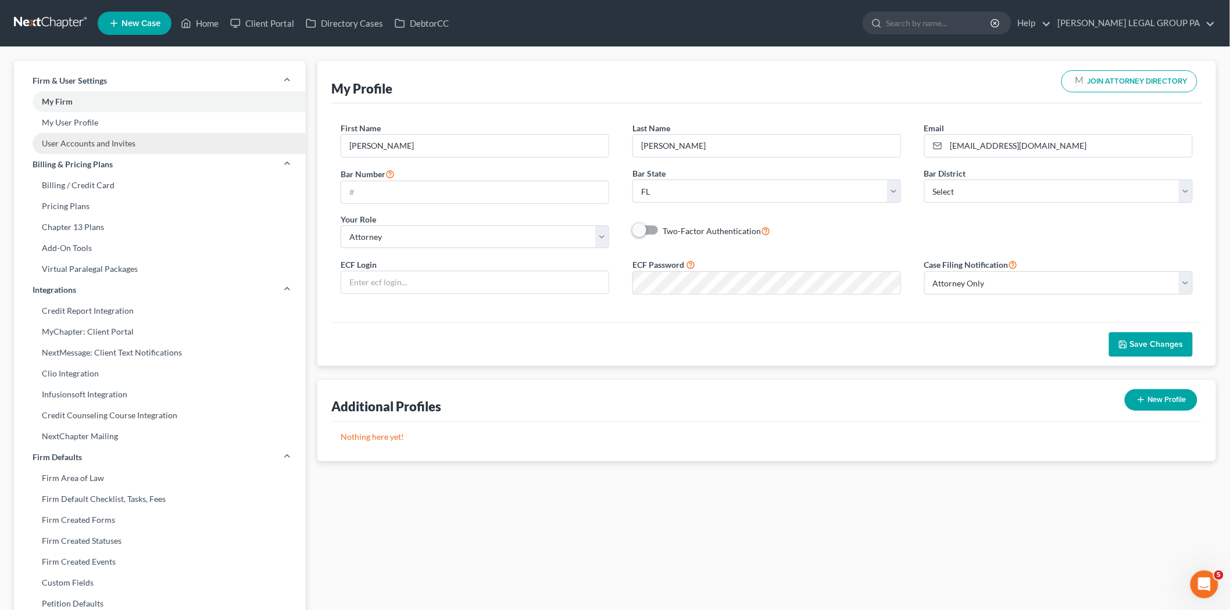
select select "0"
select select "1"
select select "2"
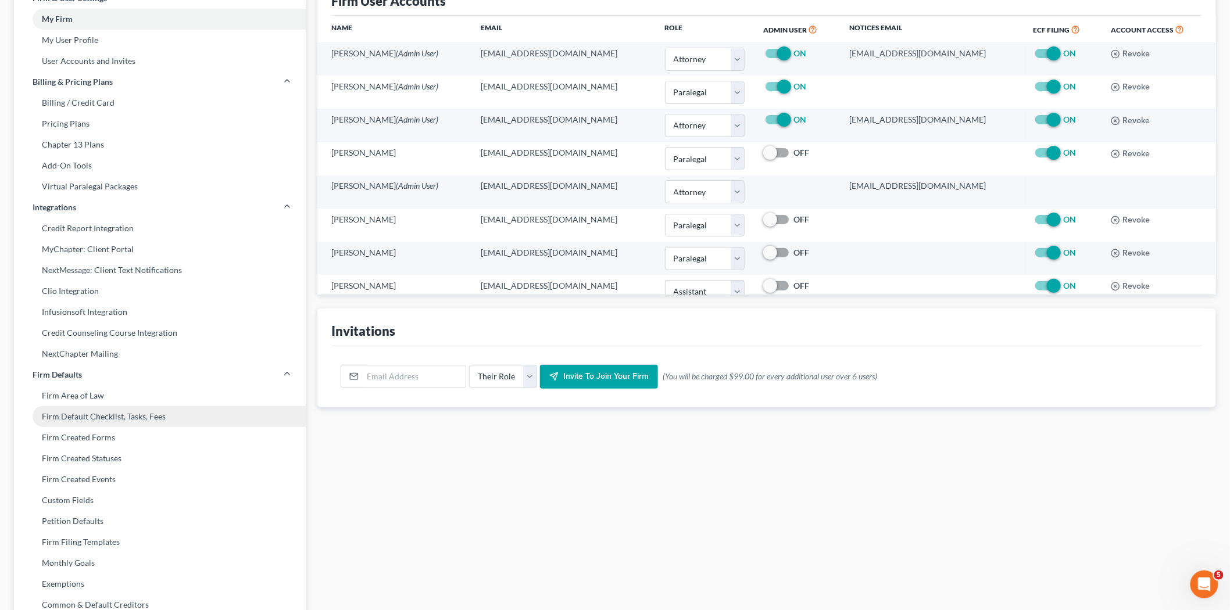
scroll to position [270, 0]
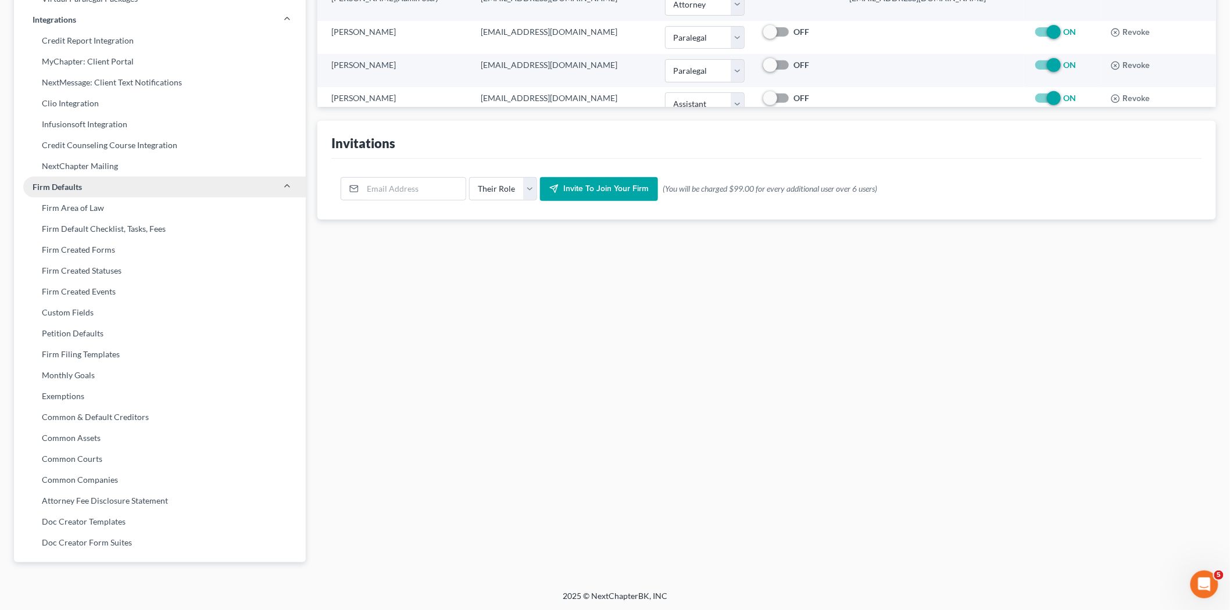
click at [138, 184] on link "Firm Defaults" at bounding box center [160, 187] width 292 height 21
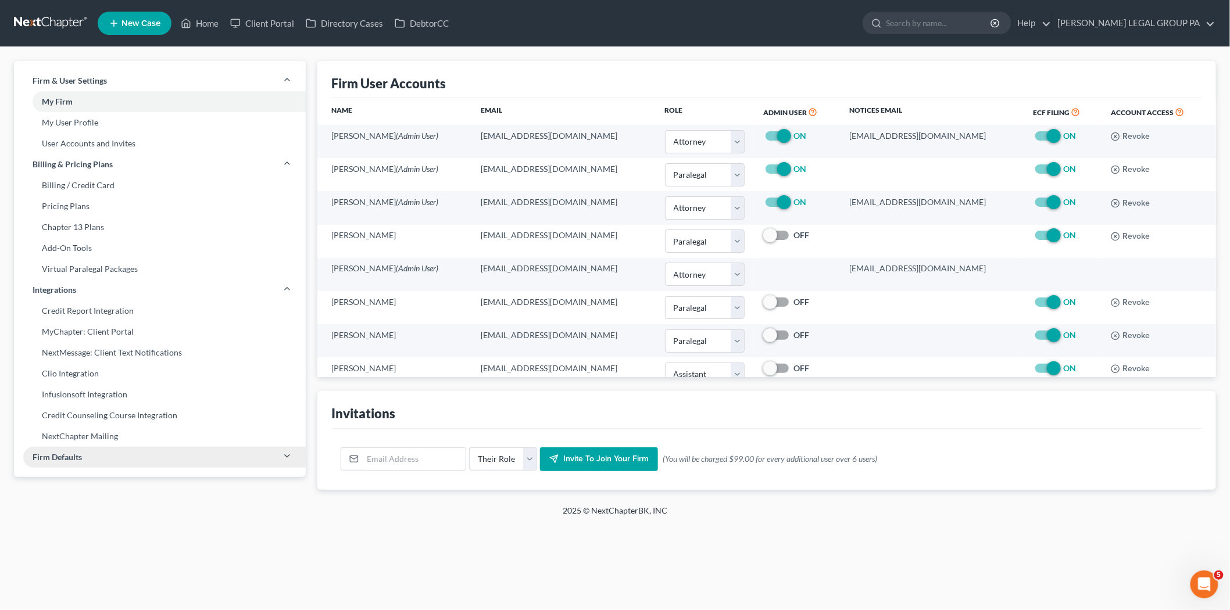
scroll to position [0, 0]
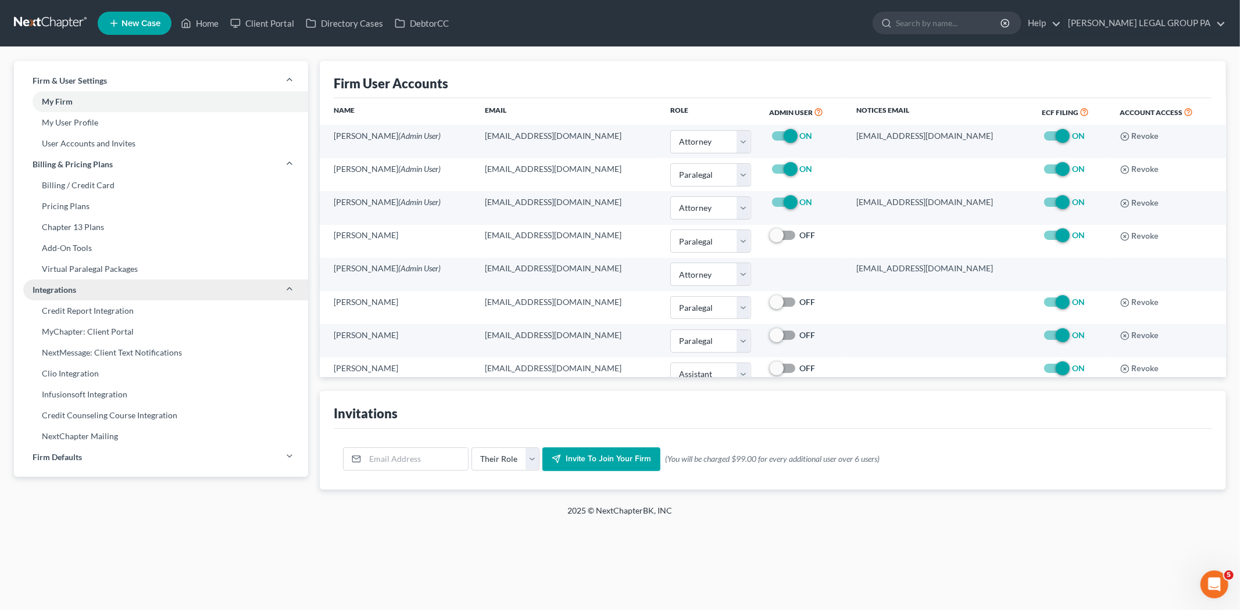
click at [161, 288] on link "Integrations" at bounding box center [161, 290] width 294 height 21
click at [151, 293] on link "Integrations" at bounding box center [161, 290] width 294 height 21
click at [208, 466] on link "Firm Defaults" at bounding box center [161, 457] width 294 height 21
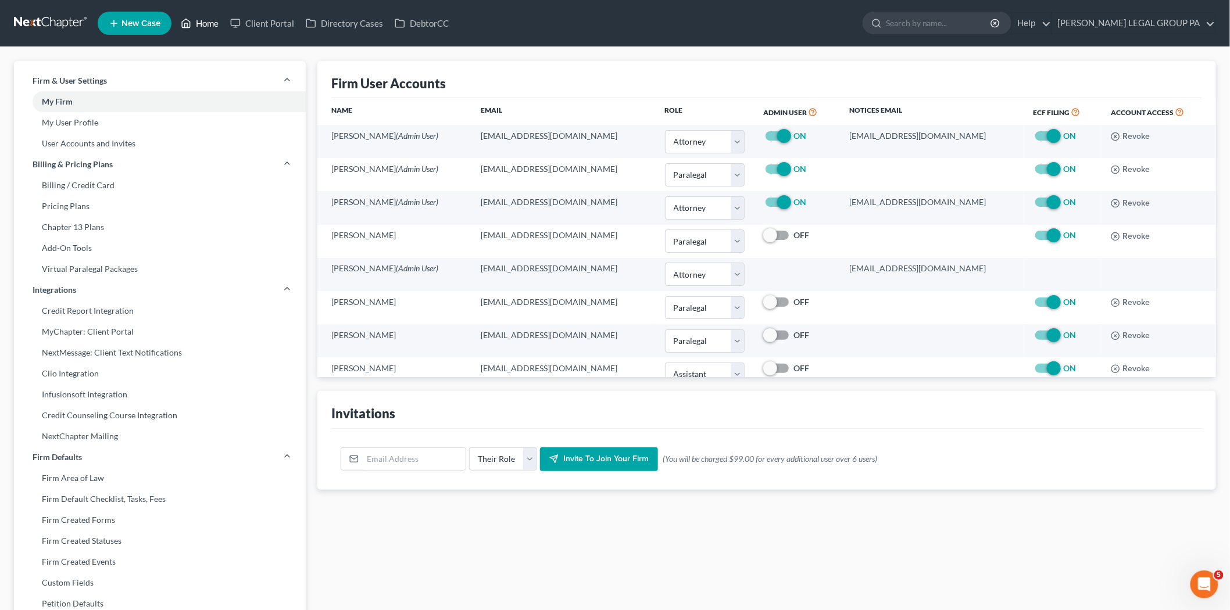
click at [217, 26] on link "Home" at bounding box center [199, 23] width 49 height 21
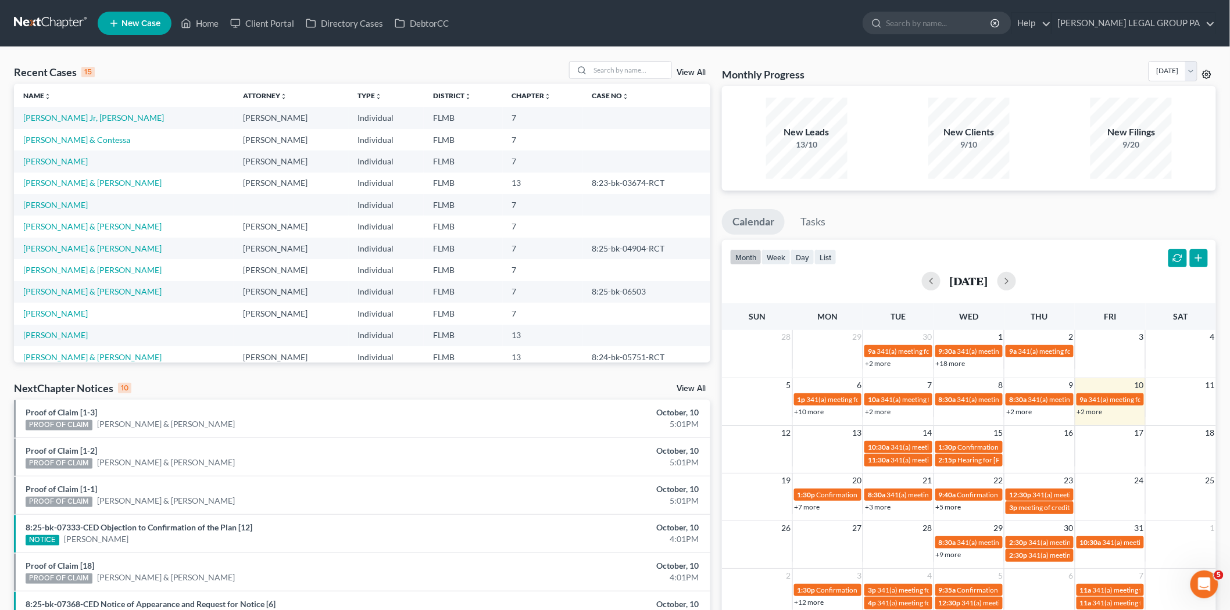
click at [1207, 72] on icon at bounding box center [1206, 74] width 9 height 9
click at [1159, 19] on link "[PERSON_NAME] LEGAL GROUP PA" at bounding box center [1133, 23] width 163 height 21
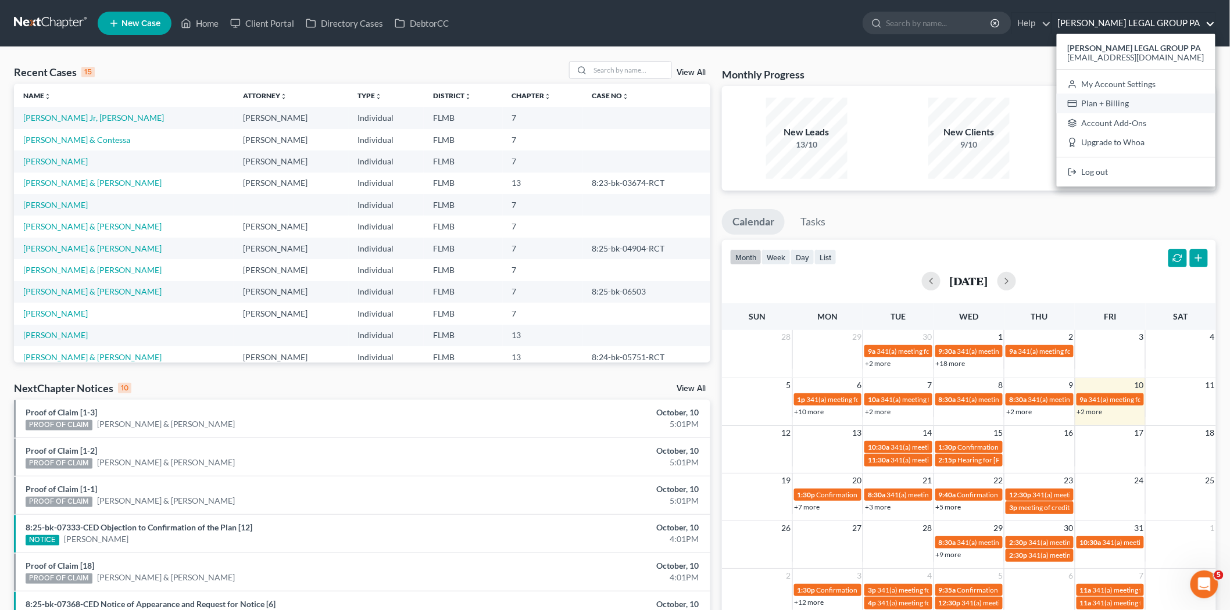
click at [1152, 103] on link "Plan + Billing" at bounding box center [1136, 104] width 159 height 20
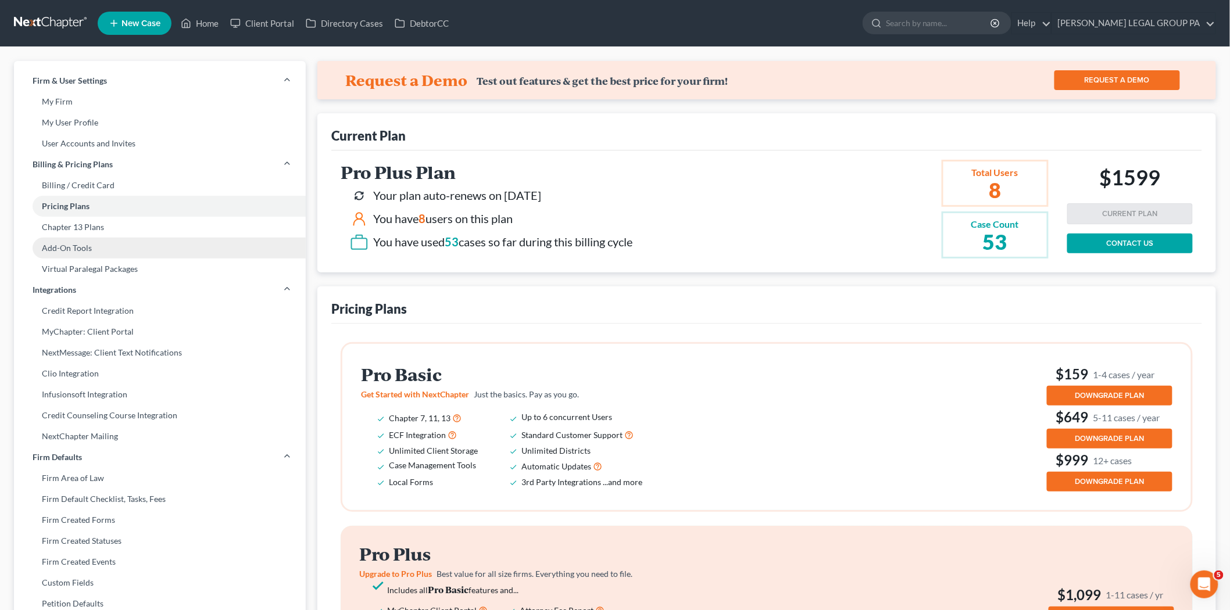
click at [112, 258] on link "Add-On Tools" at bounding box center [160, 248] width 292 height 21
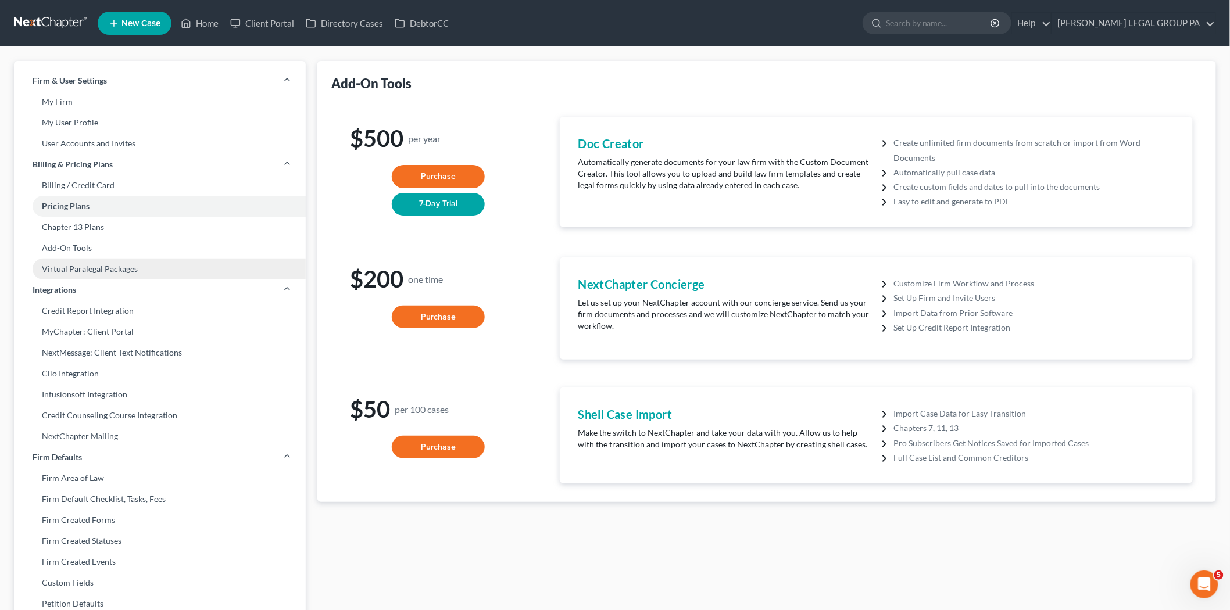
click at [116, 270] on link "Virtual Paralegal Packages" at bounding box center [160, 269] width 292 height 21
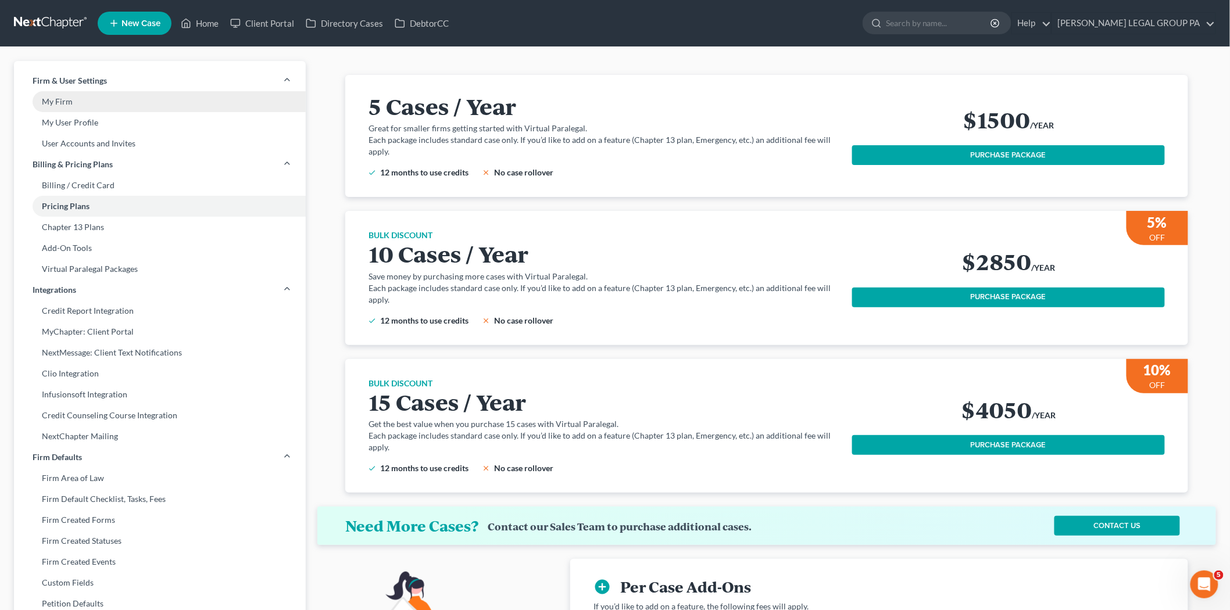
click at [64, 97] on link "My Firm" at bounding box center [160, 101] width 292 height 21
select select "15"
select select "24"
select select "9"
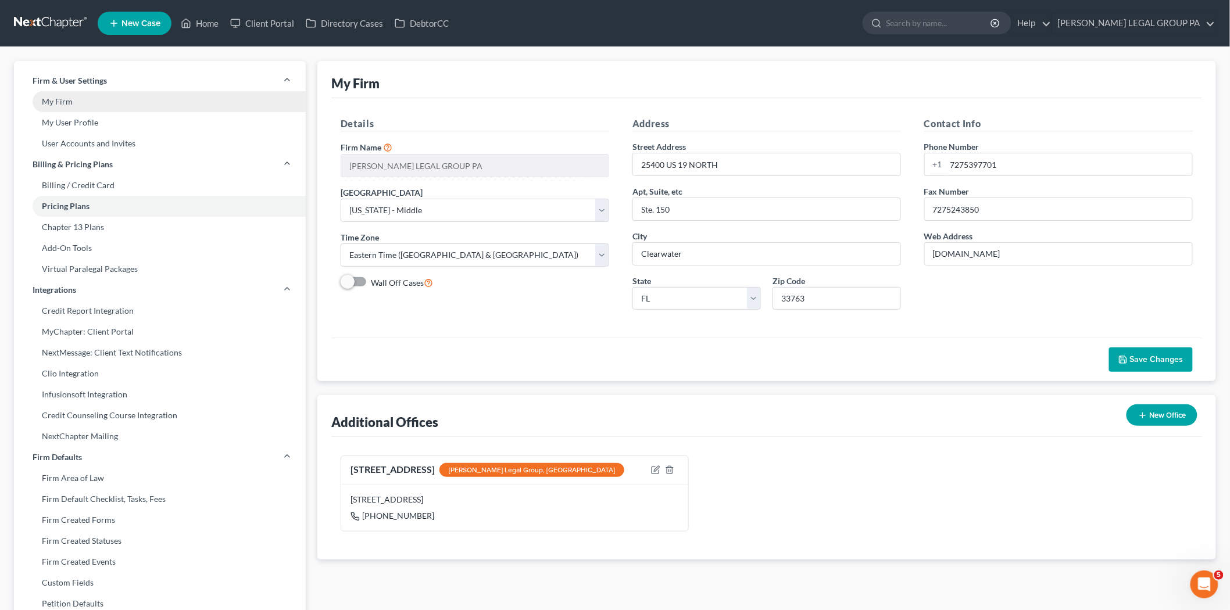
click at [84, 106] on link "My Firm" at bounding box center [160, 101] width 292 height 21
click at [85, 109] on link "My Firm" at bounding box center [160, 101] width 292 height 21
click at [93, 100] on link "My Firm" at bounding box center [160, 101] width 292 height 21
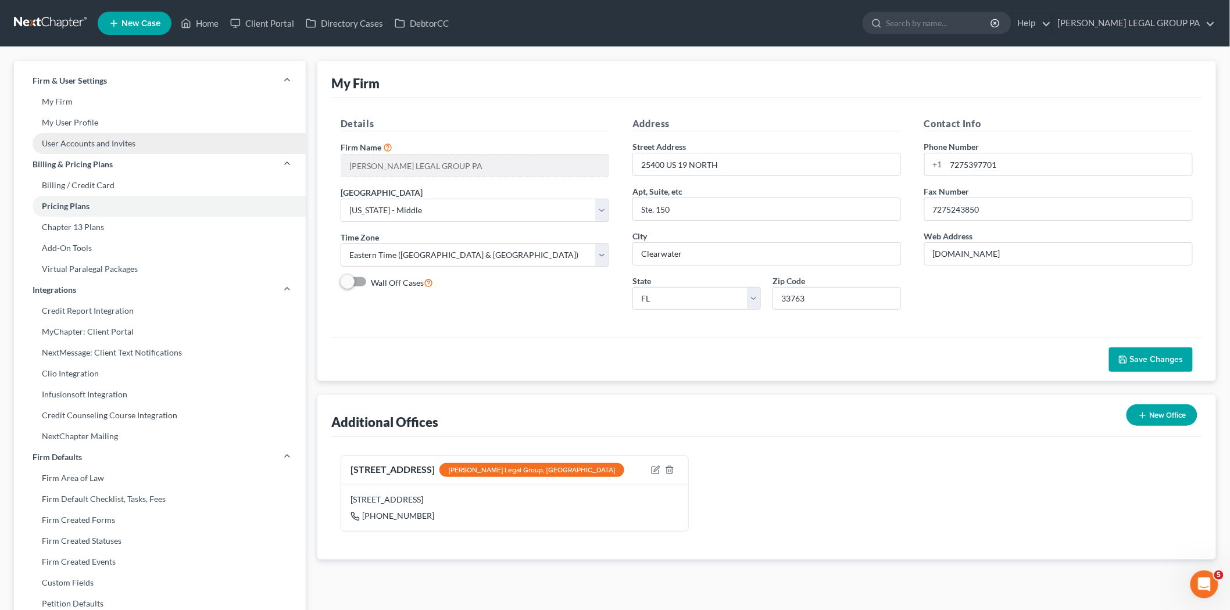
click at [131, 133] on link "User Accounts and Invites" at bounding box center [160, 143] width 292 height 21
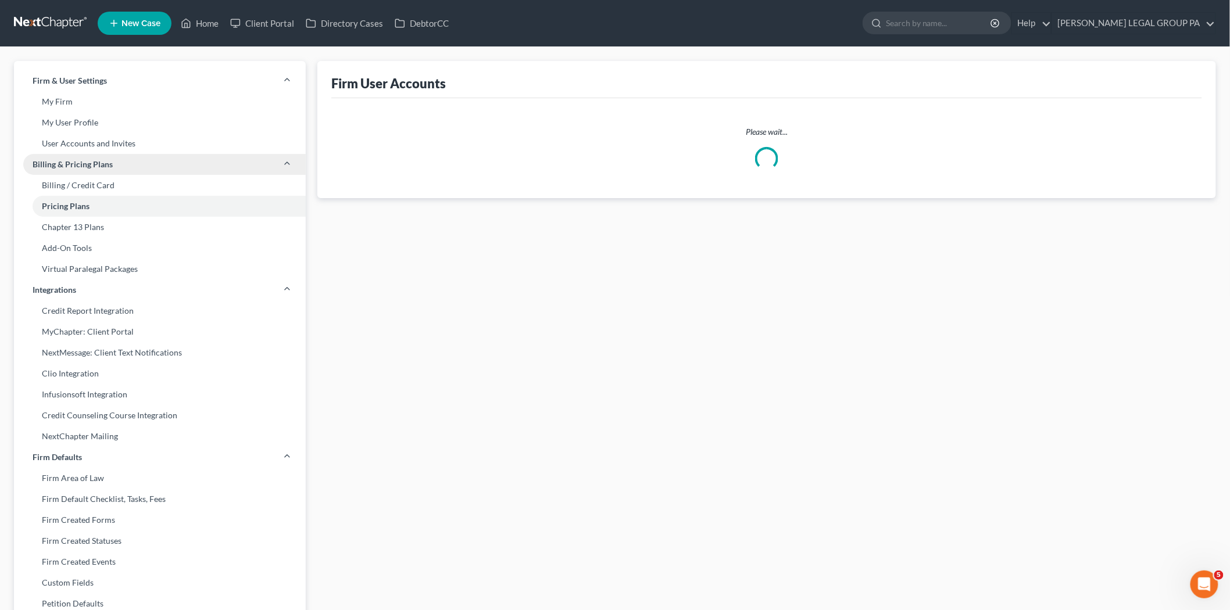
select select "0"
select select "1"
select select "0"
select select "1"
select select "0"
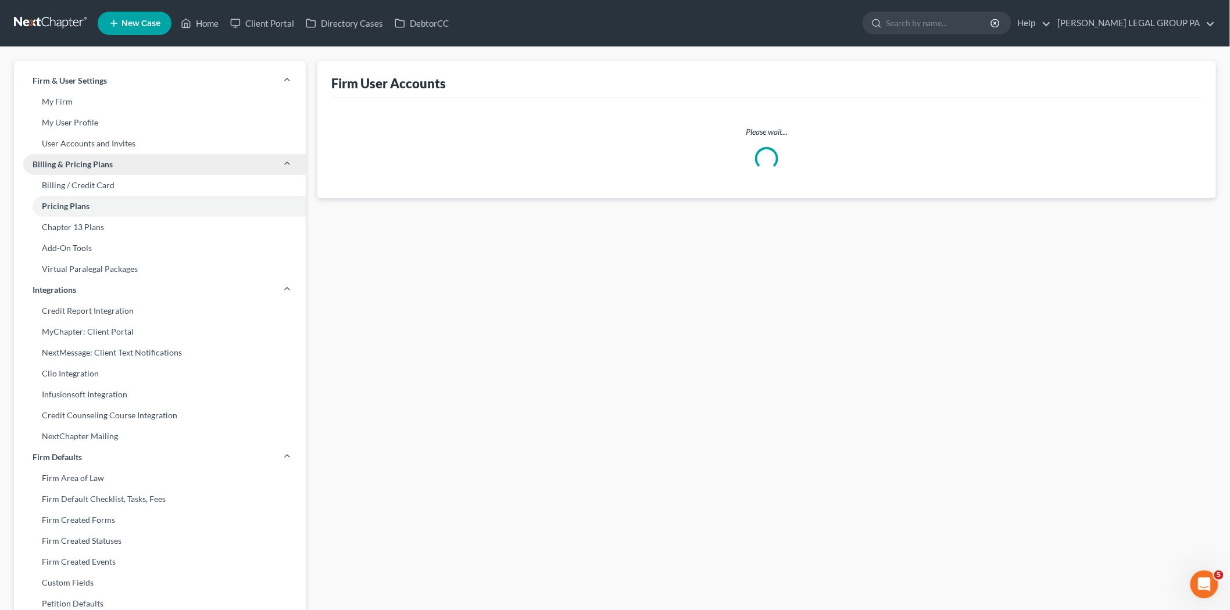
select select "1"
select select "2"
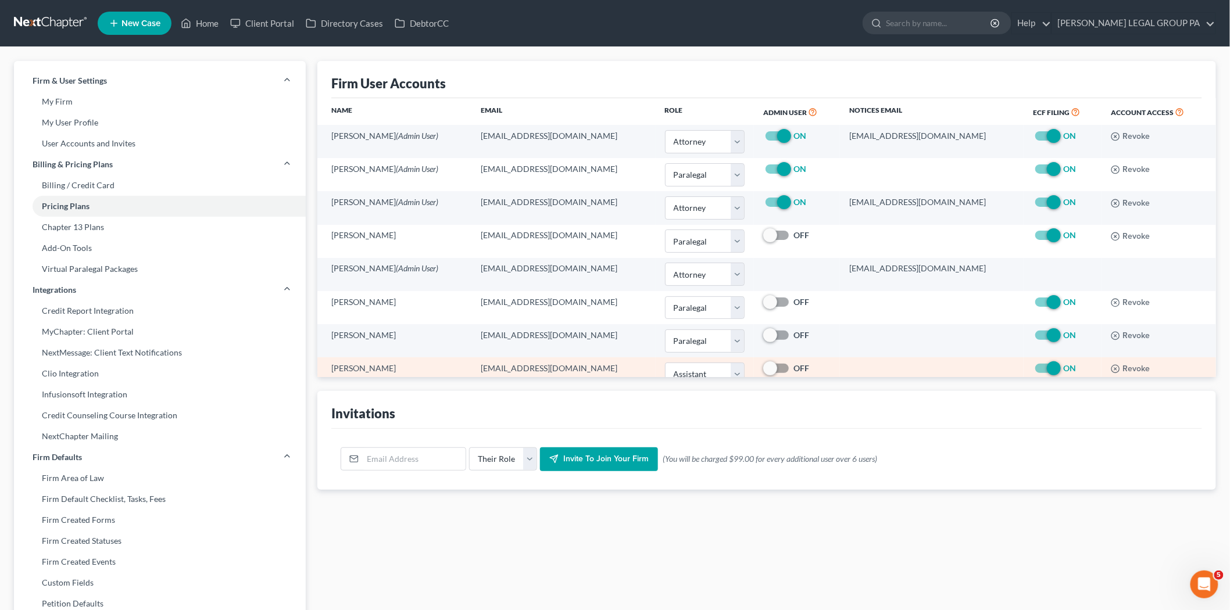
scroll to position [24, 0]
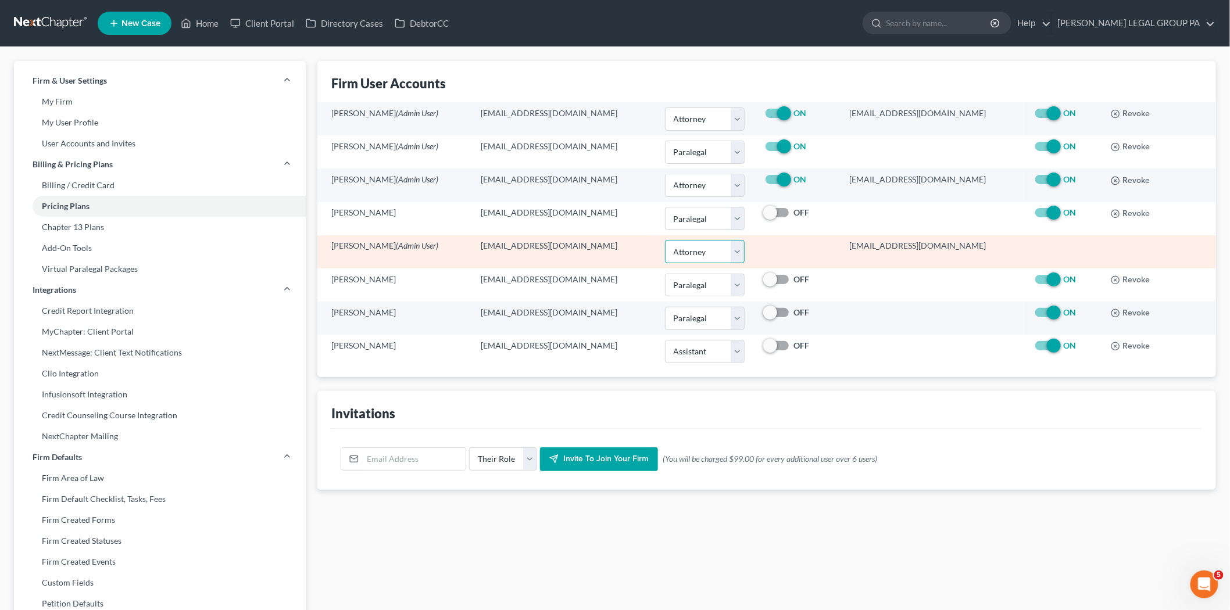
click at [723, 253] on select "Select Attorney Paralegal Assistant" at bounding box center [705, 251] width 80 height 23
click at [665, 240] on select "Select Attorney Paralegal Assistant" at bounding box center [705, 251] width 80 height 23
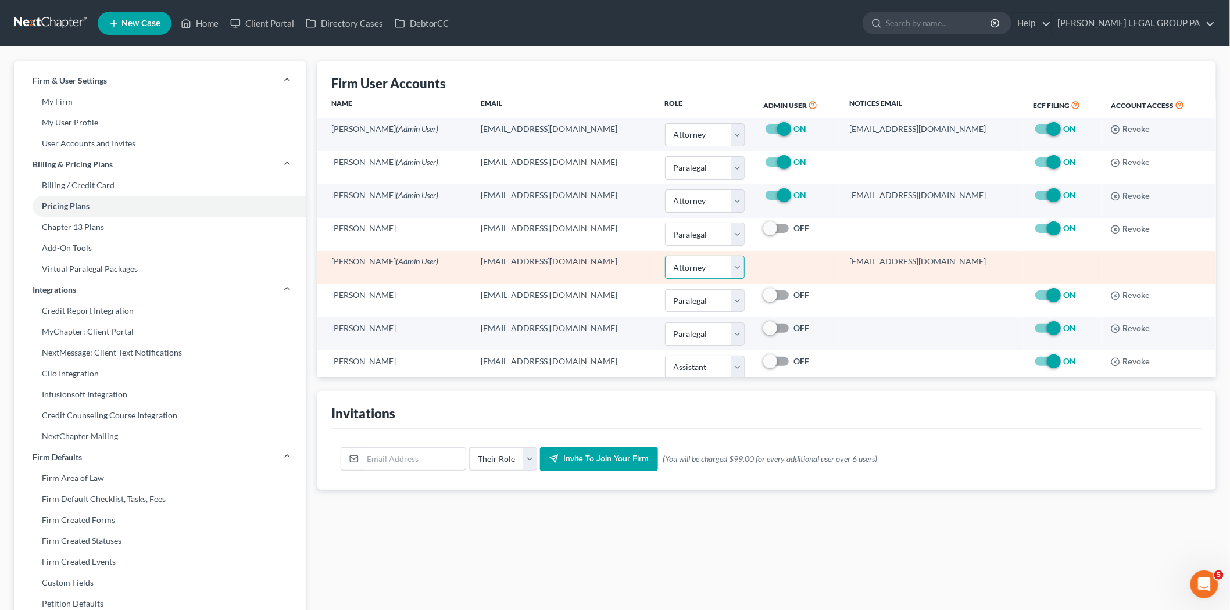
scroll to position [0, 0]
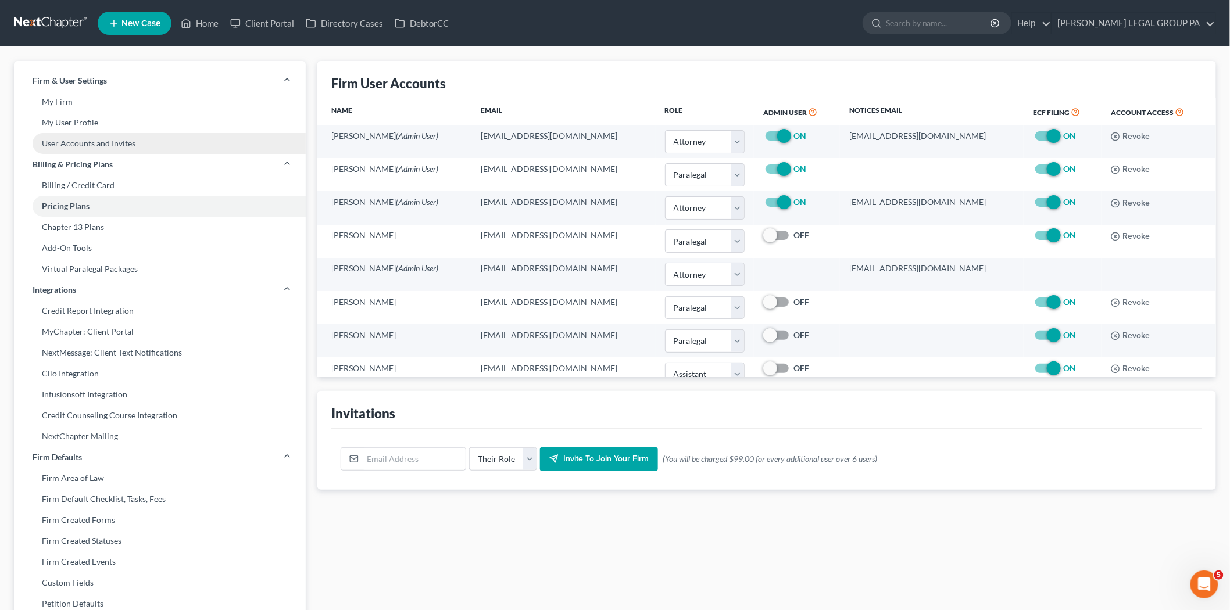
click at [109, 137] on link "User Accounts and Invites" at bounding box center [160, 143] width 292 height 21
click at [110, 121] on link "My User Profile" at bounding box center [160, 122] width 292 height 21
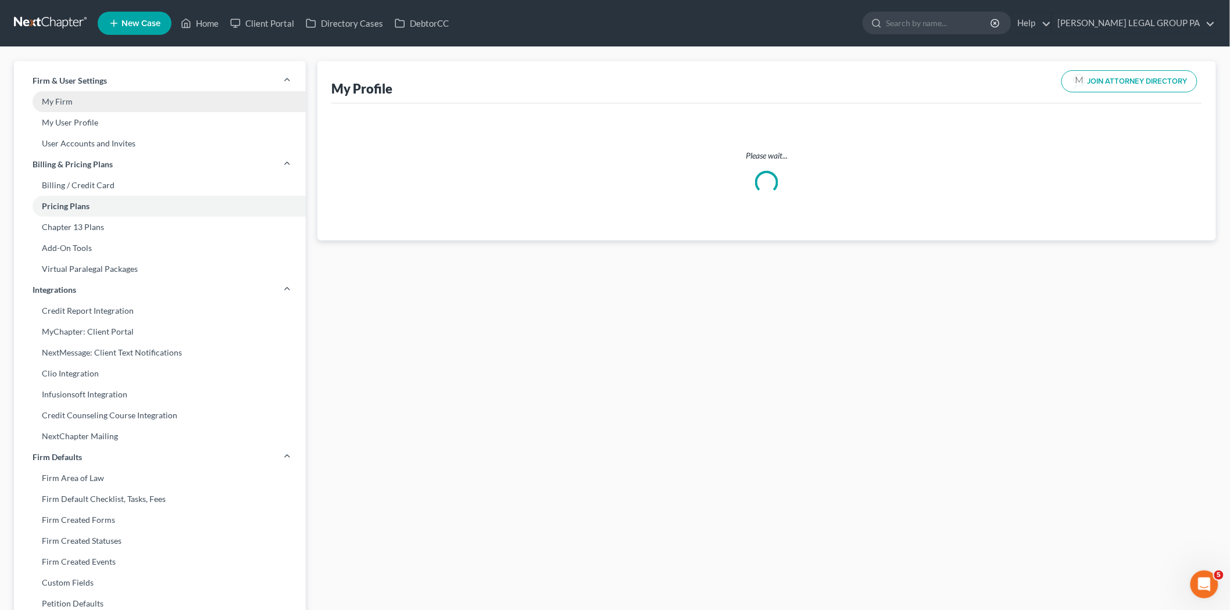
select select "9"
select select "attorney"
select select "0"
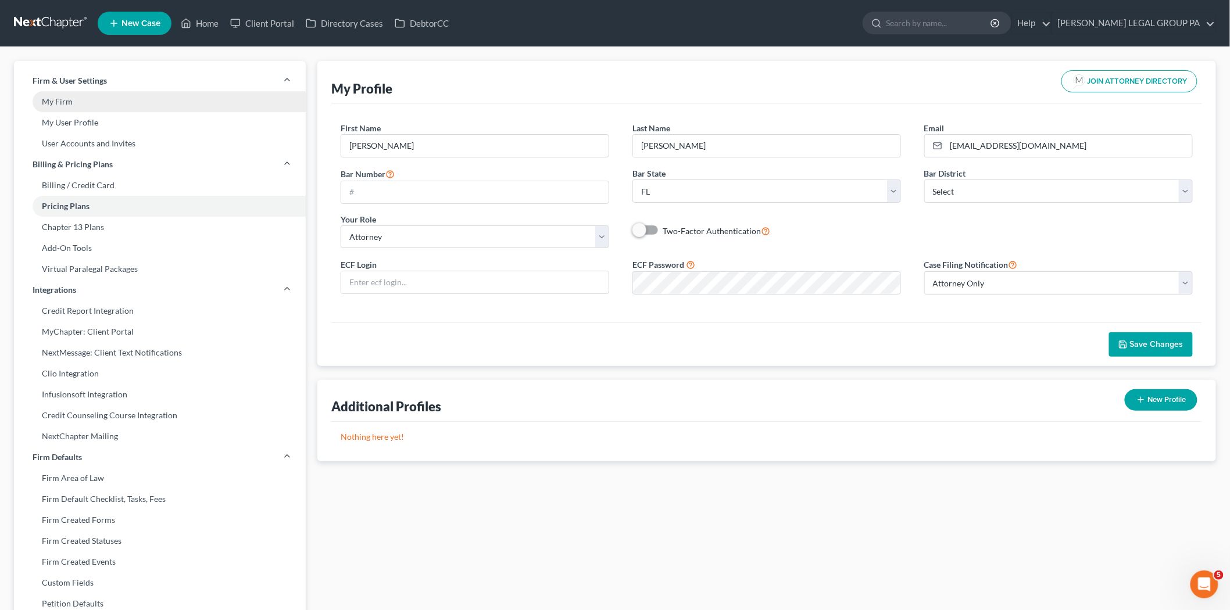
click at [112, 107] on link "My Firm" at bounding box center [160, 101] width 292 height 21
select select "15"
select select "24"
select select "9"
